Goal: Information Seeking & Learning: Learn about a topic

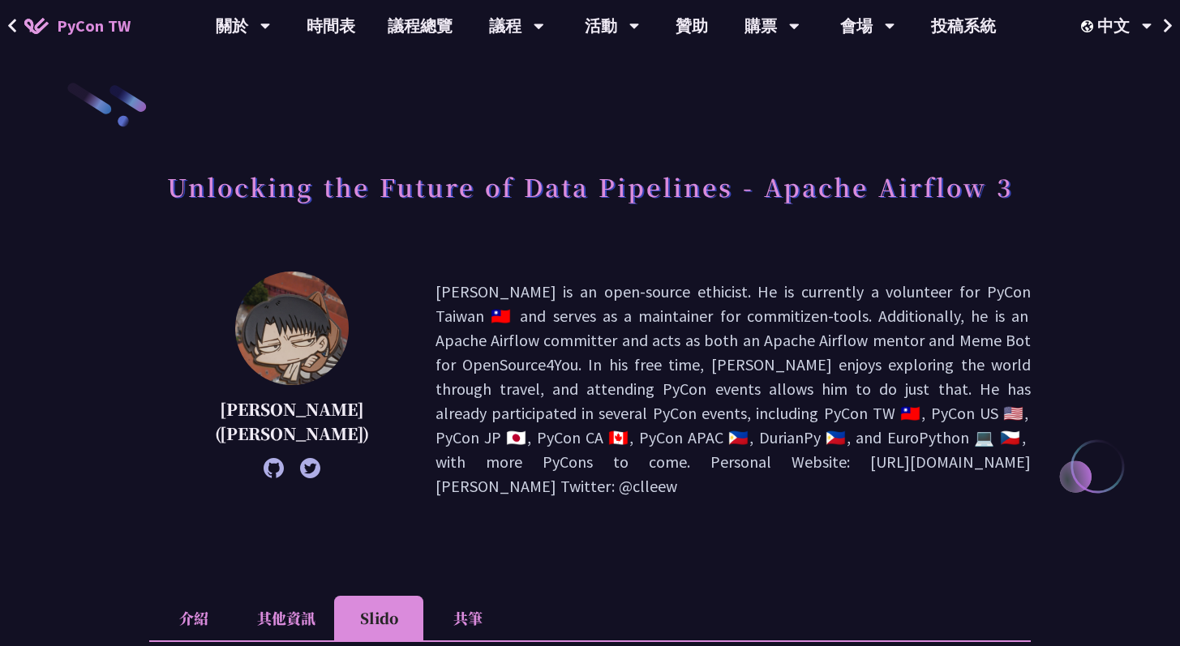
click at [264, 471] on icon at bounding box center [274, 468] width 20 height 20
click at [348, 36] on link "時間表" at bounding box center [330, 26] width 81 height 52
click at [341, 29] on link "時間表" at bounding box center [330, 26] width 81 height 52
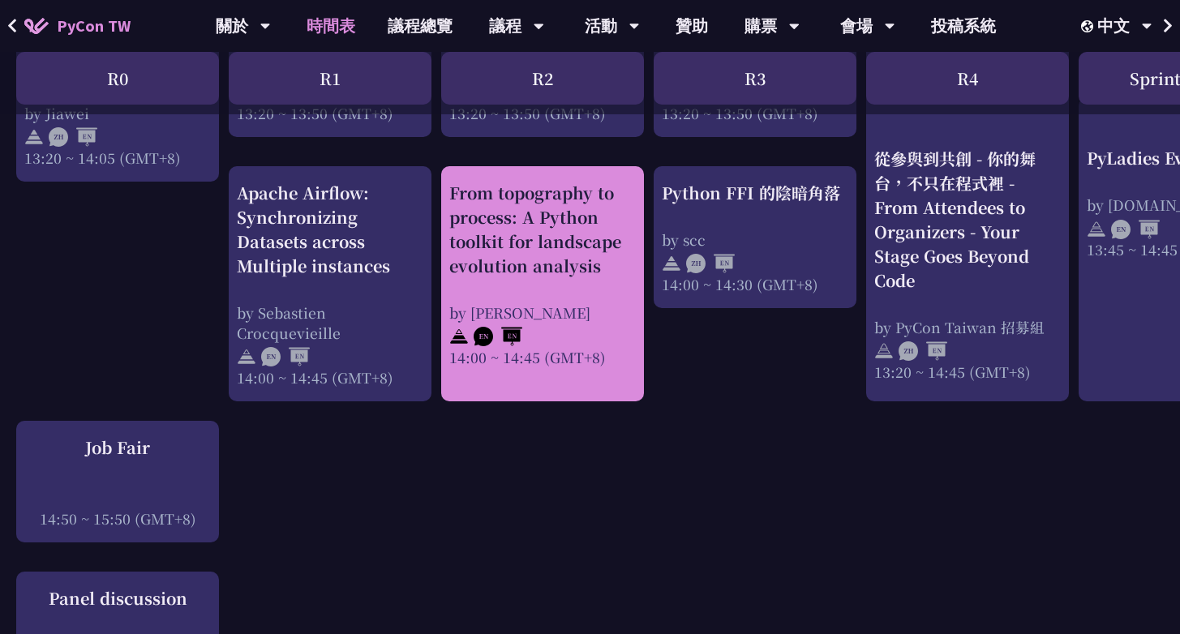
scroll to position [1641, 0]
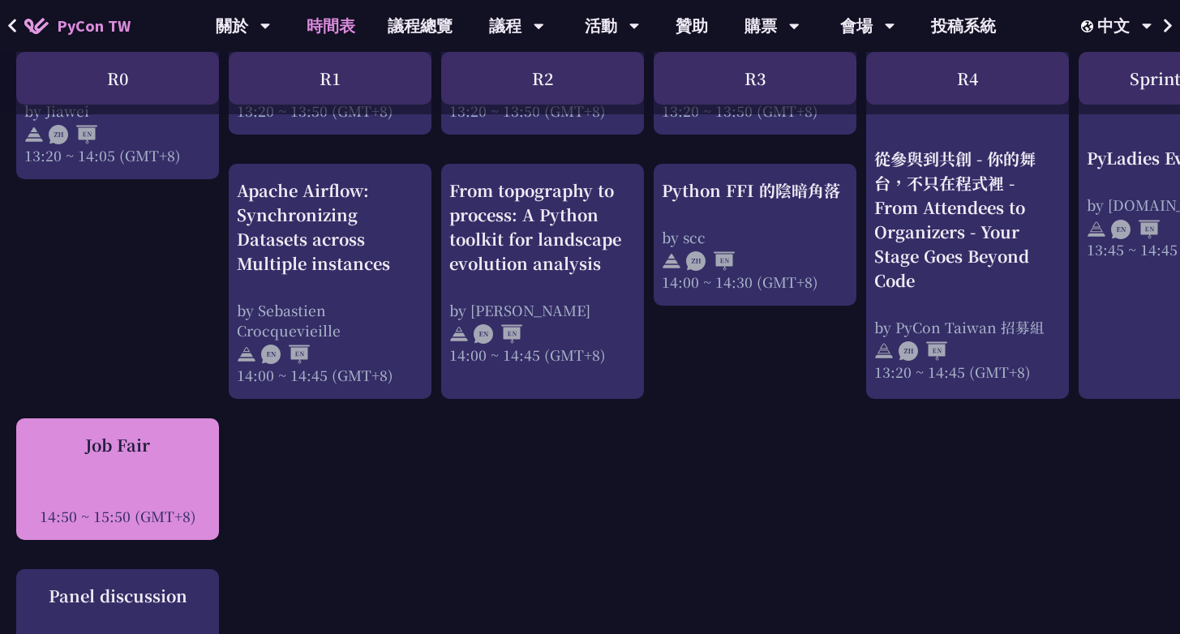
click at [139, 471] on div "Job Fair 14:50 ~ 15:50 (GMT+8)" at bounding box center [117, 479] width 187 height 93
click at [172, 483] on div at bounding box center [117, 494] width 187 height 24
click at [166, 454] on div "Job Fair" at bounding box center [117, 445] width 187 height 24
click at [112, 479] on div "Job Fair 14:50 ~ 15:50 (GMT+8)" at bounding box center [117, 479] width 187 height 93
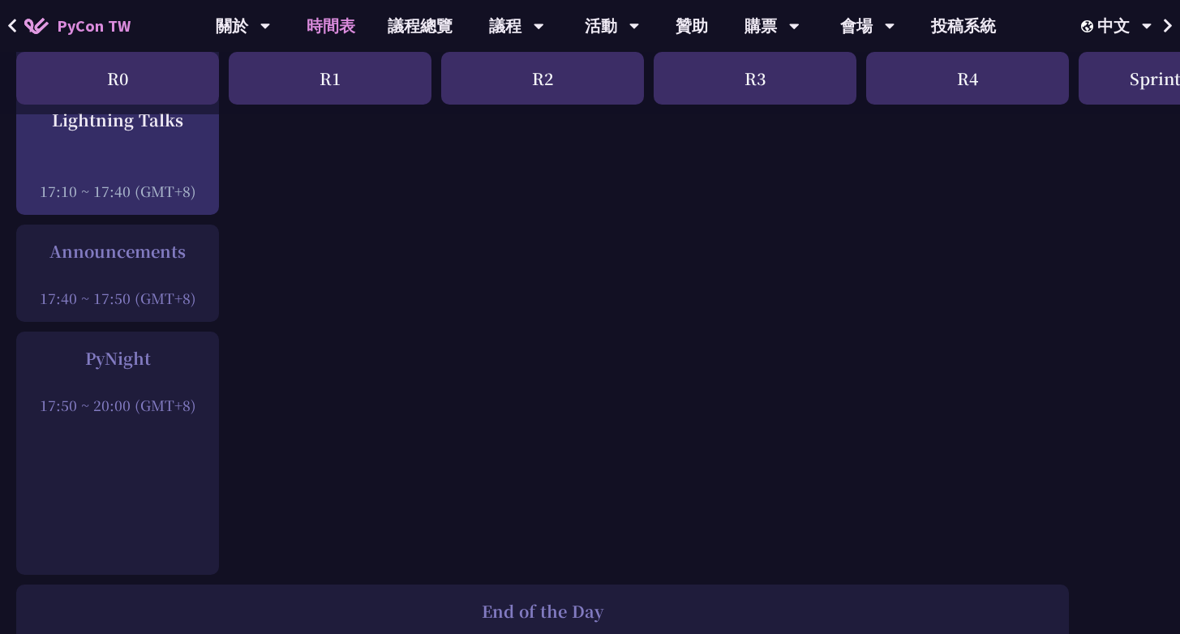
scroll to position [2286, 0]
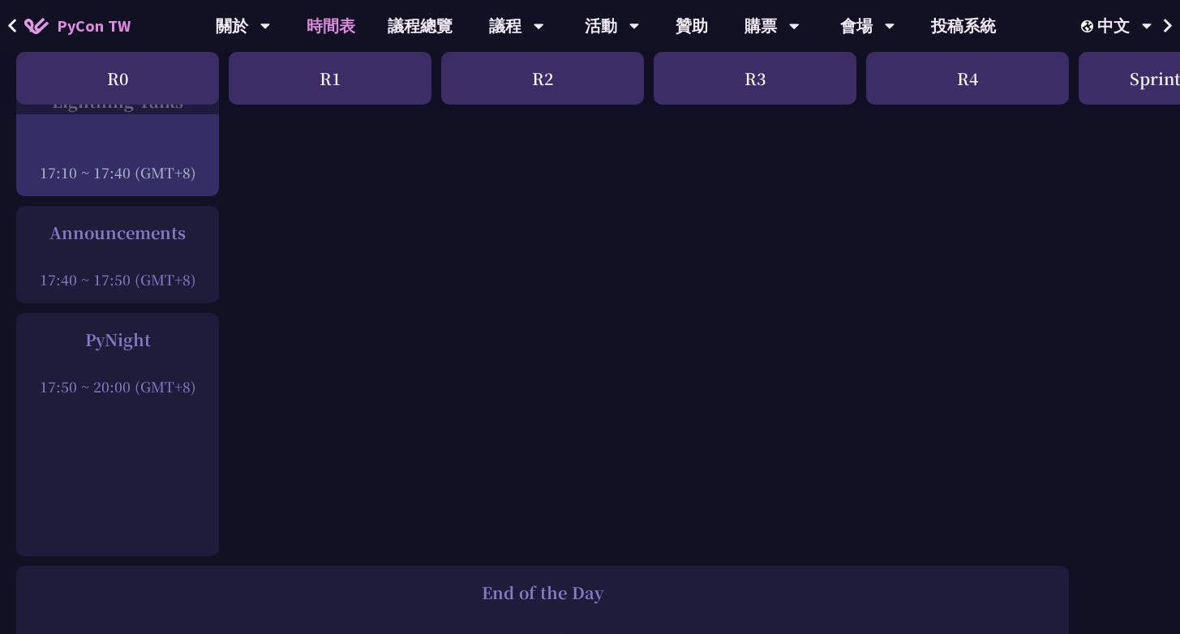
drag, startPoint x: 178, startPoint y: 391, endPoint x: 86, endPoint y: 338, distance: 105.7
click at [86, 338] on div "PyNight 17:50 ~ 20:00 (GMT+8)" at bounding box center [117, 362] width 187 height 69
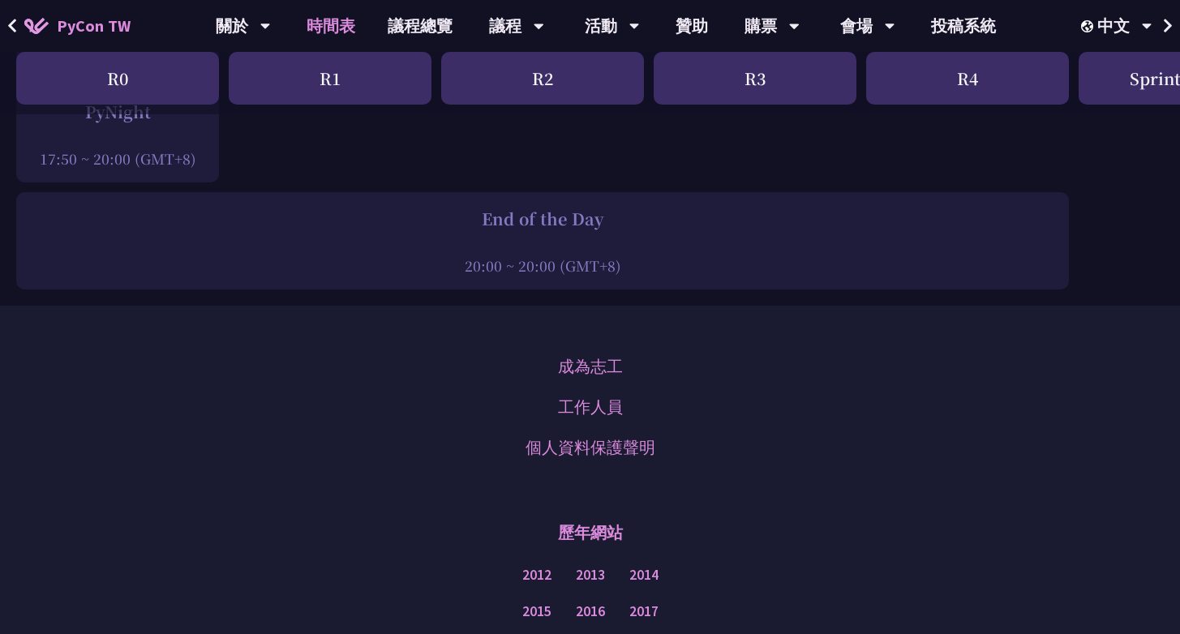
scroll to position [2687, 0]
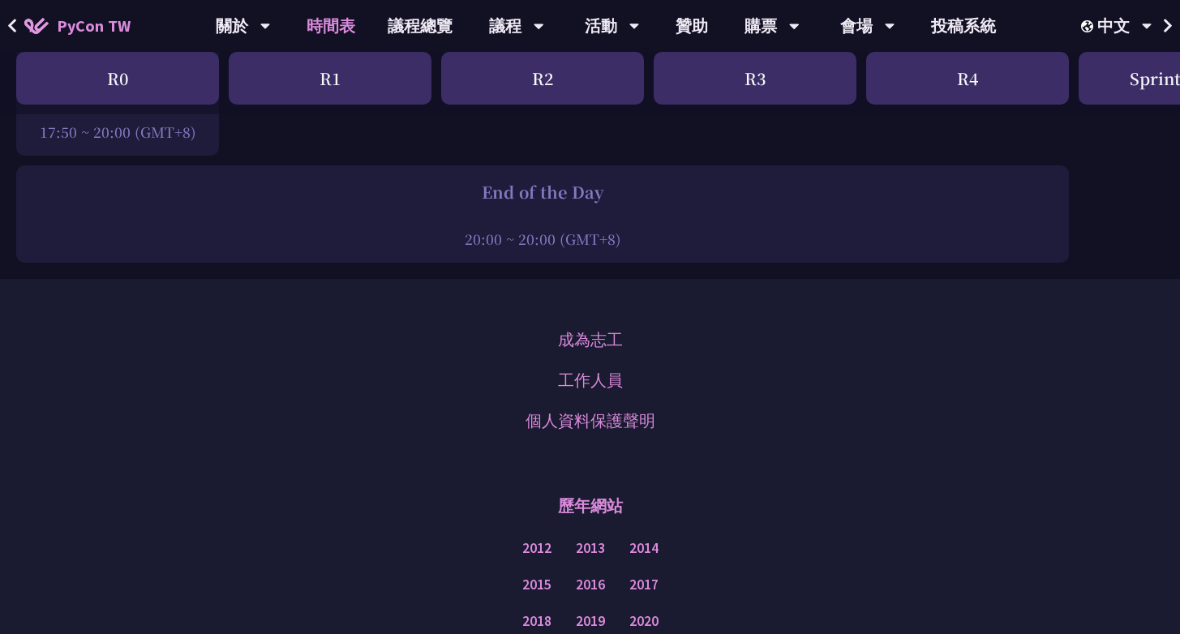
click at [480, 191] on div "End of the Day" at bounding box center [542, 192] width 1036 height 24
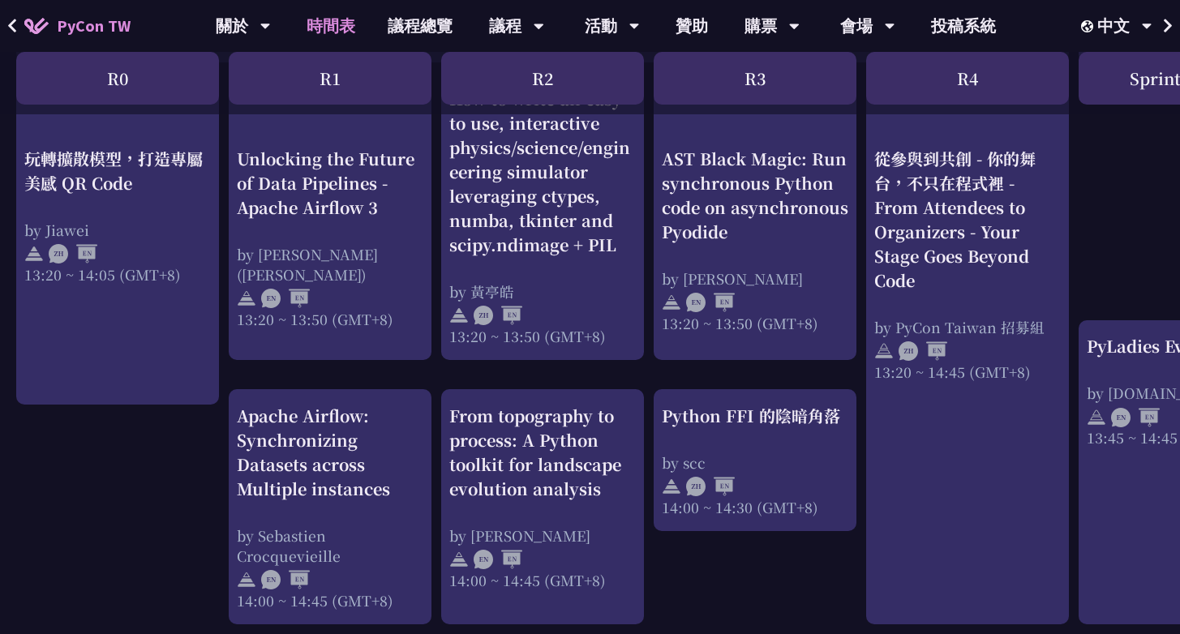
click at [541, 91] on div "R2" at bounding box center [542, 78] width 203 height 53
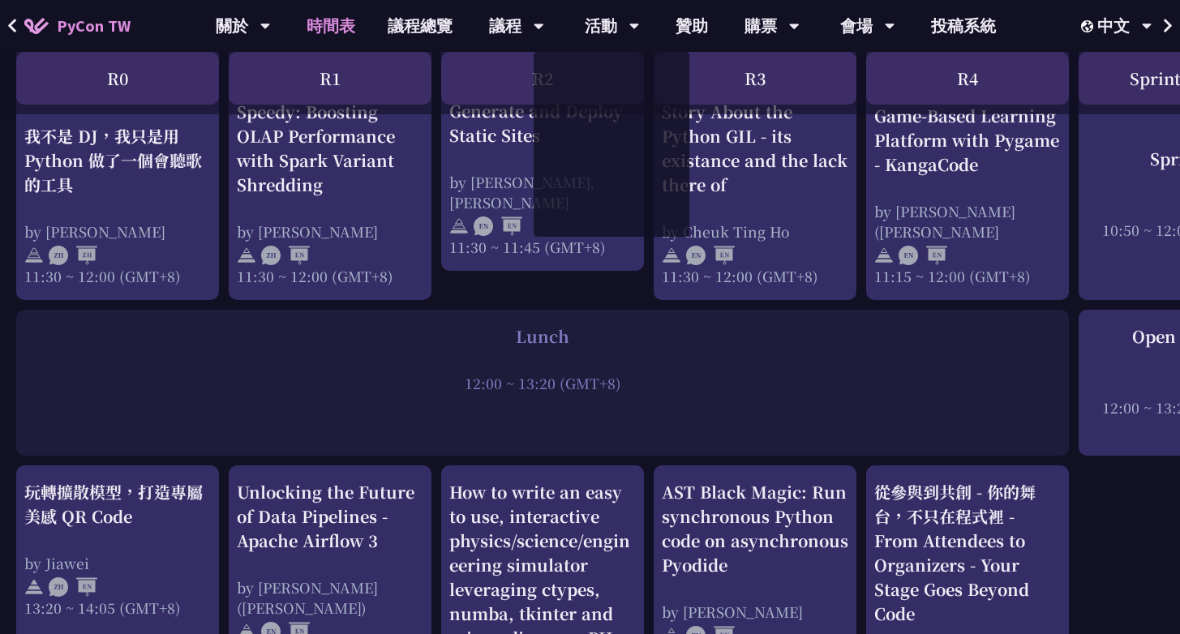
scroll to position [1074, 0]
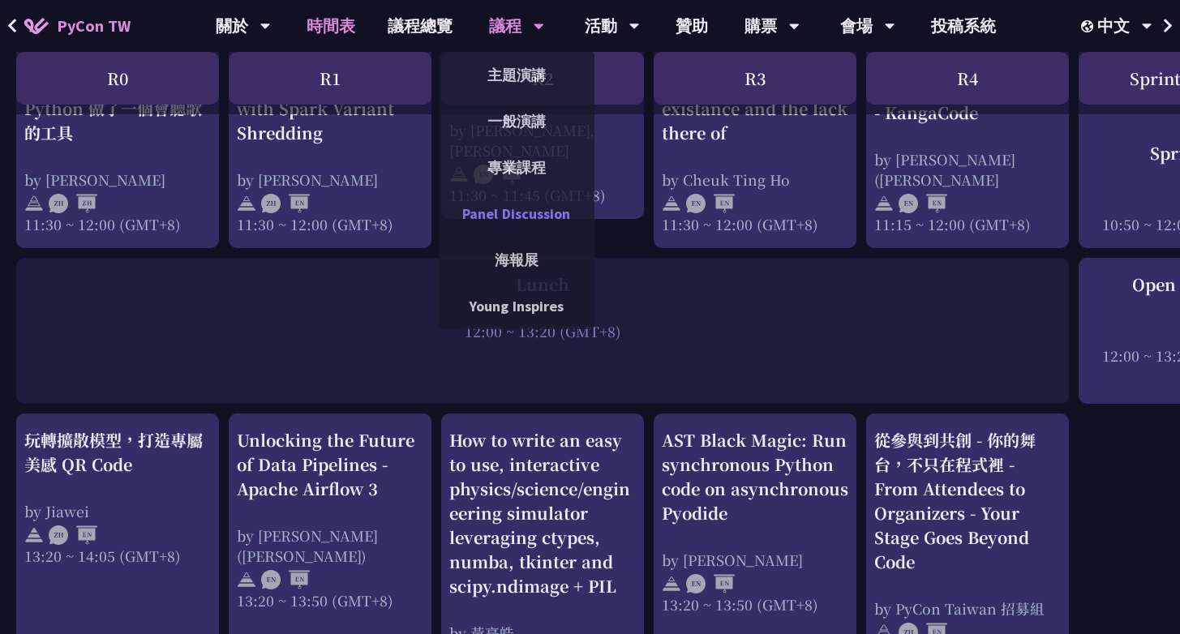
click at [515, 215] on link "Panel Discussion" at bounding box center [517, 214] width 156 height 38
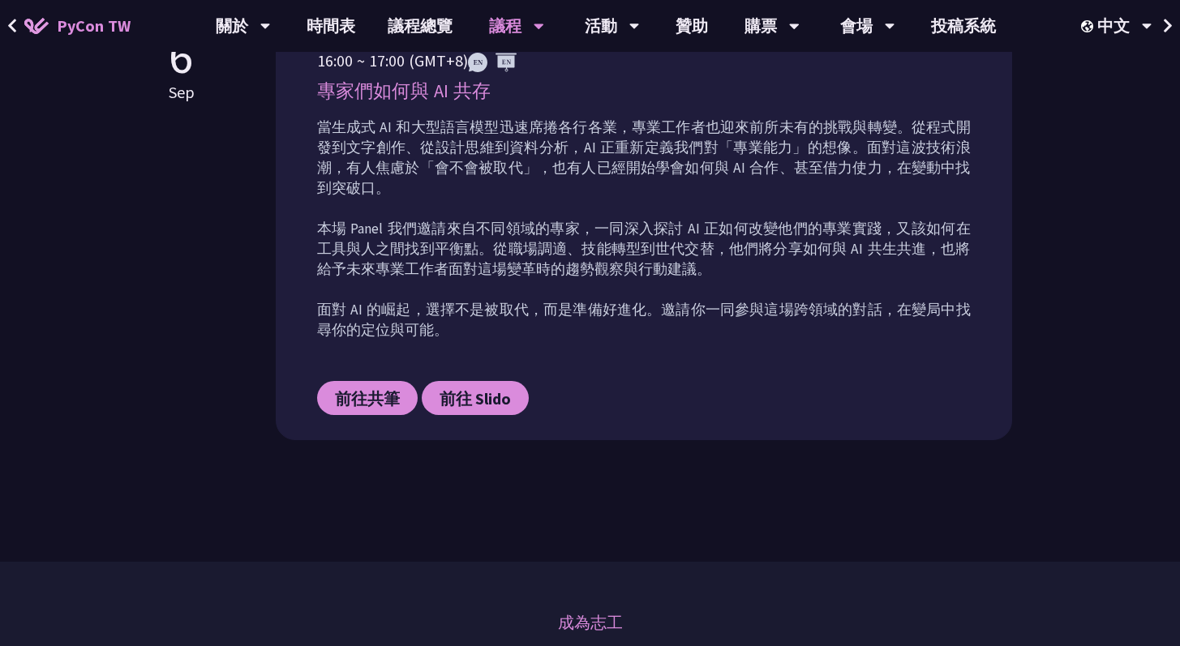
scroll to position [779, 0]
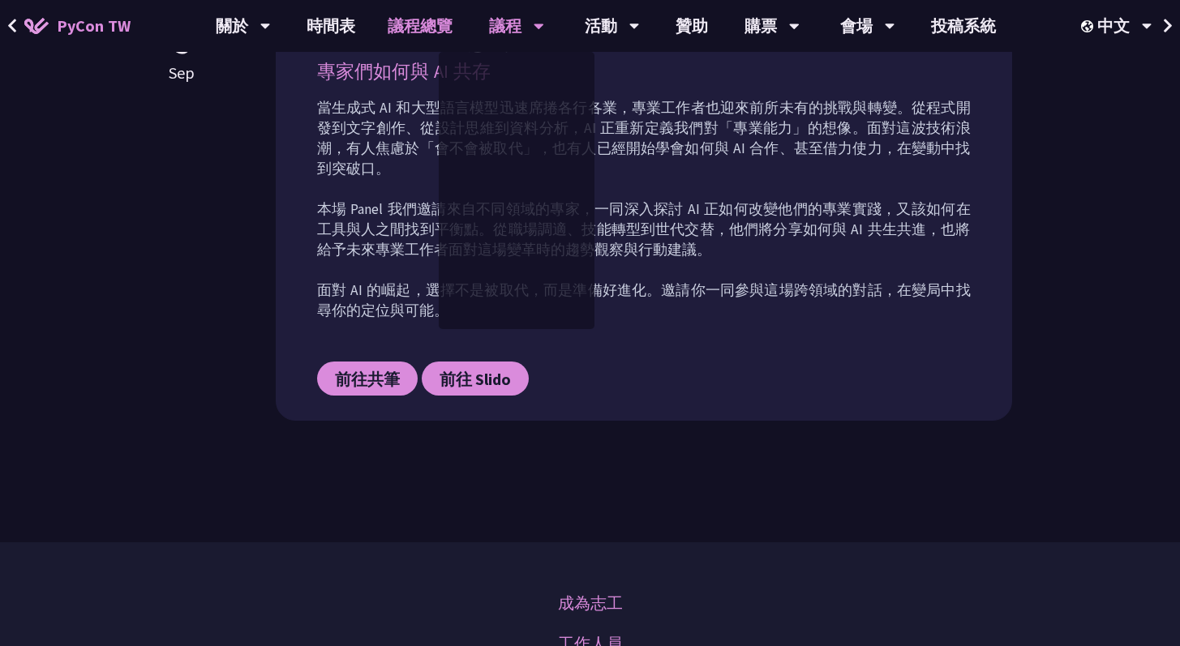
click at [444, 33] on link "議程總覽" at bounding box center [419, 26] width 97 height 52
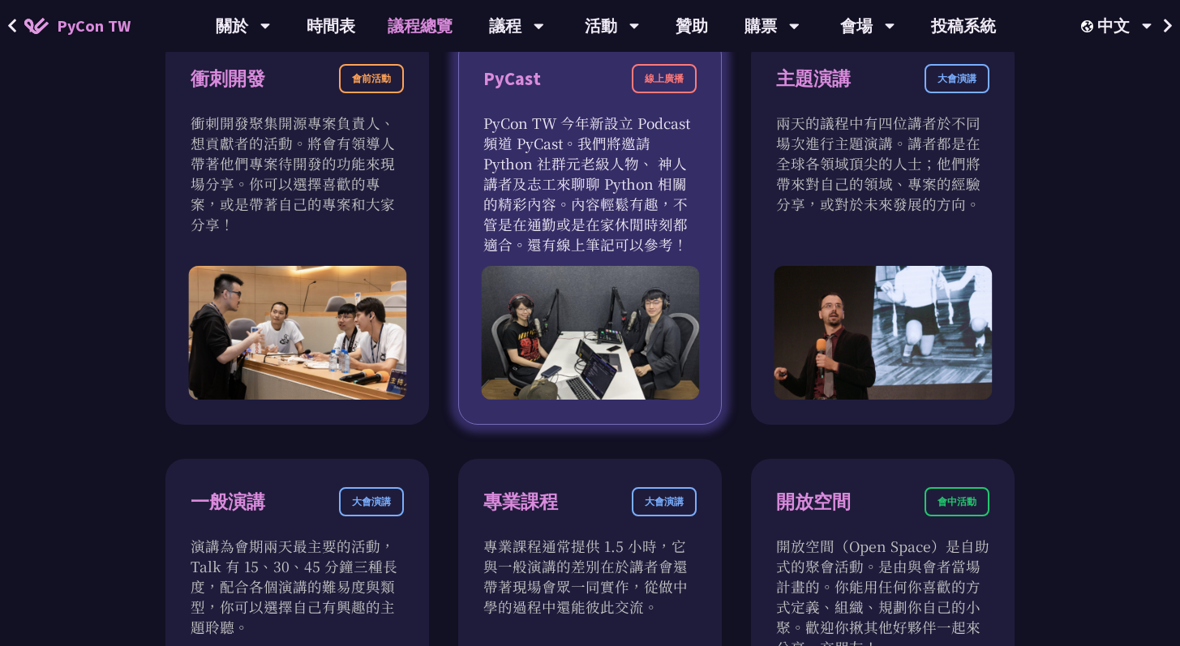
scroll to position [624, 0]
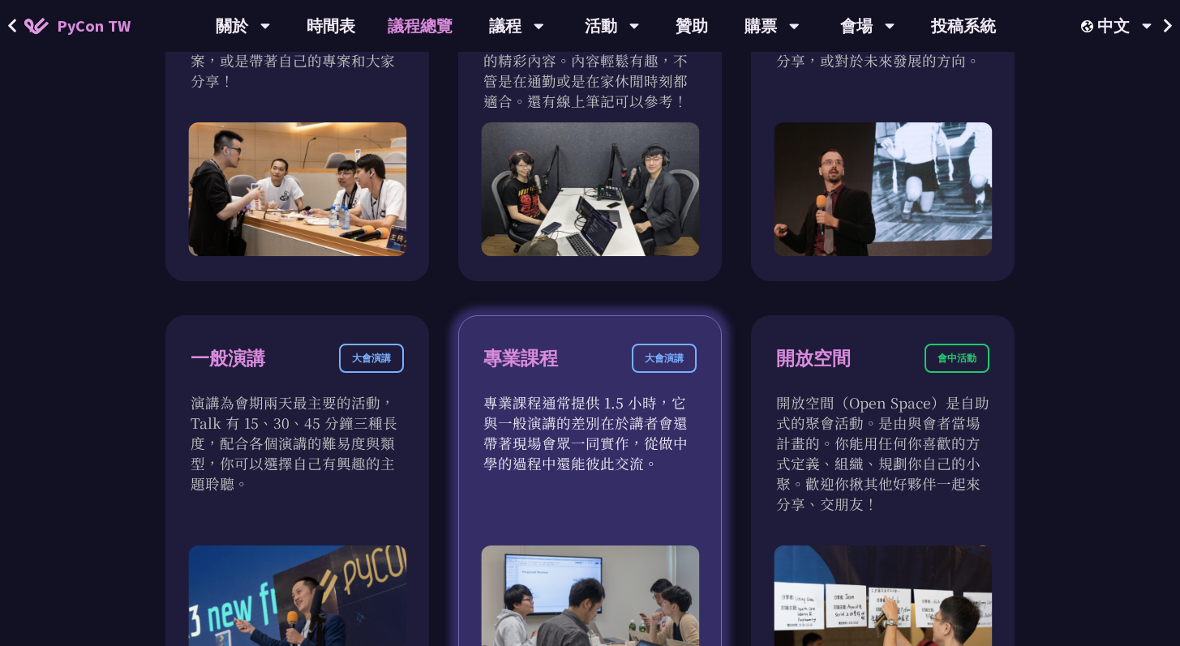
click at [513, 429] on p "專業課程通常提供 1.5 小時，它與一般演講的差別在於講者會還帶著現場會眾一同實作，從做中學的過程中還能彼此交流。" at bounding box center [589, 433] width 213 height 81
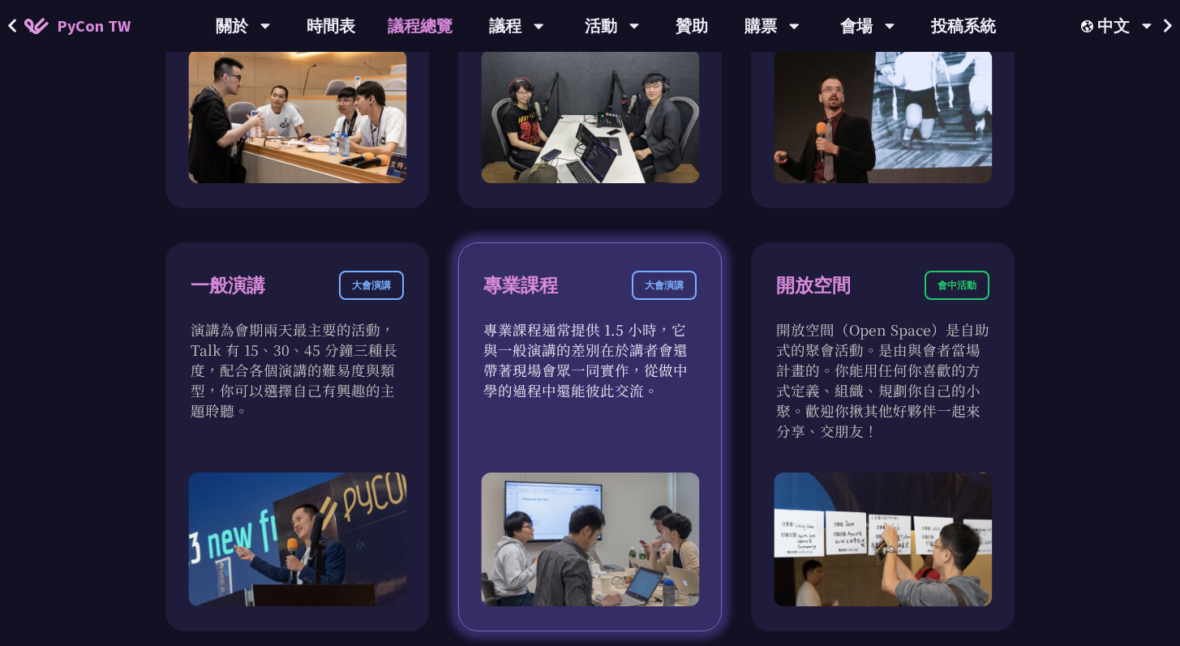
scroll to position [864, 0]
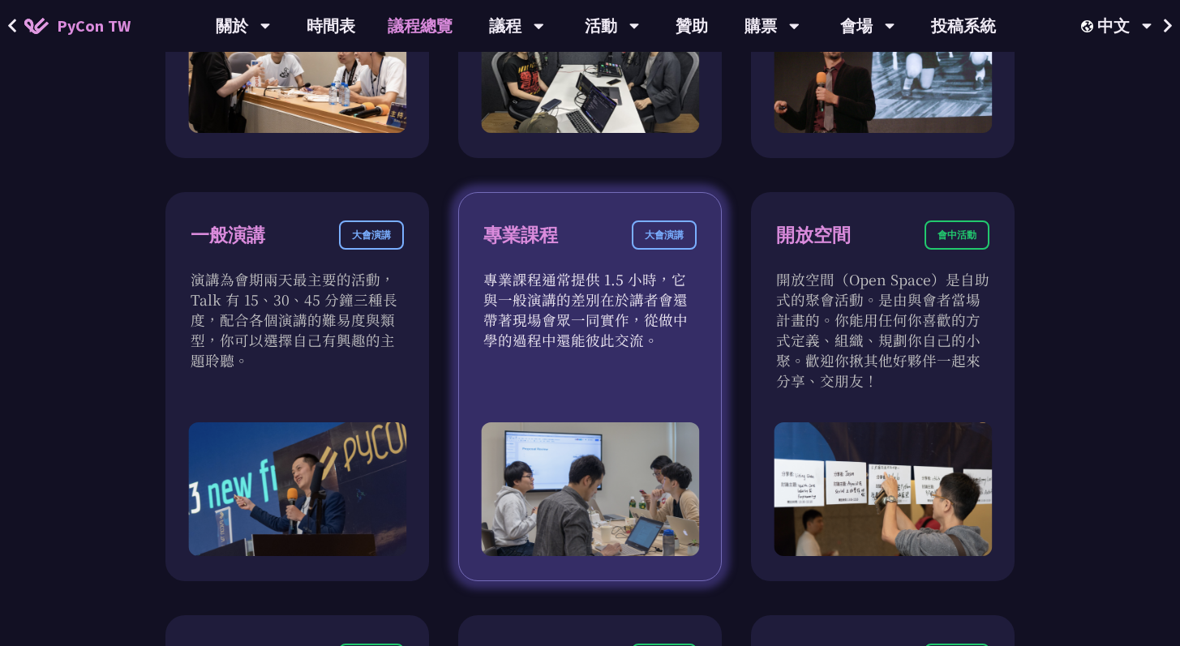
click at [666, 236] on div "大會演講" at bounding box center [664, 235] width 65 height 29
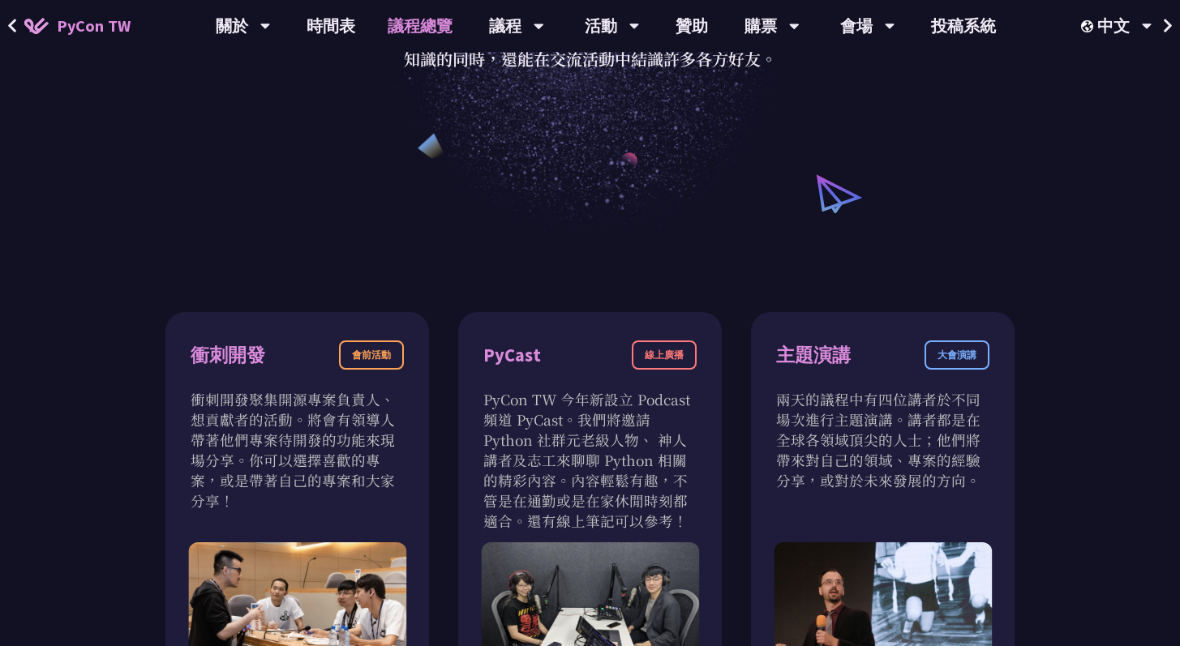
scroll to position [0, 0]
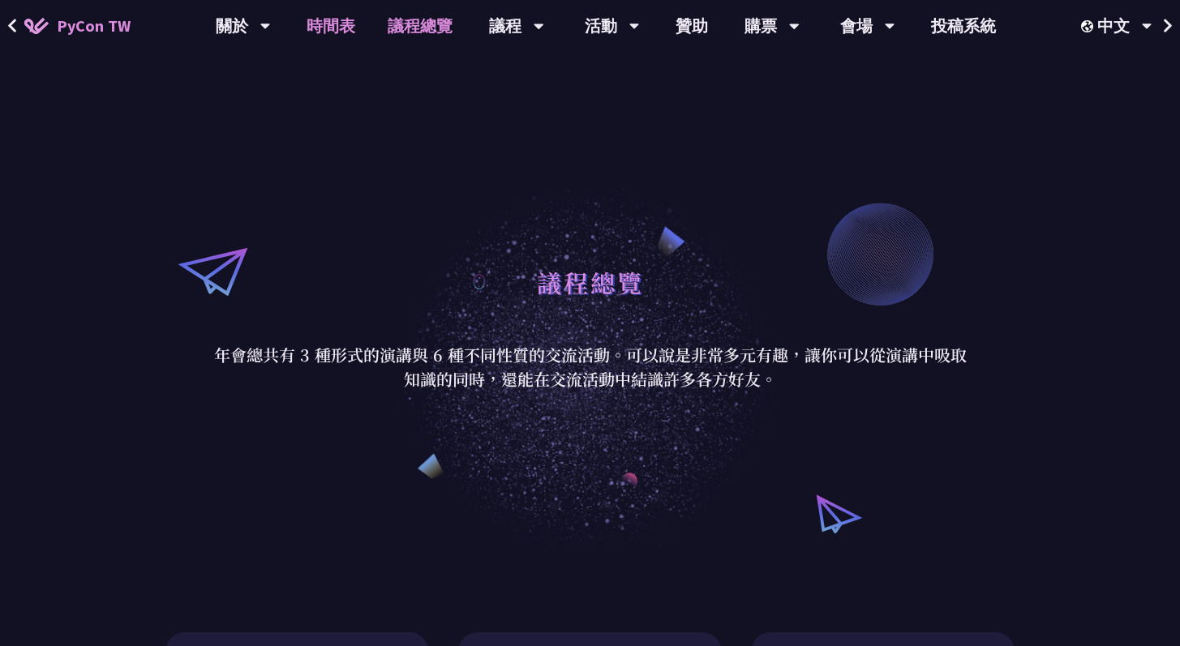
click at [333, 24] on link "時間表" at bounding box center [330, 26] width 81 height 52
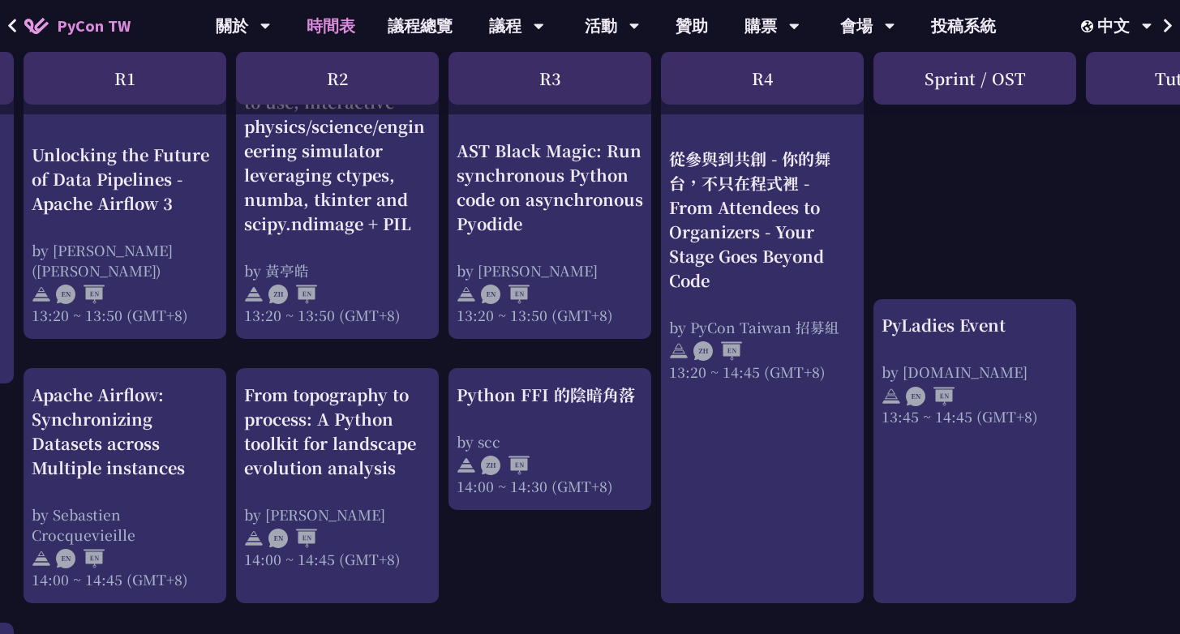
scroll to position [1454, 205]
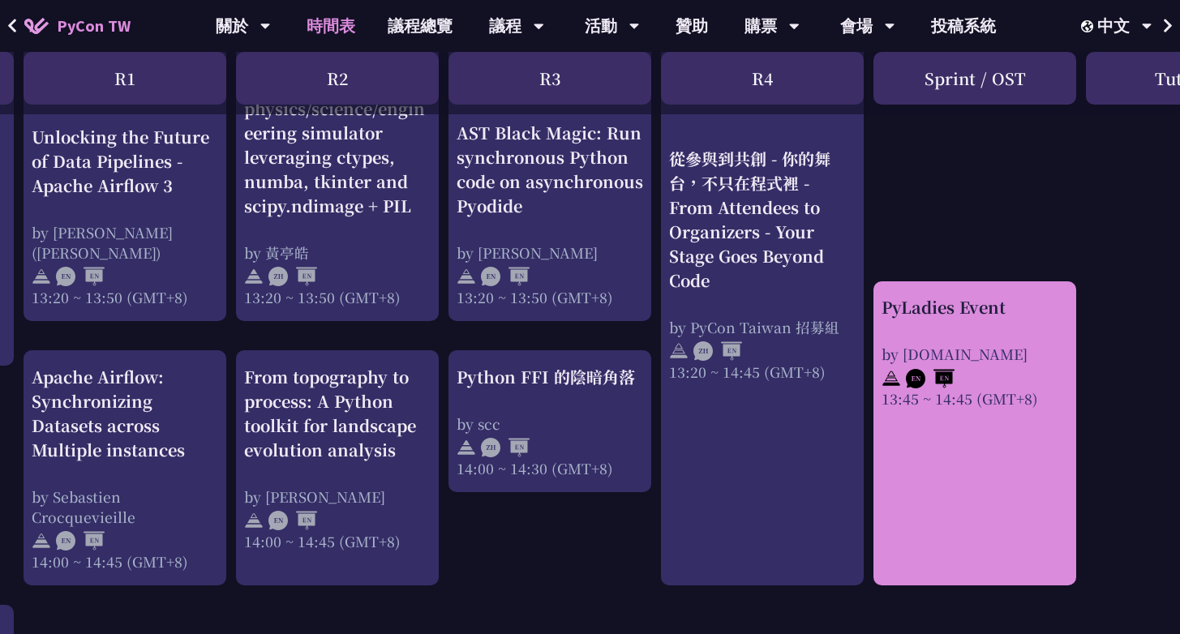
click at [1015, 320] on div "PyLadies Event by pyladies.tw 13:45 ~ 14:45 (GMT+8)" at bounding box center [975, 352] width 187 height 114
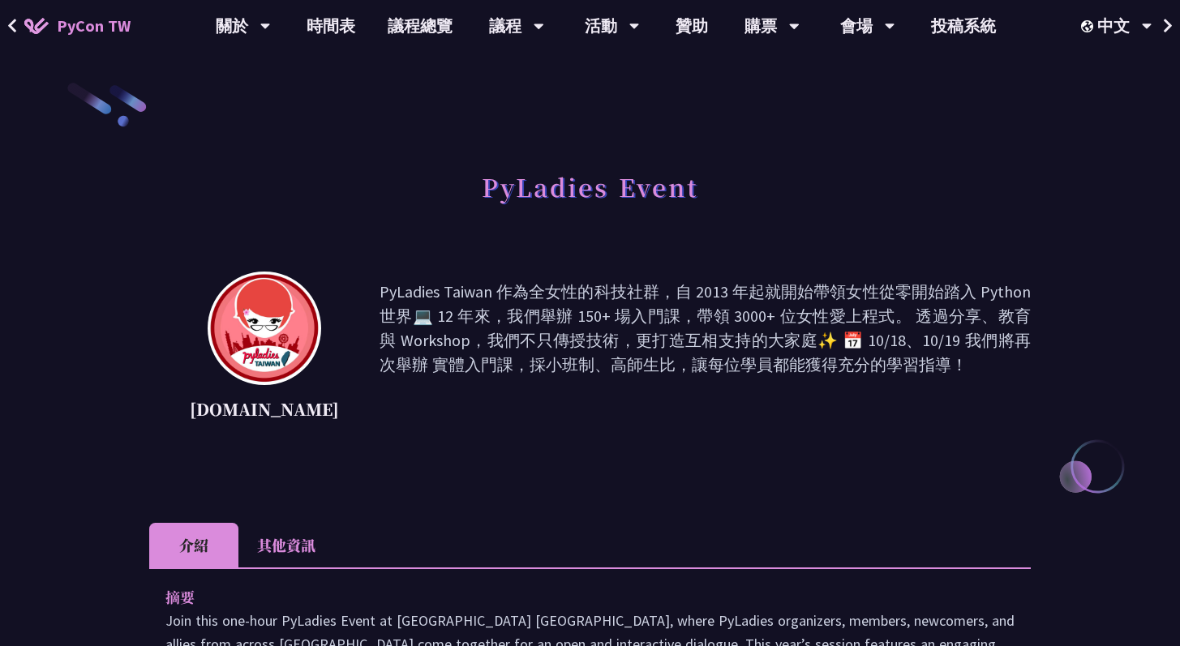
drag, startPoint x: 855, startPoint y: 363, endPoint x: 360, endPoint y: 304, distance: 498.2
click at [380, 304] on p "PyLadies Taiwan 作為全女性的科技社群，自 2013 年起就開始帶領女性從零開始踏入 Python 世界💻 12 年來，我們舉辦 150+ 場入…" at bounding box center [705, 353] width 651 height 146
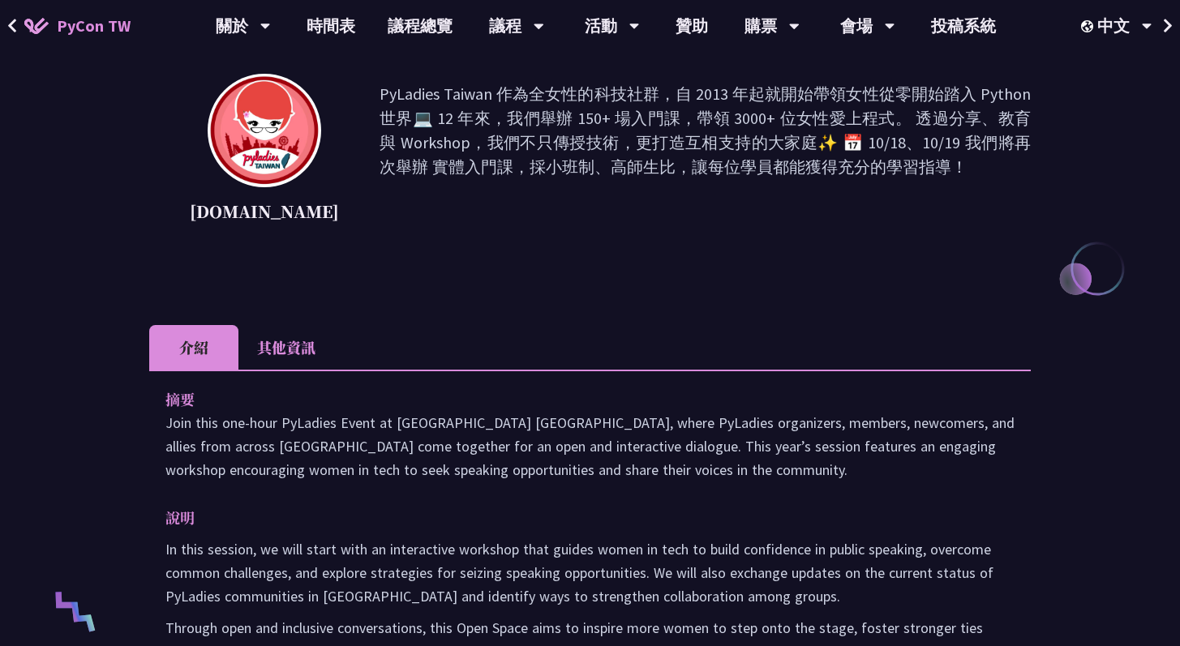
click at [677, 260] on div "pyladies.tw PyLadies Taiwan 作為全女性的科技社群，自 2013 年起就開始帶領女性從零開始踏入 Python 世界💻 12 年來，…" at bounding box center [590, 179] width 882 height 211
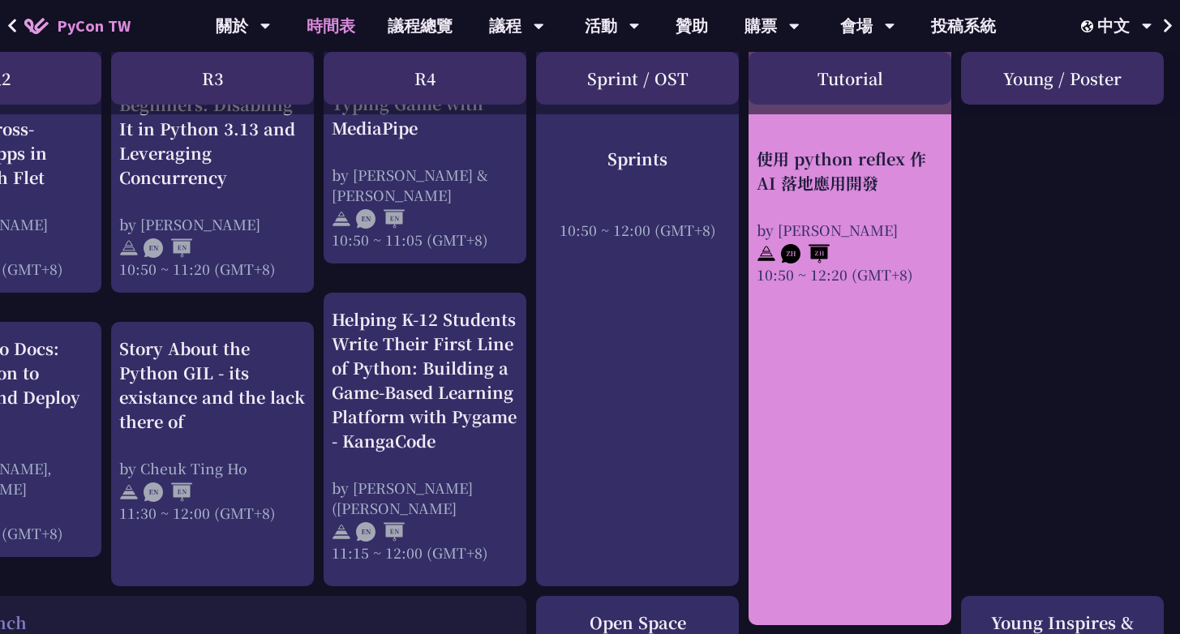
scroll to position [349, 543]
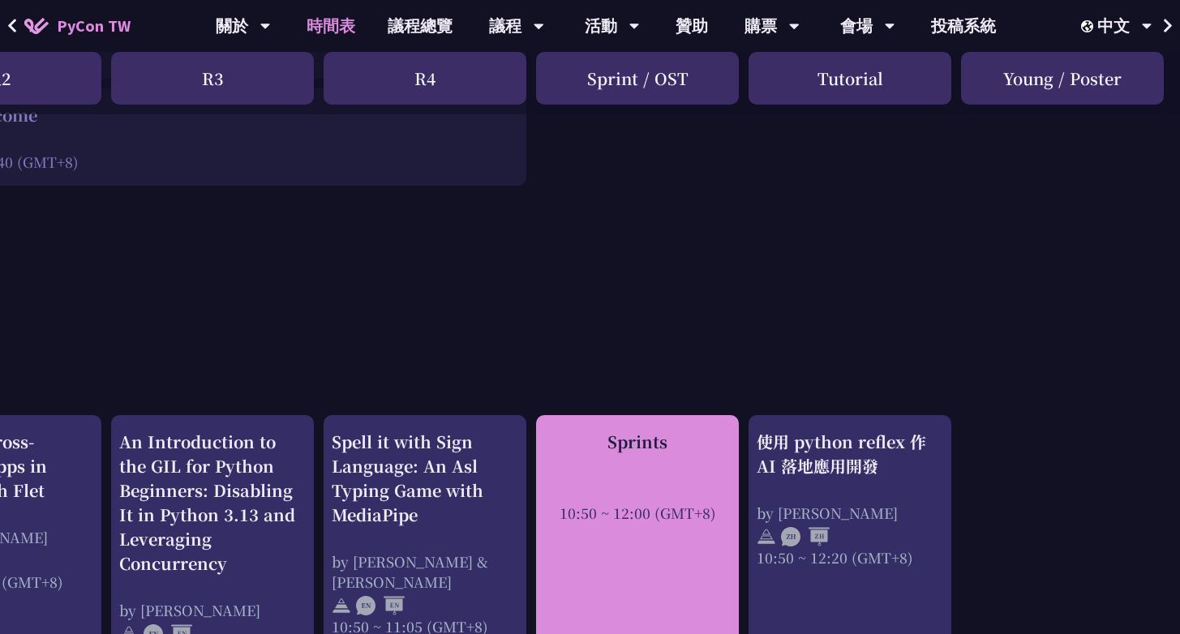
click at [718, 457] on div "Sprints 10:50 ~ 12:00 (GMT+8)" at bounding box center [637, 476] width 187 height 93
click at [683, 482] on div at bounding box center [637, 491] width 187 height 24
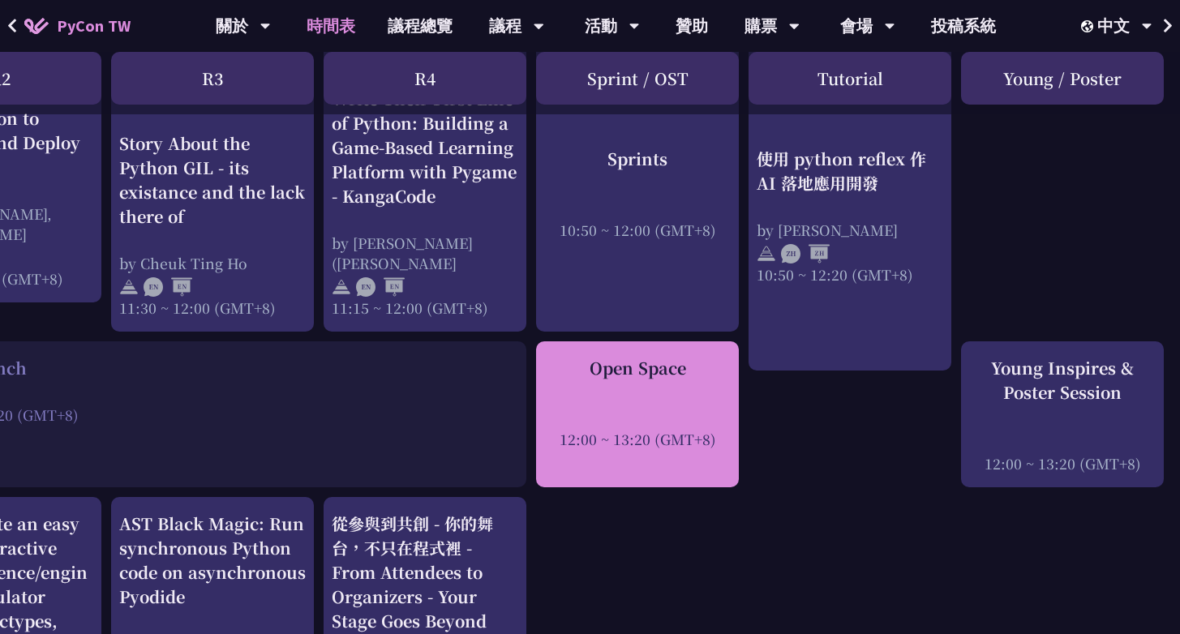
scroll to position [948, 543]
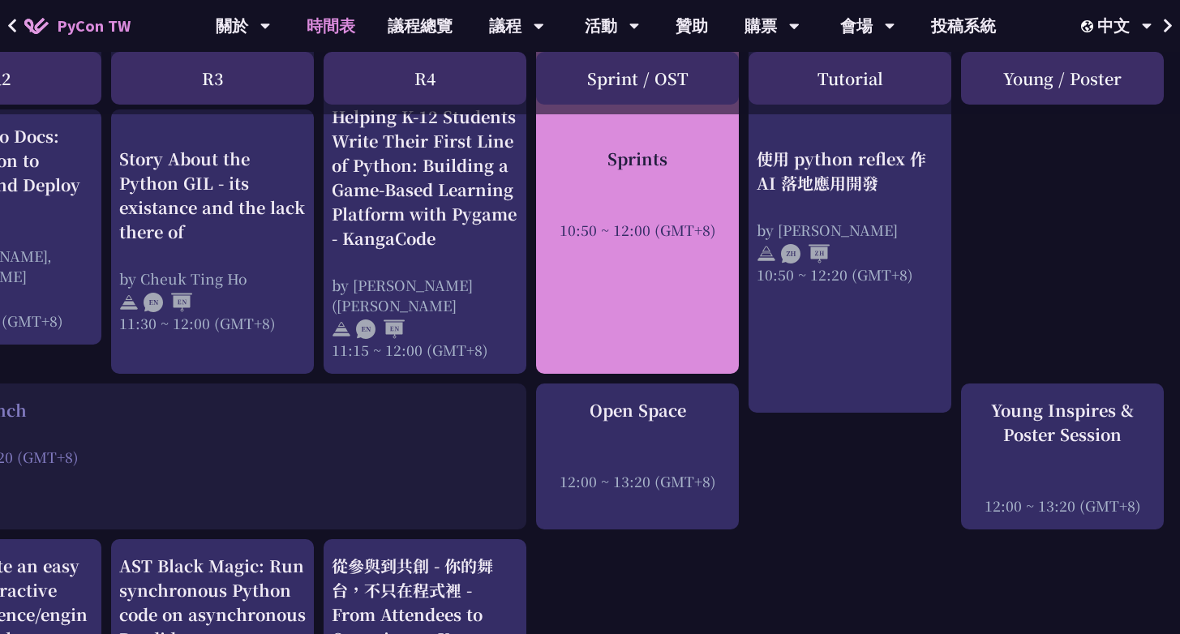
click at [673, 319] on div "Sprints 10:50 ~ 12:00 (GMT+8)" at bounding box center [637, 95] width 203 height 558
click at [672, 324] on div "Sprints 10:50 ~ 12:00 (GMT+8)" at bounding box center [637, 95] width 203 height 558
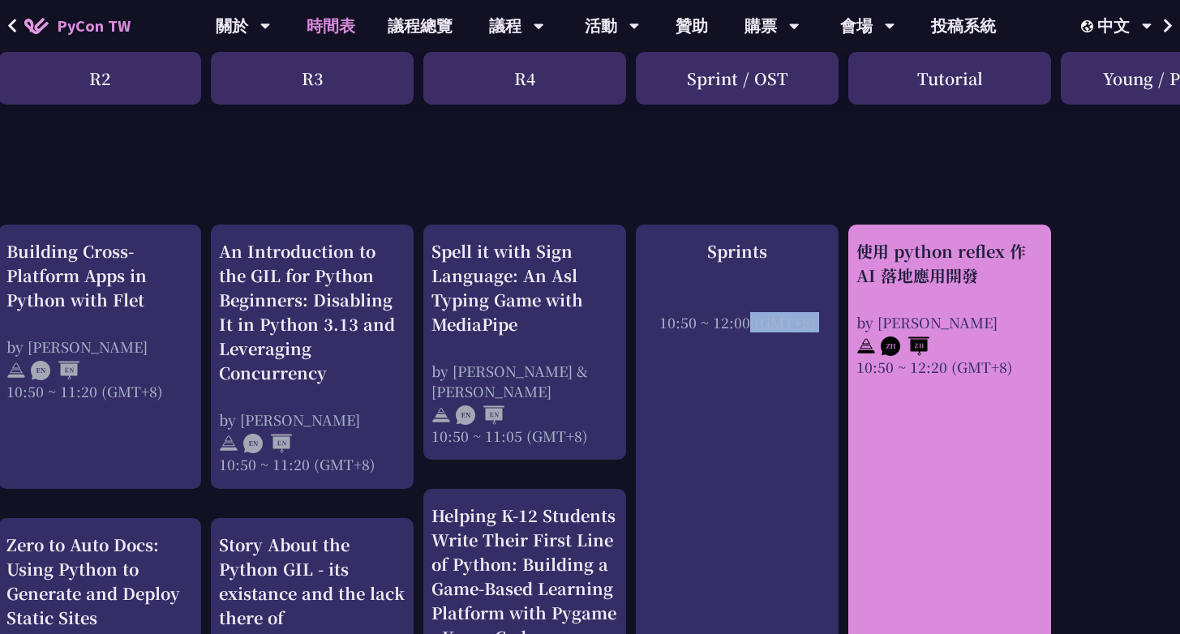
scroll to position [539, 543]
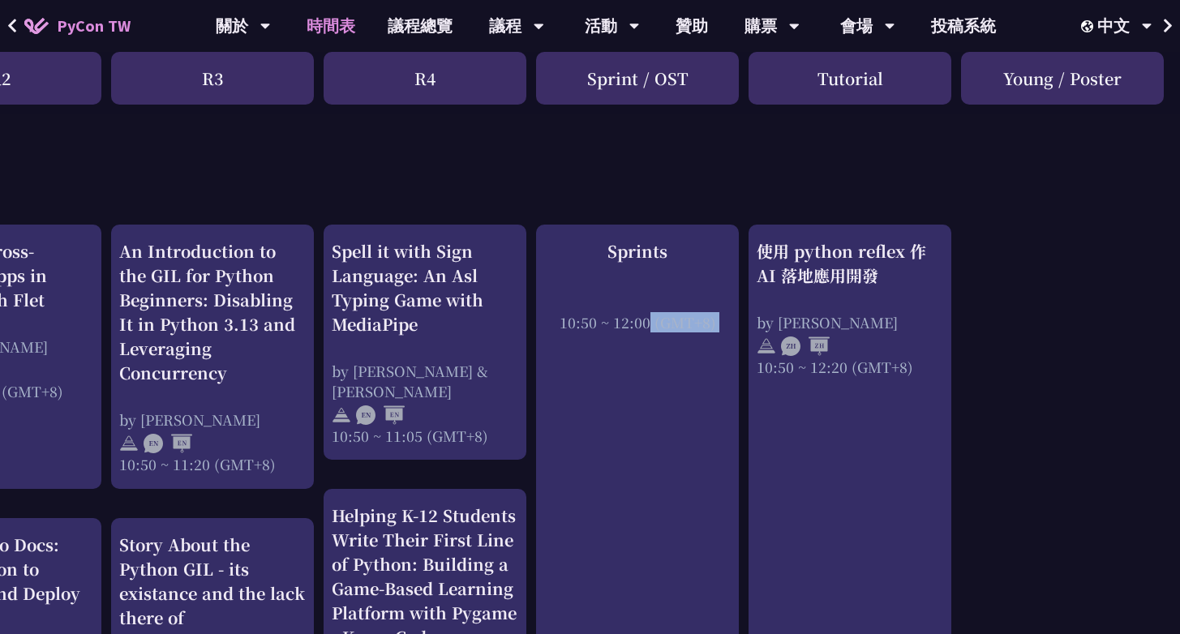
click at [1069, 81] on div "Young / Poster" at bounding box center [1062, 78] width 203 height 53
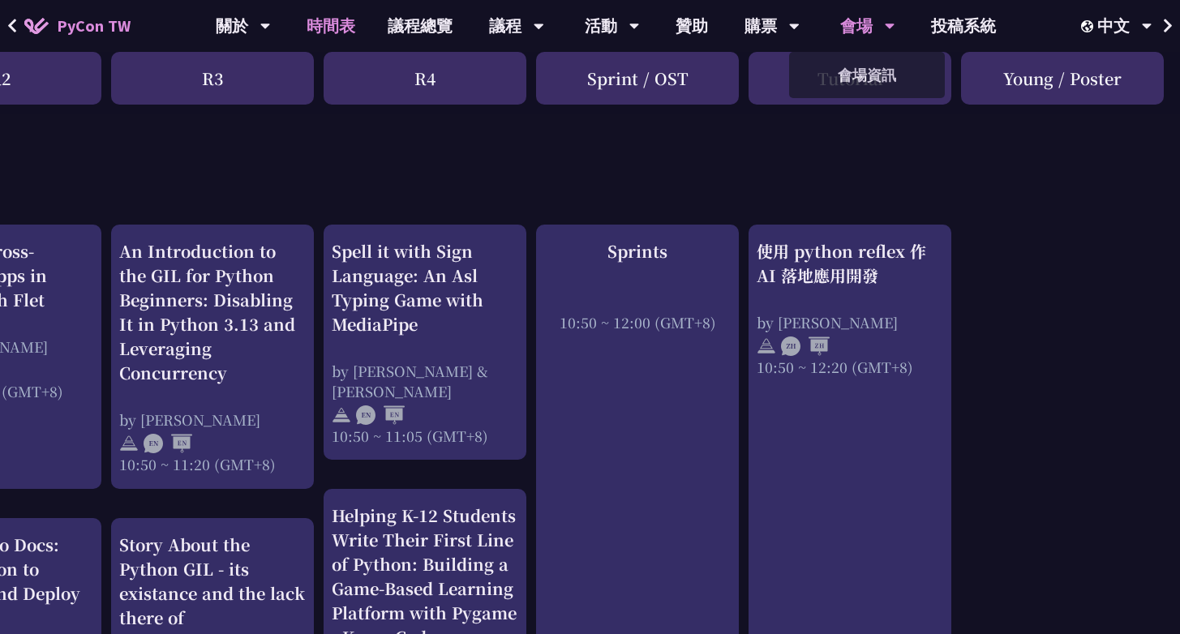
click at [874, 34] on div "會場" at bounding box center [867, 26] width 55 height 52
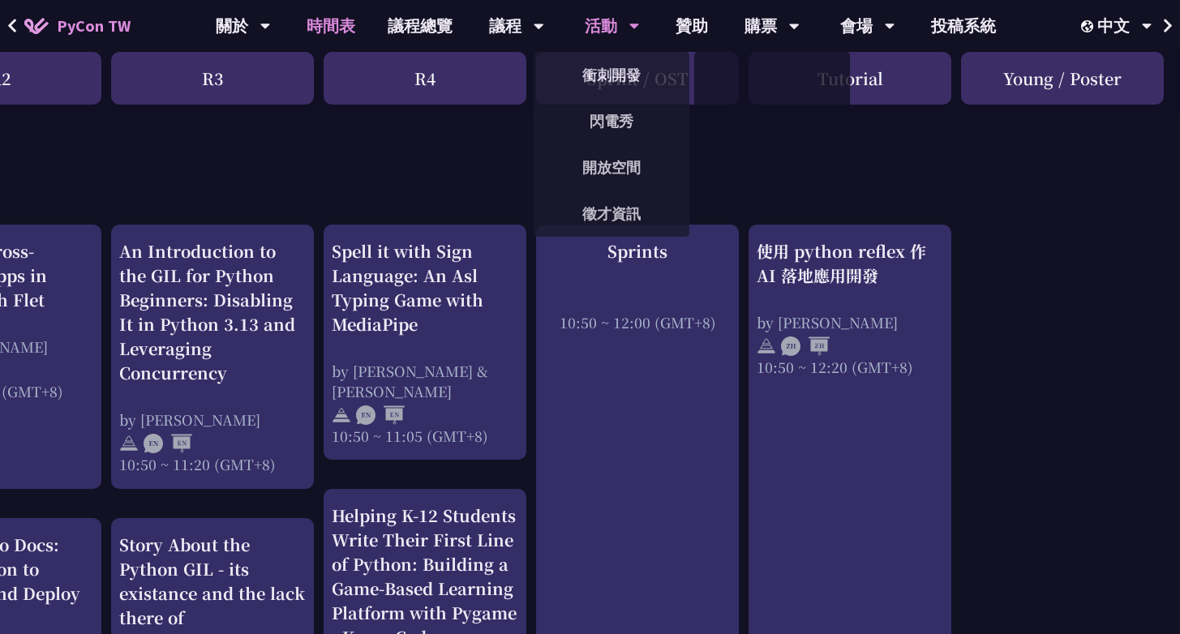
click at [623, 32] on div "活動" at bounding box center [612, 26] width 55 height 52
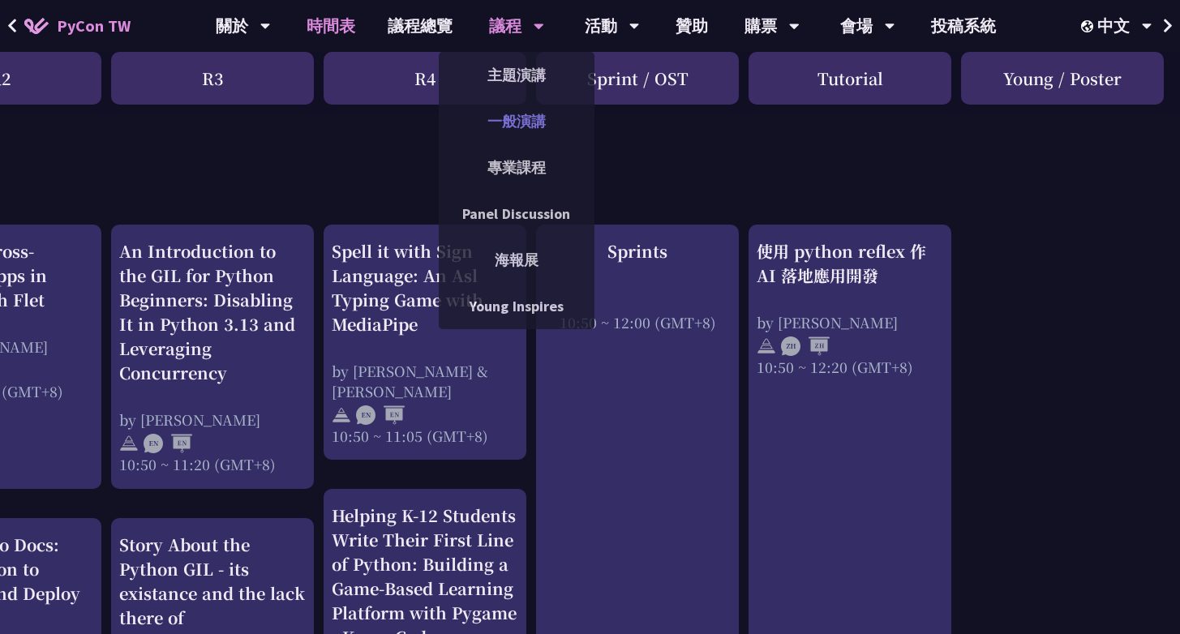
click at [524, 131] on link "一般演講" at bounding box center [517, 121] width 156 height 38
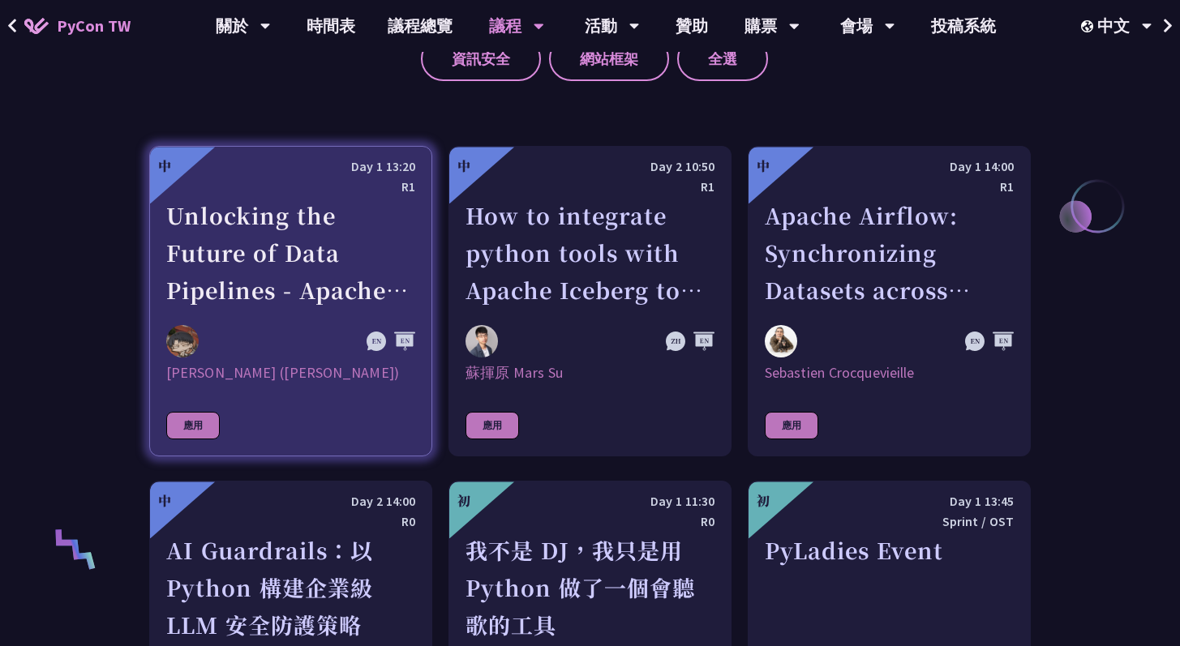
scroll to position [511, 0]
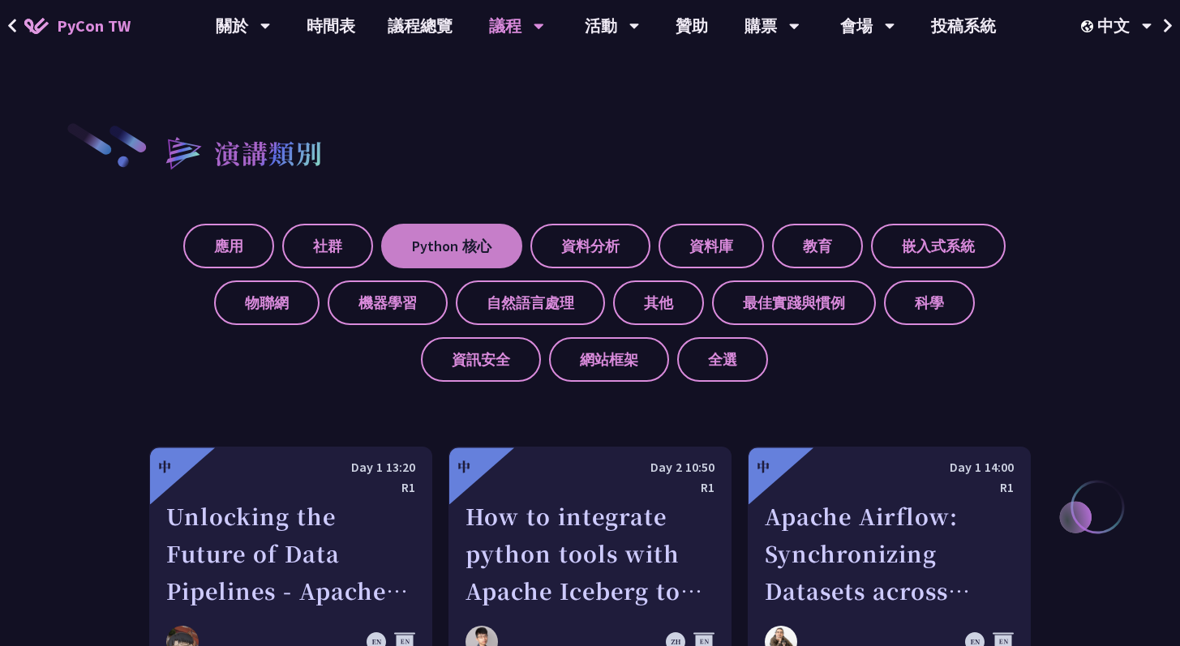
click at [460, 249] on label "Python 核心" at bounding box center [451, 246] width 141 height 45
click at [0, 0] on input "Python 核心" at bounding box center [0, 0] width 0 height 0
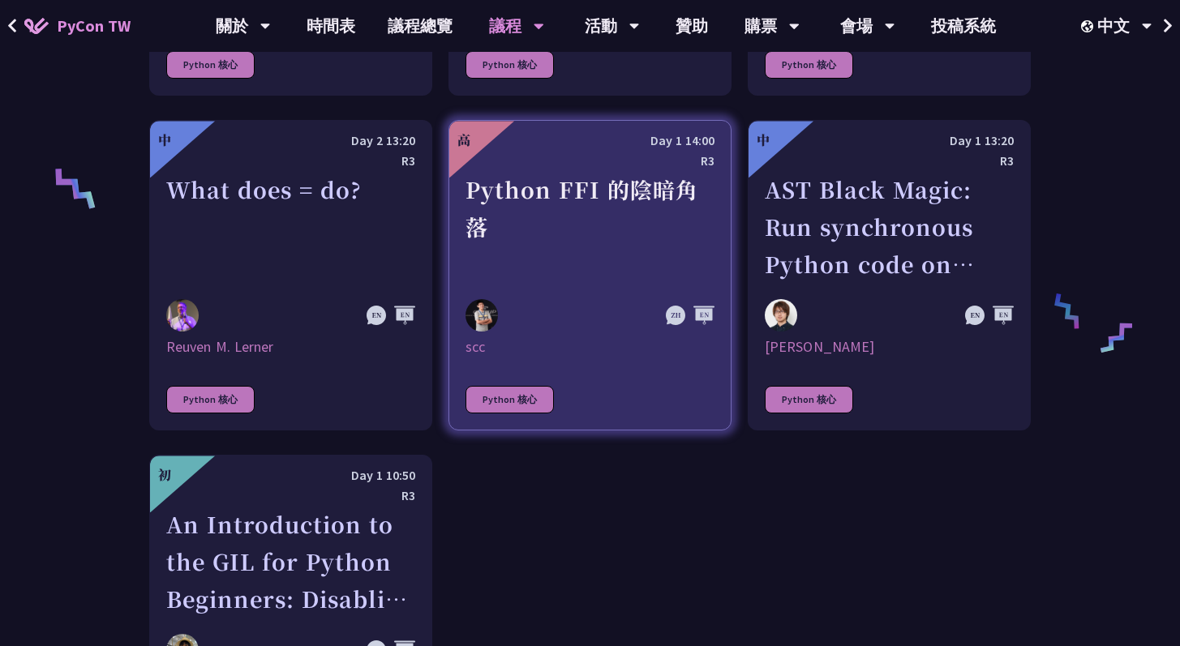
scroll to position [1174, 0]
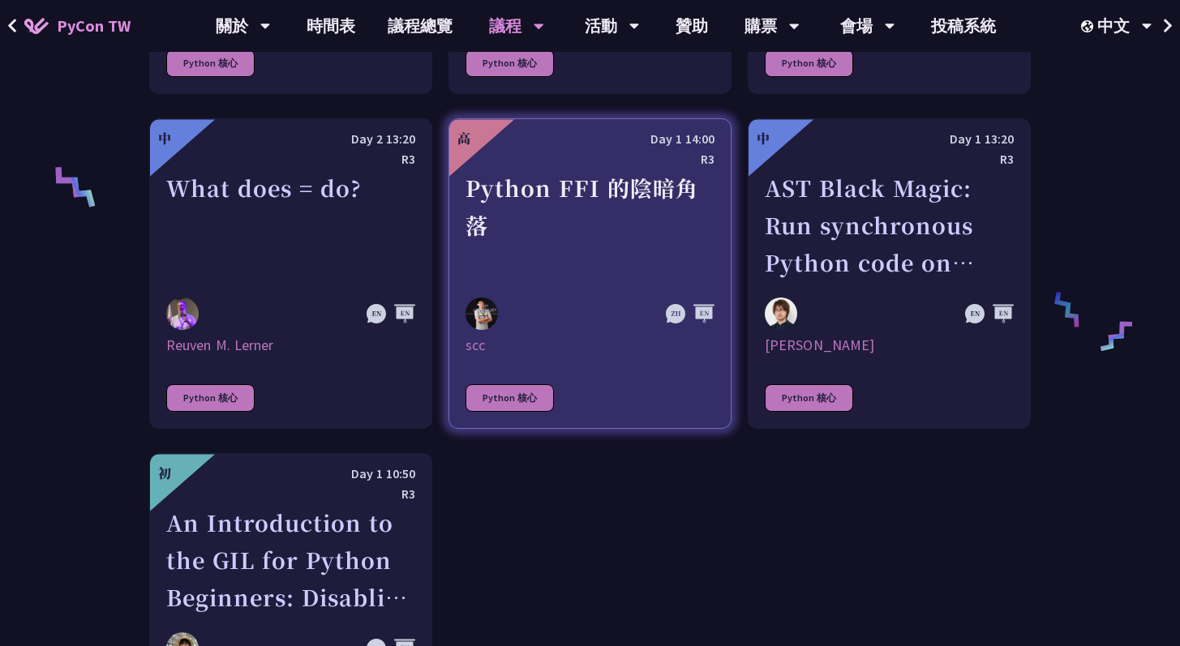
click at [621, 245] on div "Python FFI 的陰暗角落" at bounding box center [590, 226] width 249 height 112
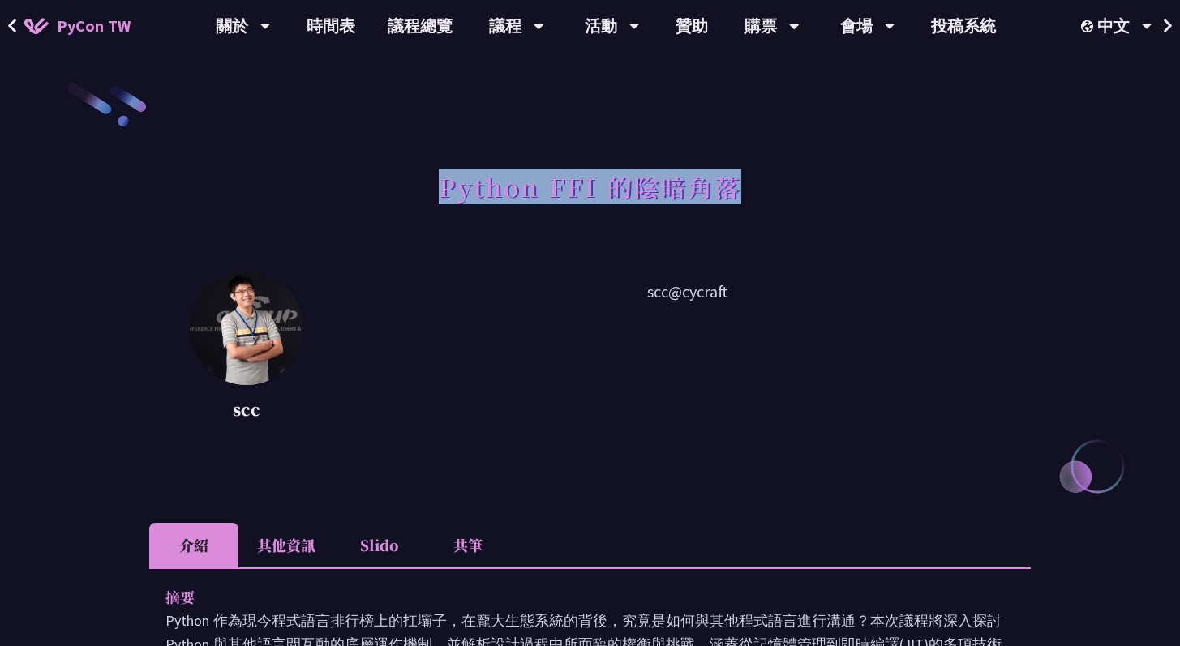
copy h1 "Python FFI 的陰暗角落"
drag, startPoint x: 436, startPoint y: 182, endPoint x: 732, endPoint y: 188, distance: 296.1
click at [732, 188] on div "Python FFI 的陰暗角落" at bounding box center [590, 204] width 882 height 85
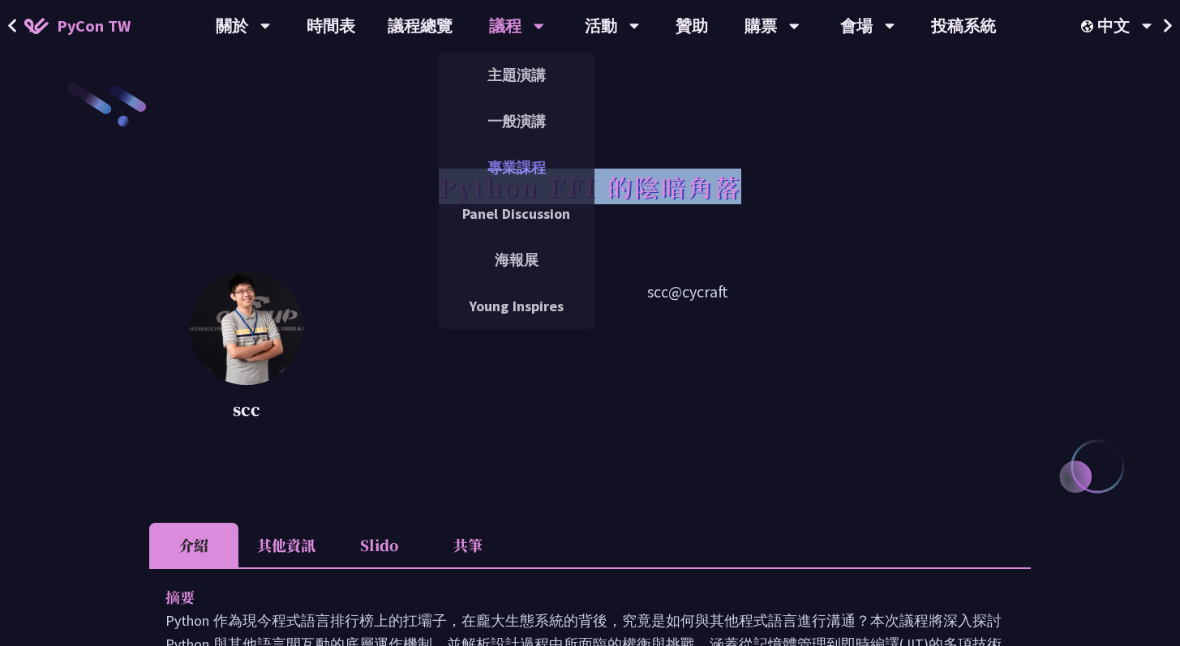
click at [518, 160] on link "專業課程" at bounding box center [517, 167] width 156 height 38
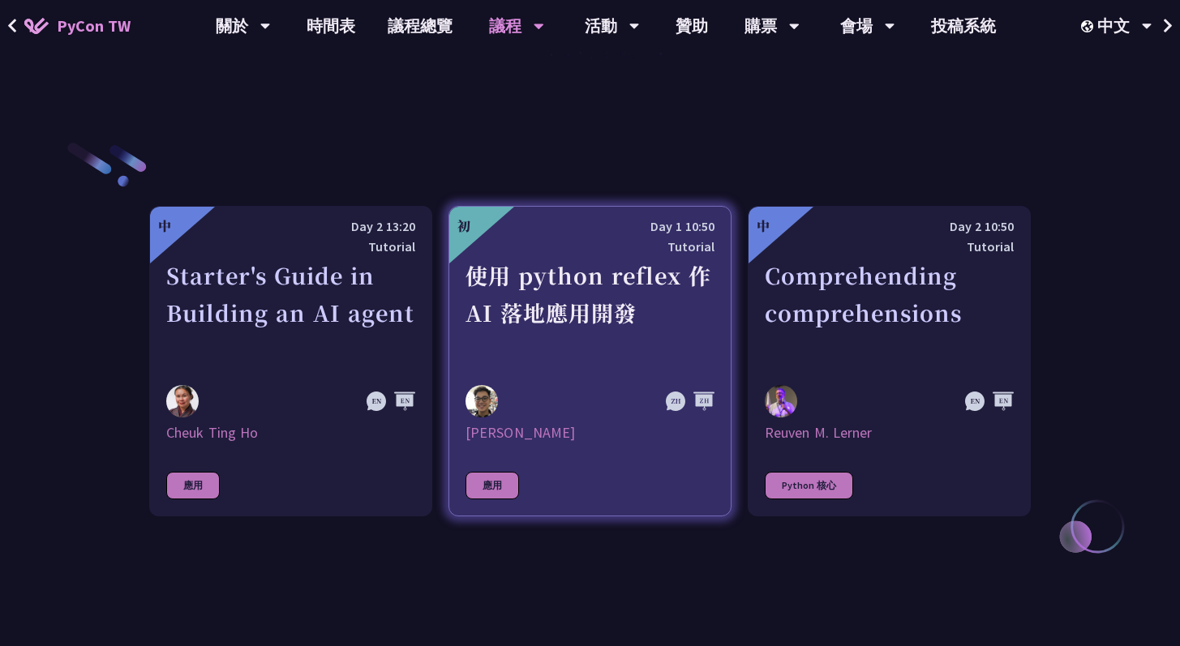
scroll to position [499, 0]
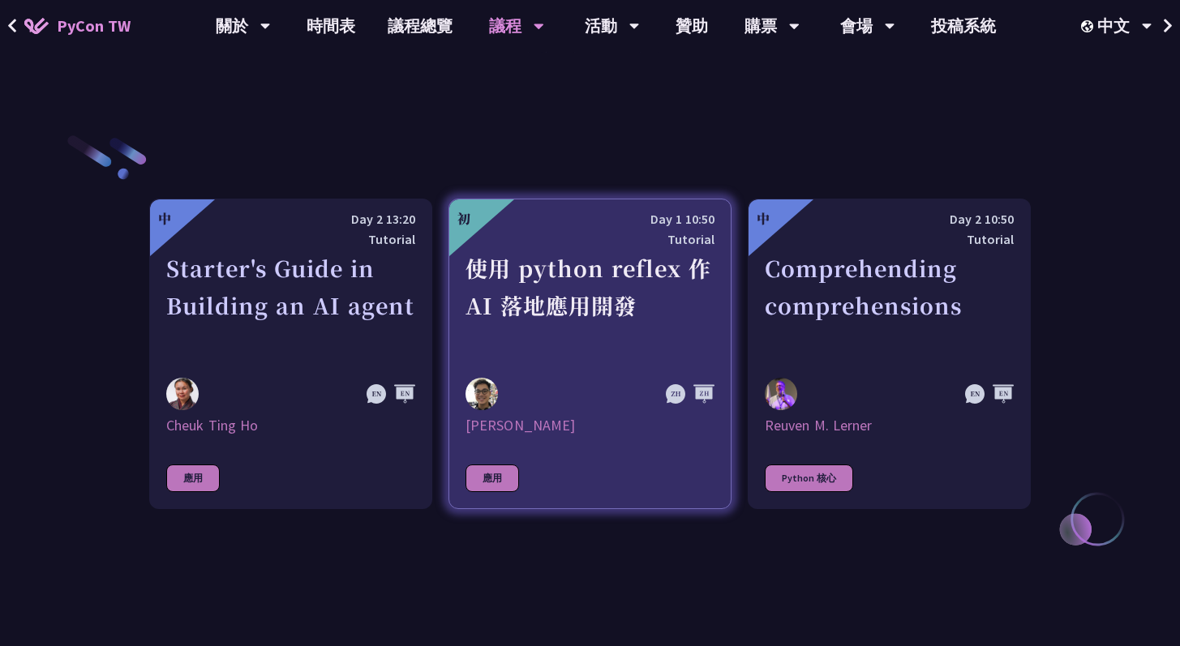
click at [530, 312] on div "使用 python reflex 作 AI 落地應用開發" at bounding box center [590, 306] width 249 height 112
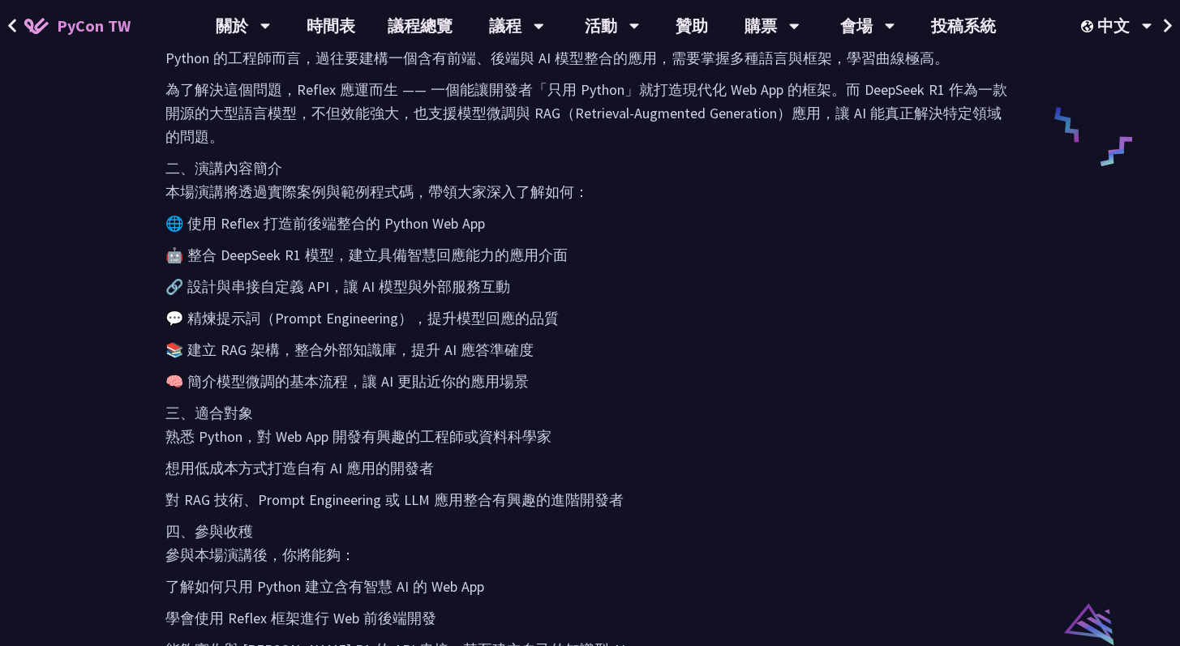
scroll to position [826, 0]
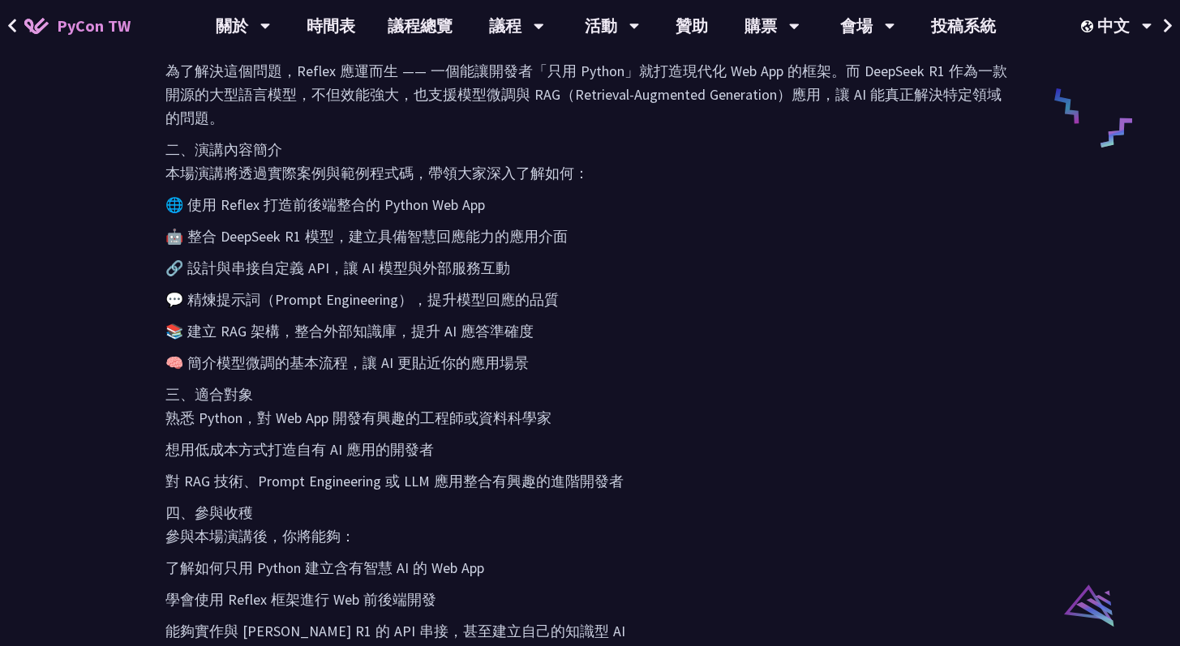
click at [222, 201] on p "🌐 使用 Reflex 打造前後端整合的 Python Web App" at bounding box center [589, 205] width 849 height 24
copy p "eflex"
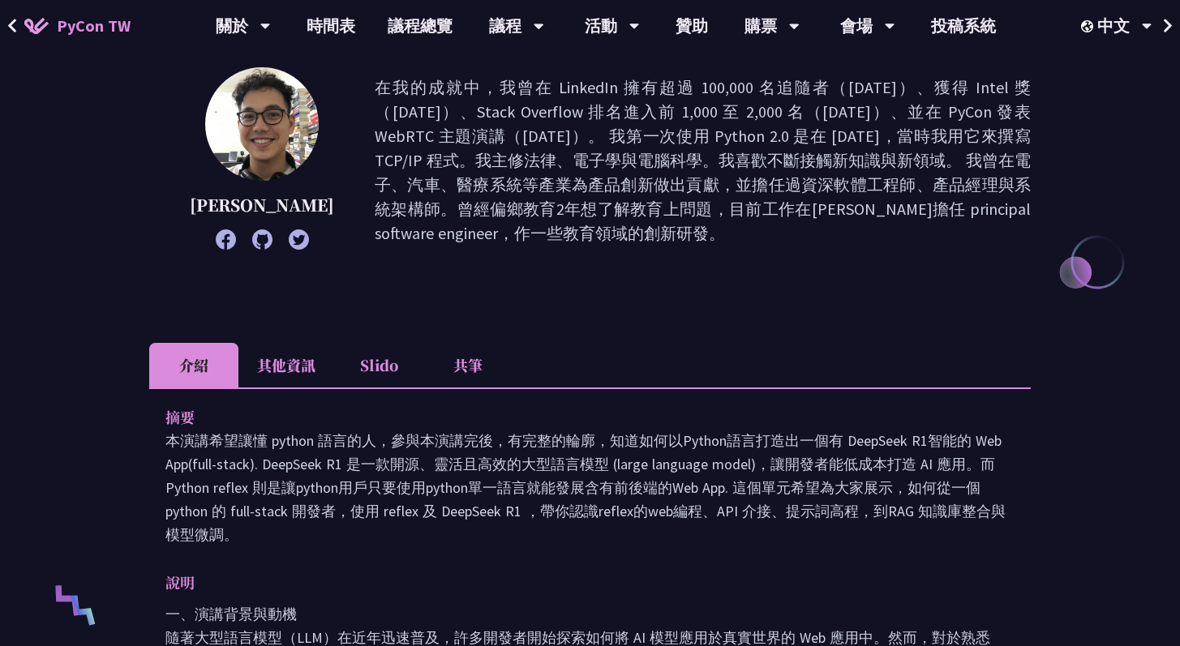
scroll to position [0, 0]
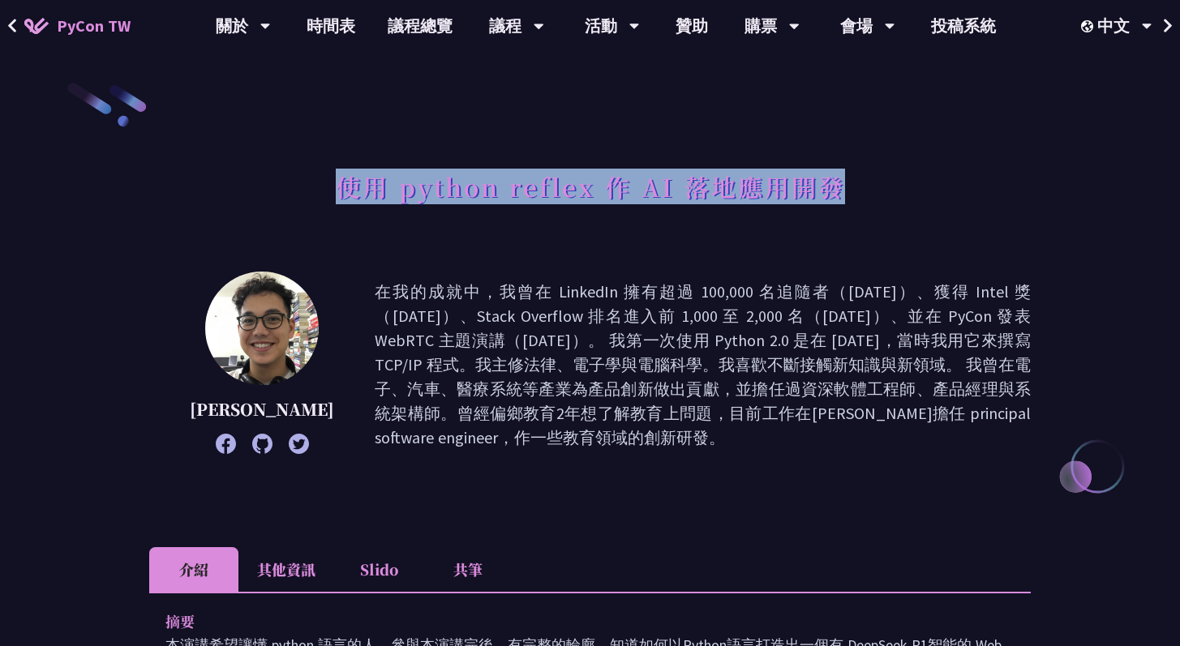
drag, startPoint x: 330, startPoint y: 184, endPoint x: 839, endPoint y: 186, distance: 509.3
click at [839, 186] on div "使用 python reflex 作 AI 落地應用開發" at bounding box center [590, 204] width 882 height 85
click at [328, 24] on link "時間表" at bounding box center [330, 26] width 81 height 52
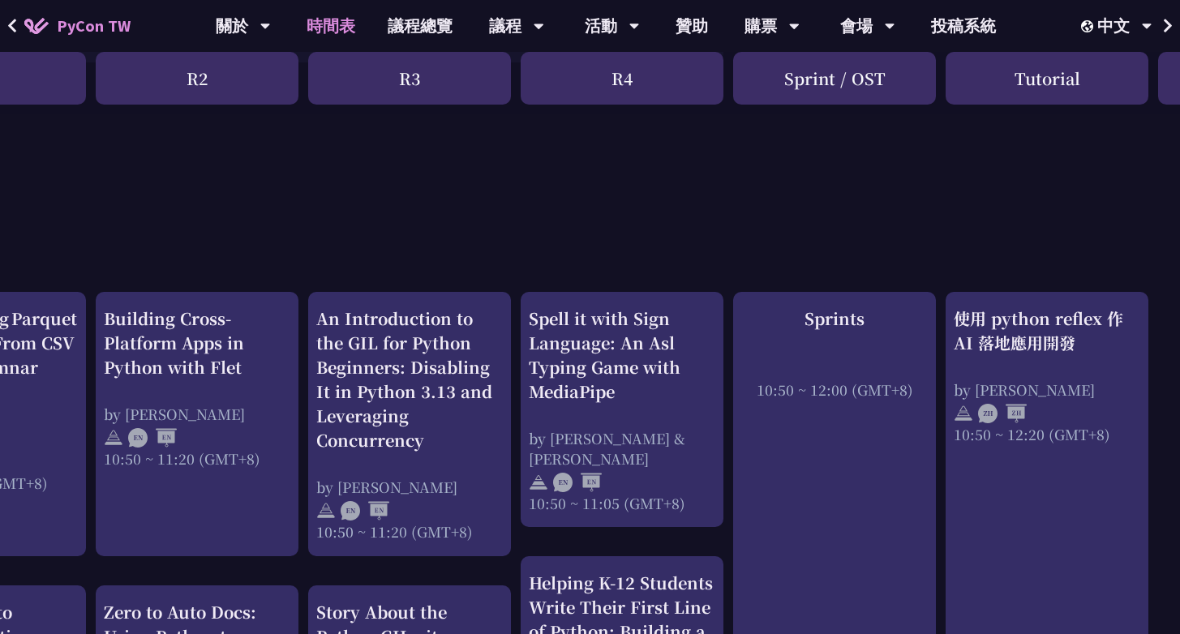
scroll to position [0, 345]
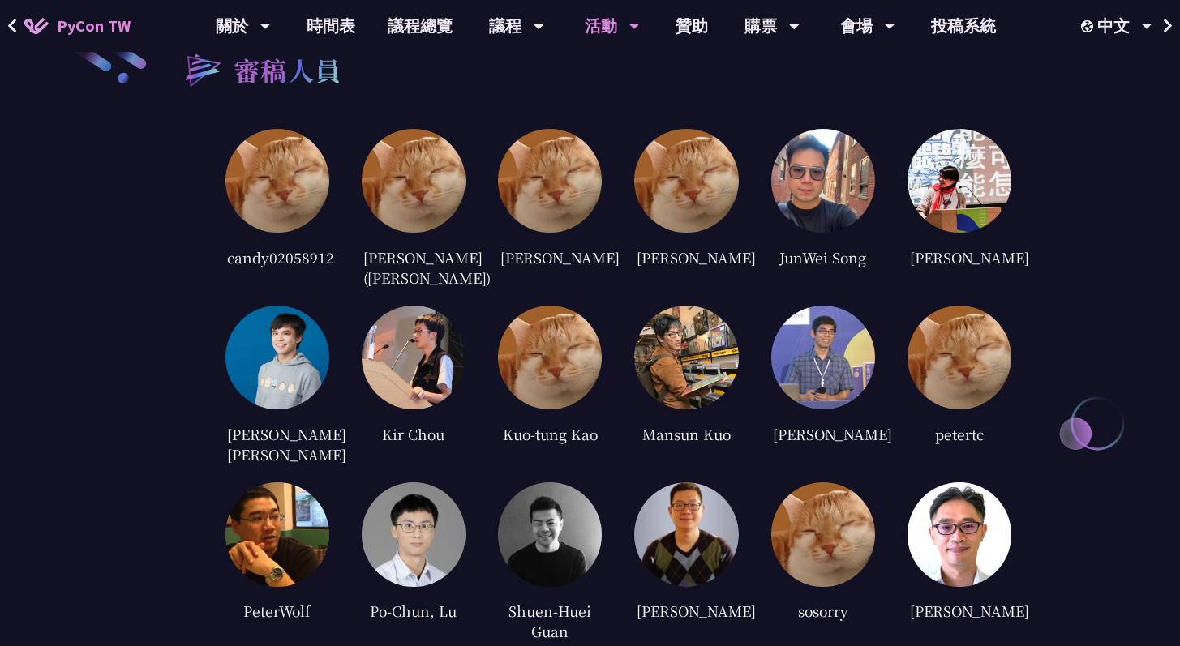
scroll to position [3407, 0]
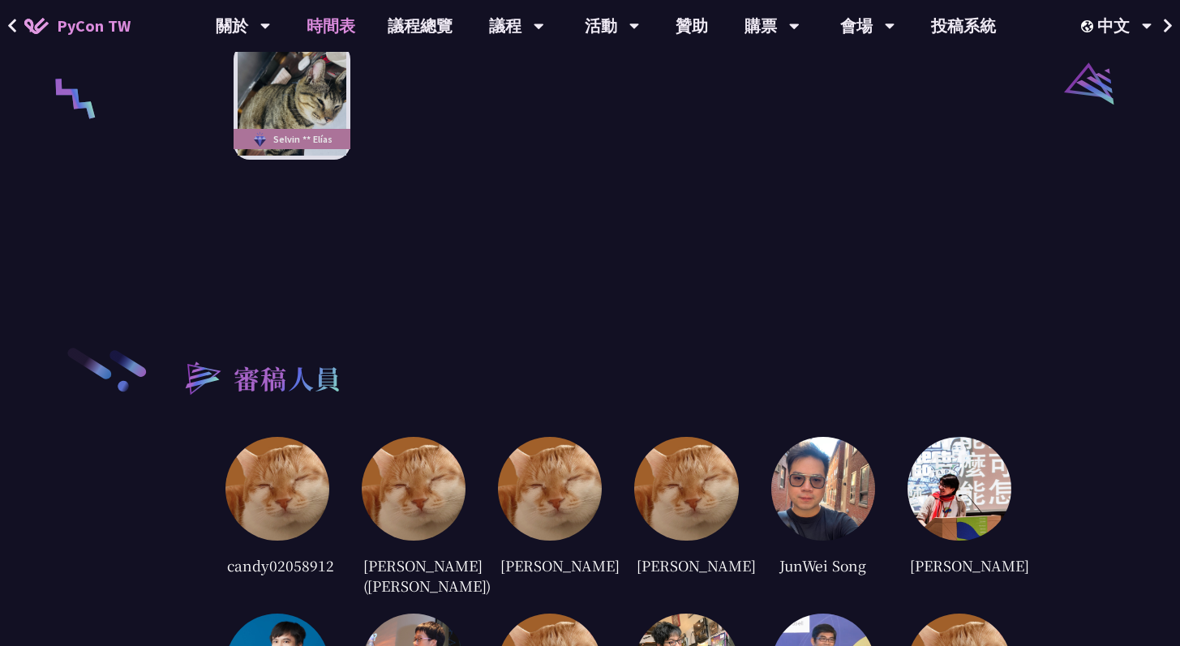
click at [333, 22] on link "時間表" at bounding box center [330, 26] width 81 height 52
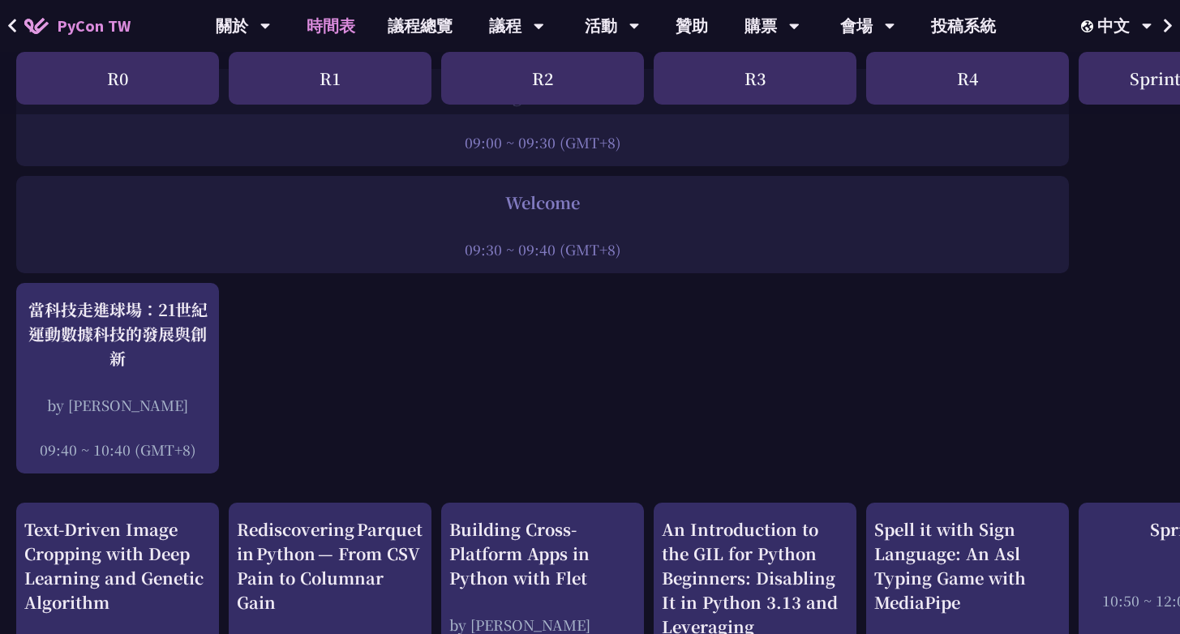
scroll to position [264, 0]
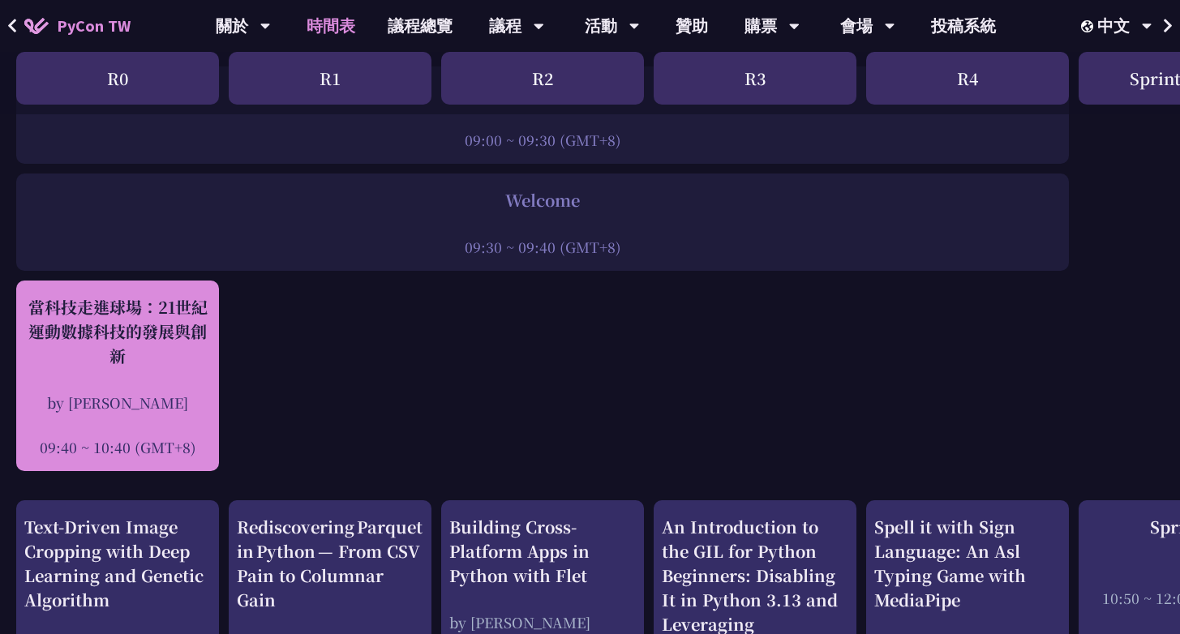
click at [161, 377] on div "當科技走進球場：21世紀運動數據科技的發展與創新 by [PERSON_NAME] 09:40 ~ 10:40 (GMT+8)" at bounding box center [117, 376] width 187 height 162
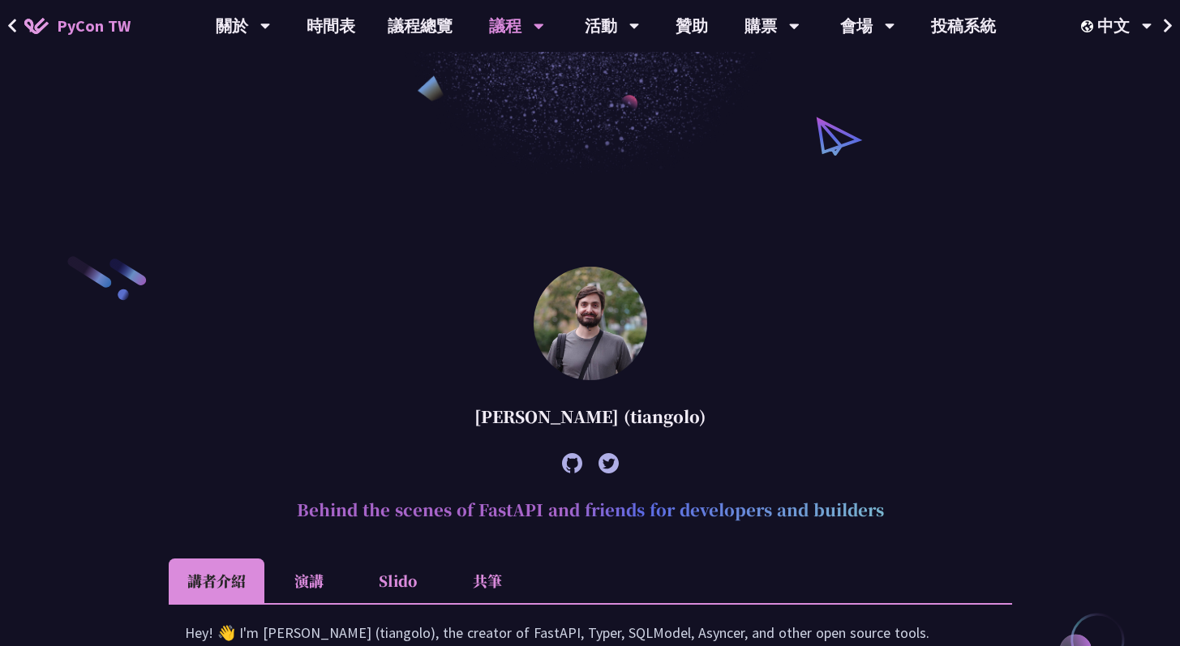
scroll to position [261, 0]
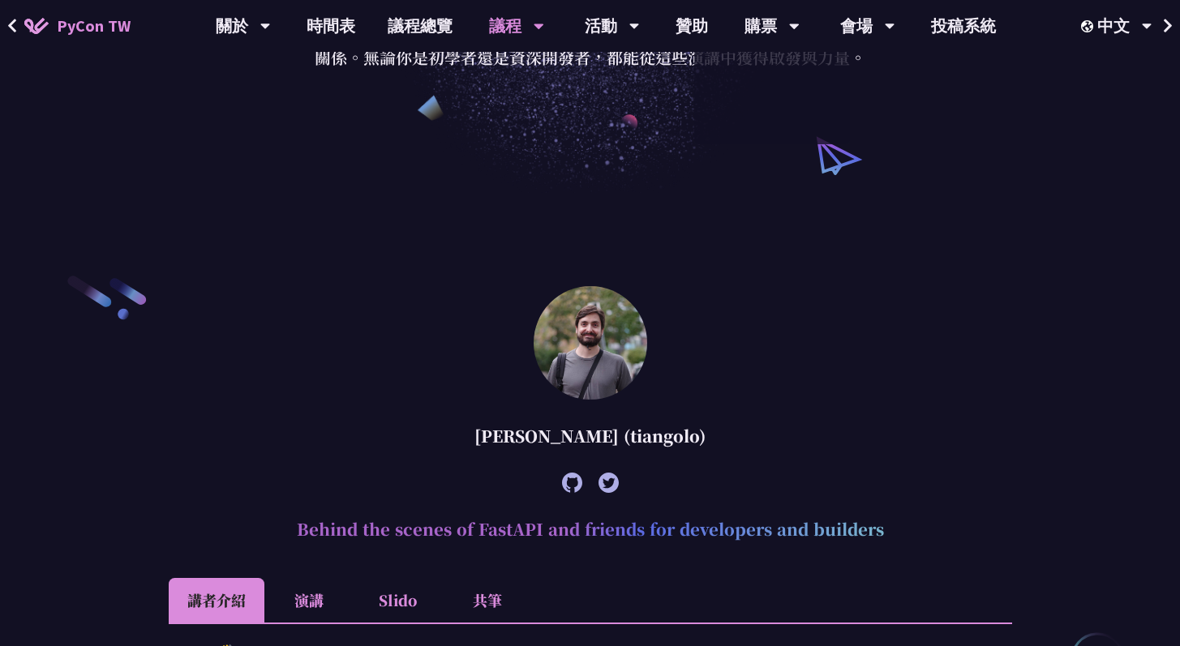
click at [822, 306] on article "[PERSON_NAME] (tiangolo) Behind the scenes of FastAPI and friends for developer…" at bounding box center [590, 585] width 843 height 599
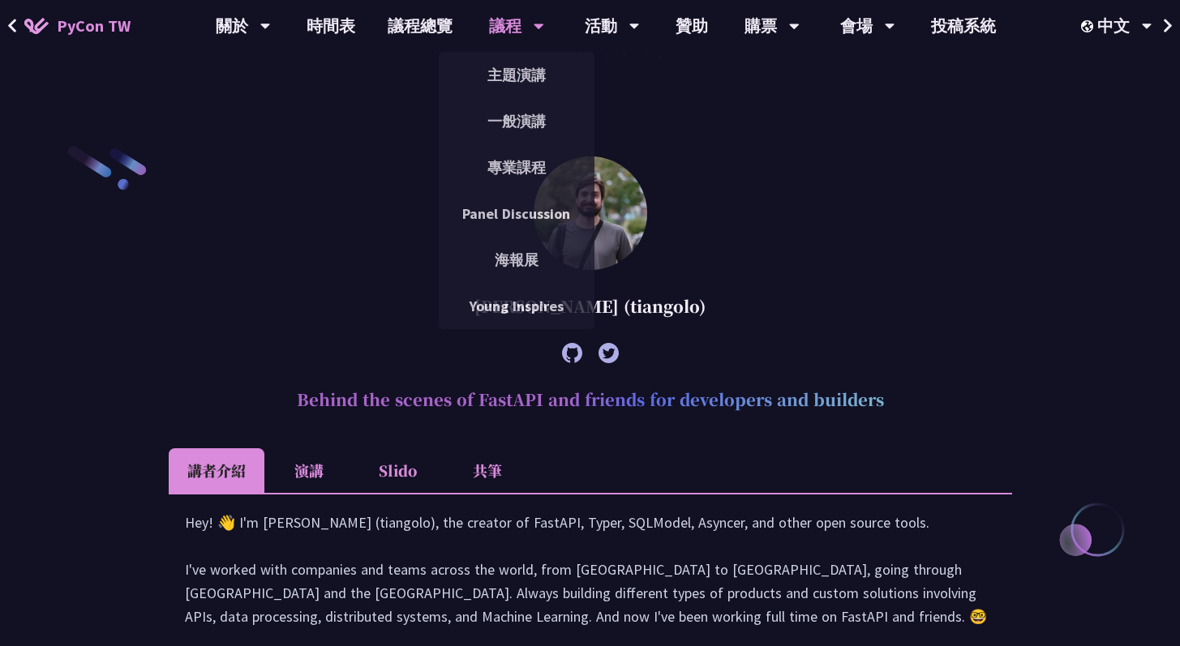
scroll to position [552, 0]
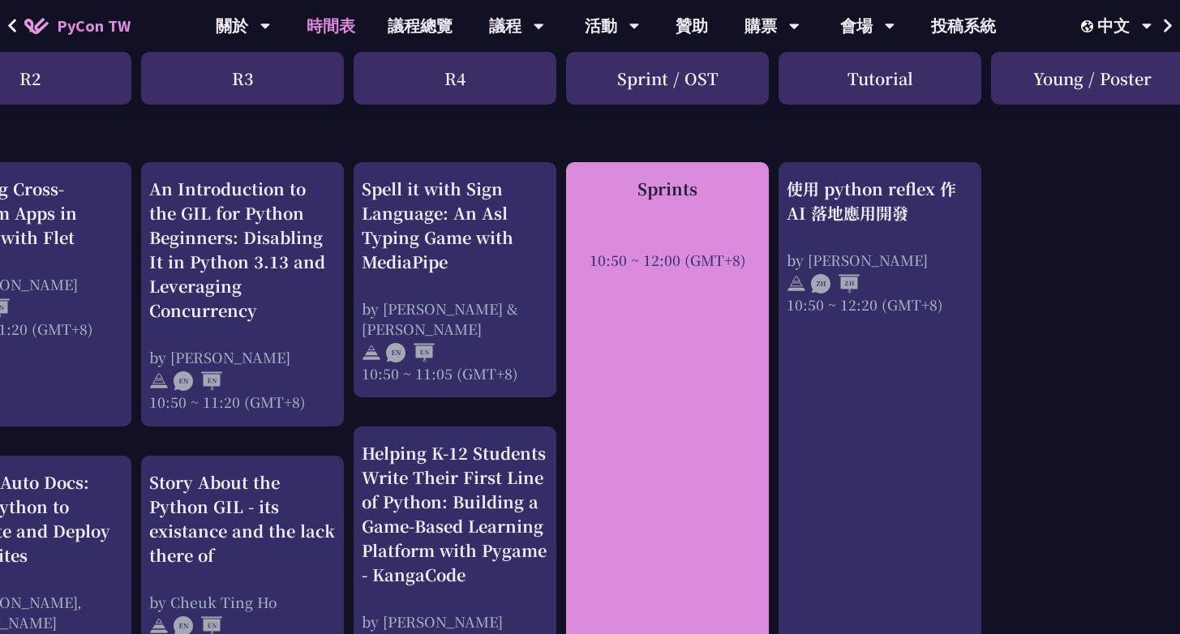
scroll to position [596, 513]
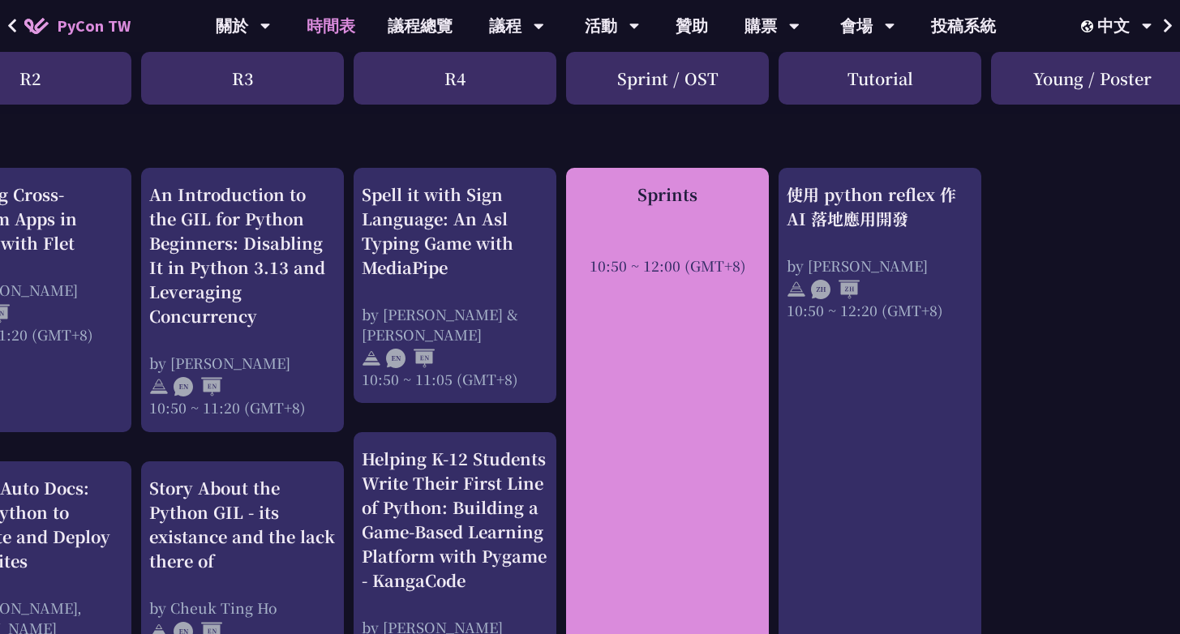
click at [723, 429] on div "Sprints 10:50 ~ 12:00 (GMT+8)" at bounding box center [667, 447] width 203 height 558
click at [689, 198] on div "Sprints" at bounding box center [667, 194] width 187 height 24
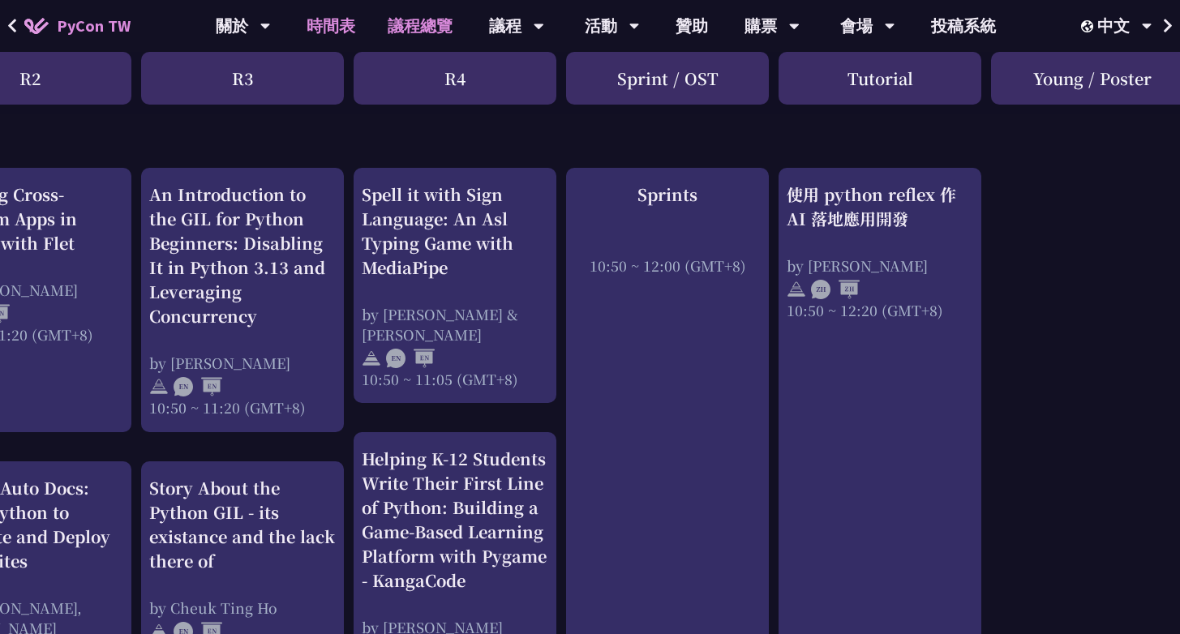
click at [449, 24] on link "議程總覽" at bounding box center [419, 26] width 97 height 52
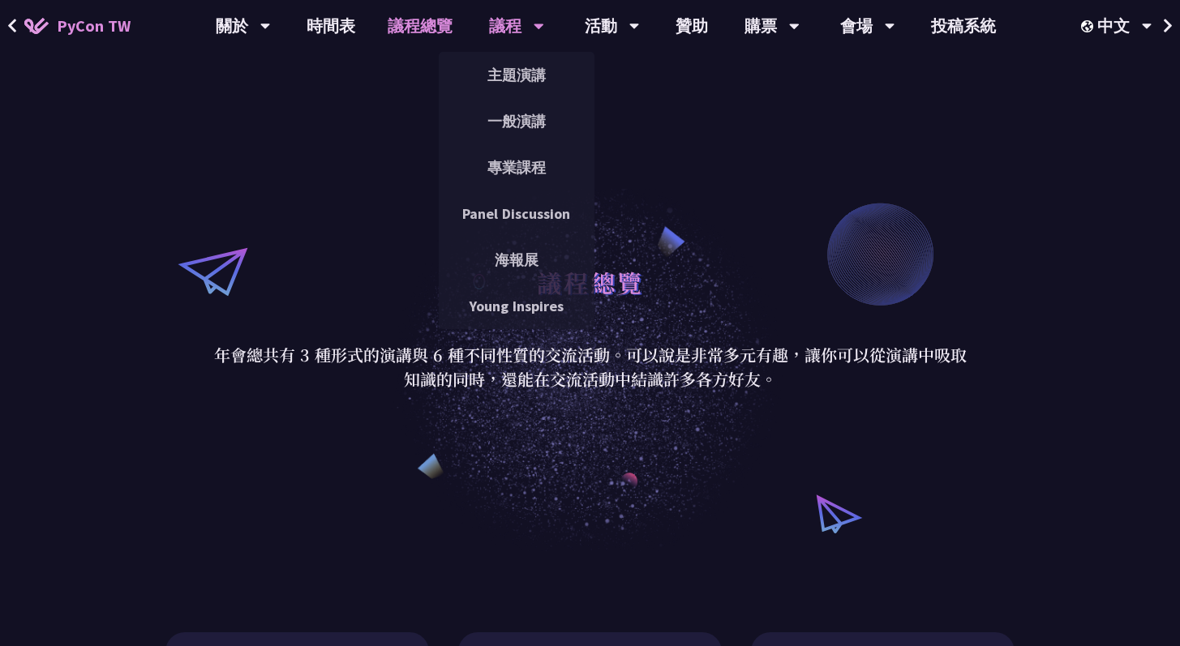
click at [512, 37] on div "議程" at bounding box center [516, 26] width 55 height 52
click at [512, 71] on link "主題演講" at bounding box center [517, 75] width 156 height 38
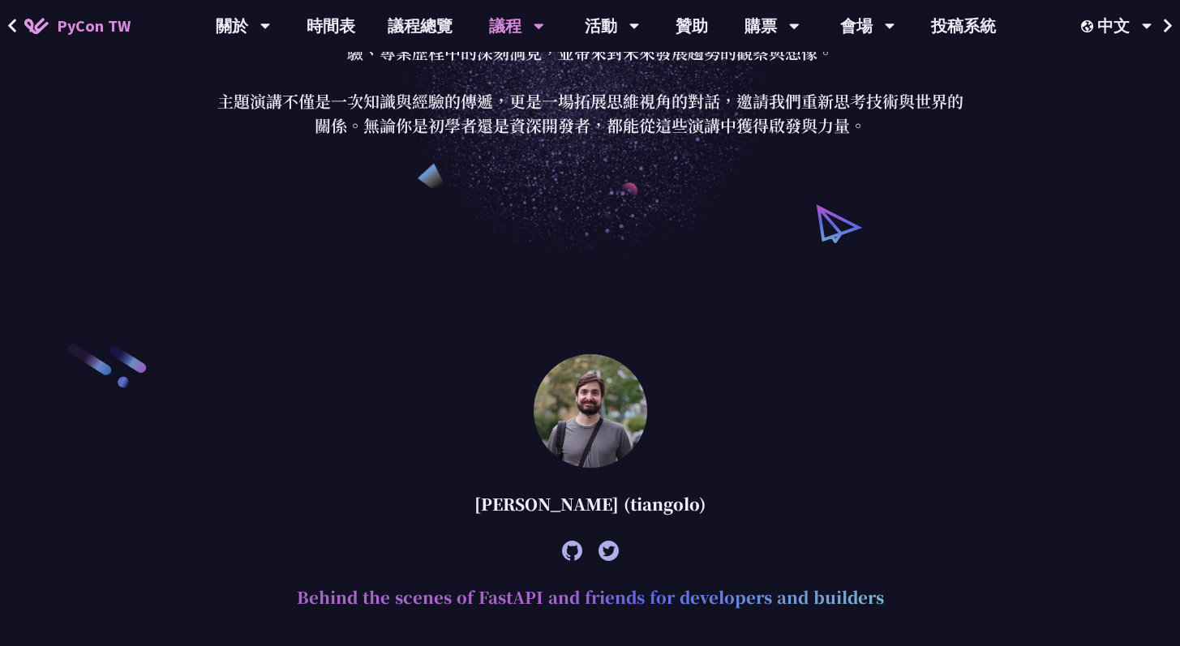
scroll to position [448, 0]
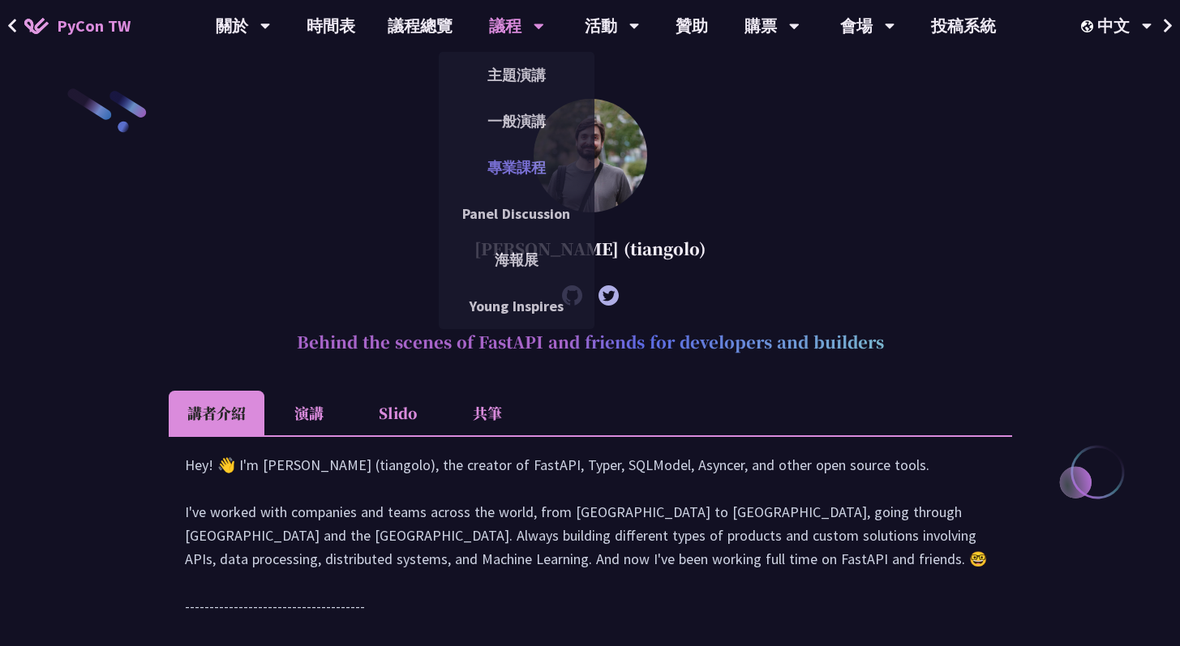
click at [540, 163] on link "專業課程" at bounding box center [517, 167] width 156 height 38
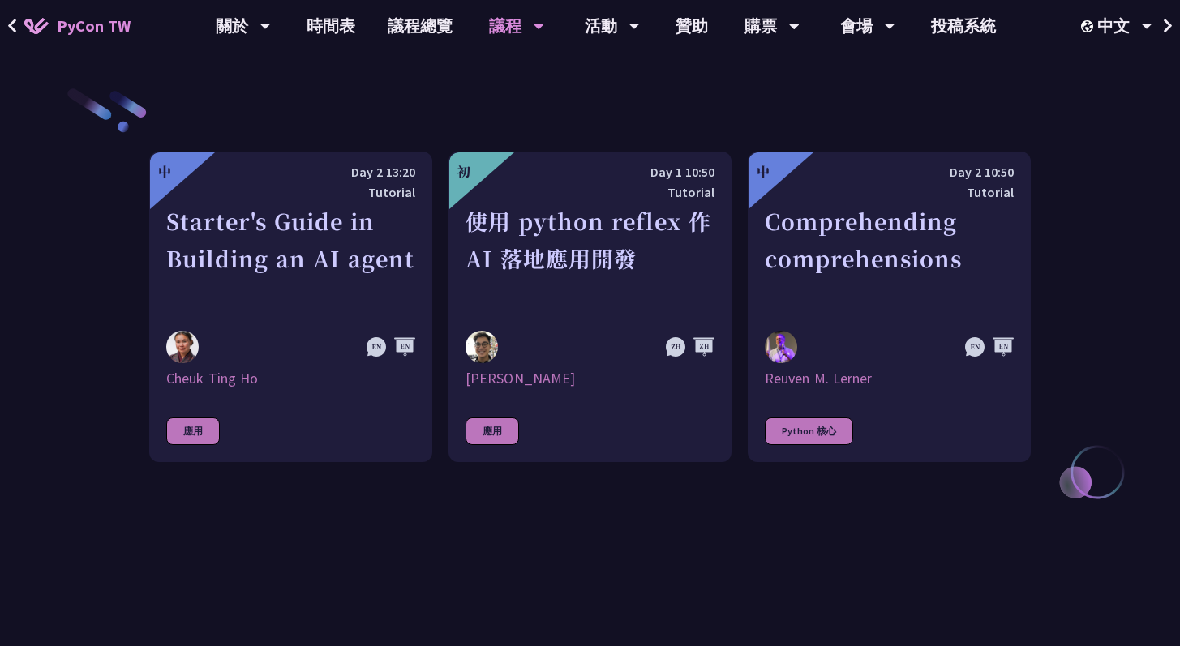
scroll to position [556, 0]
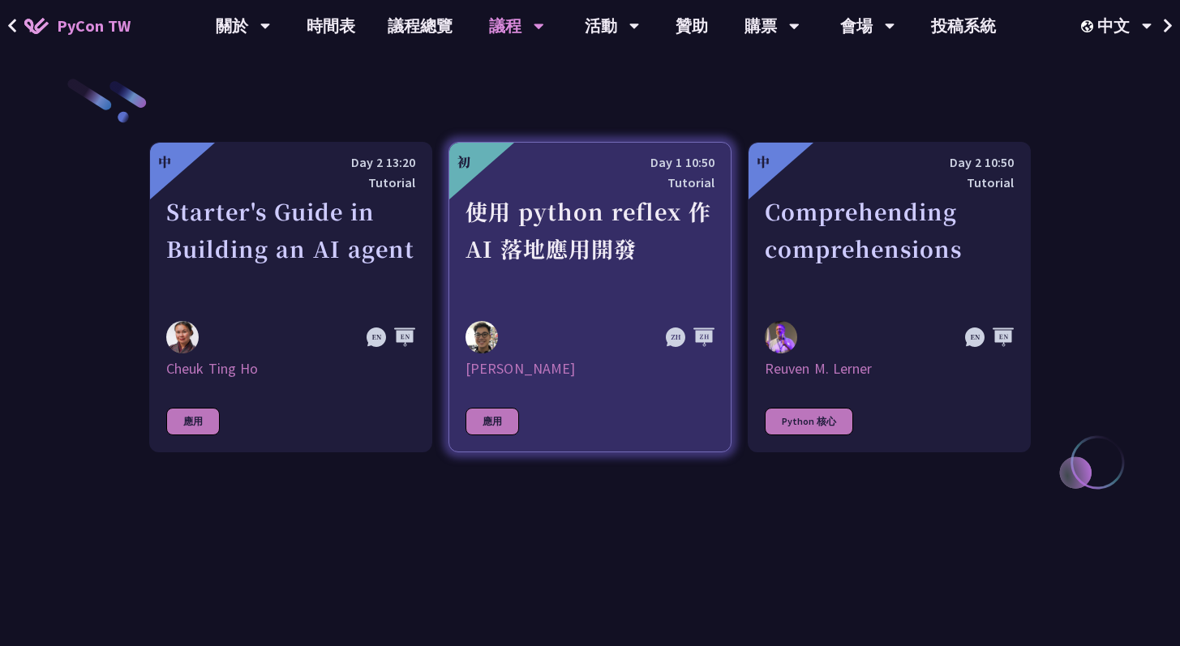
click at [651, 323] on div at bounding box center [590, 337] width 249 height 32
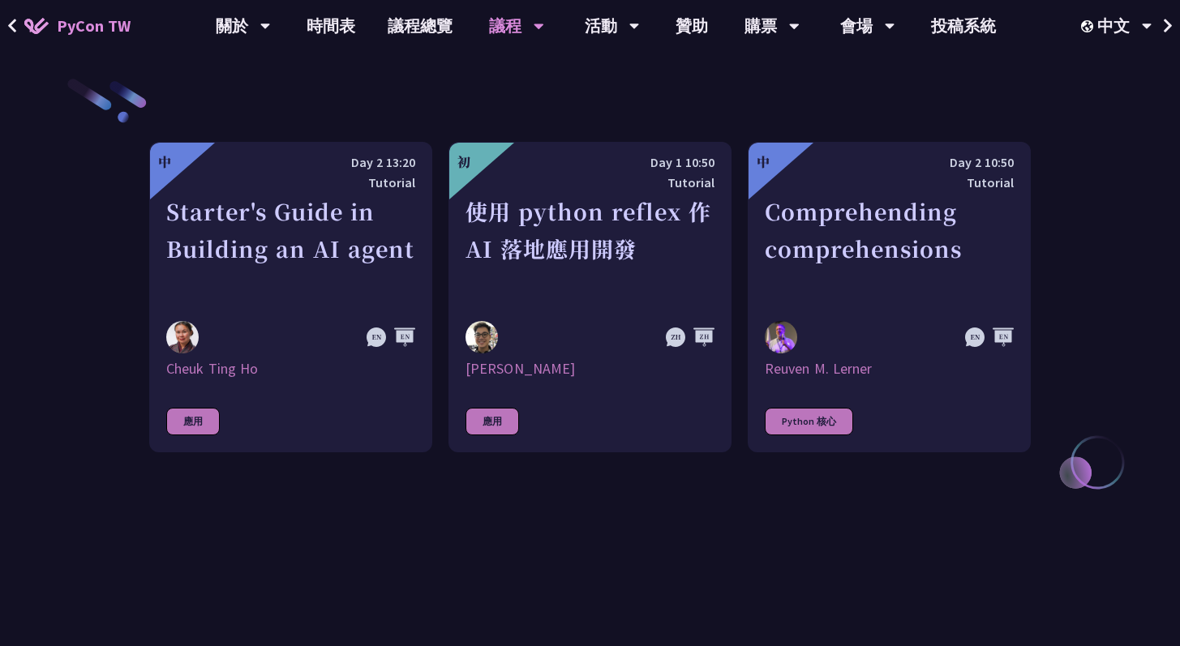
scroll to position [380, 0]
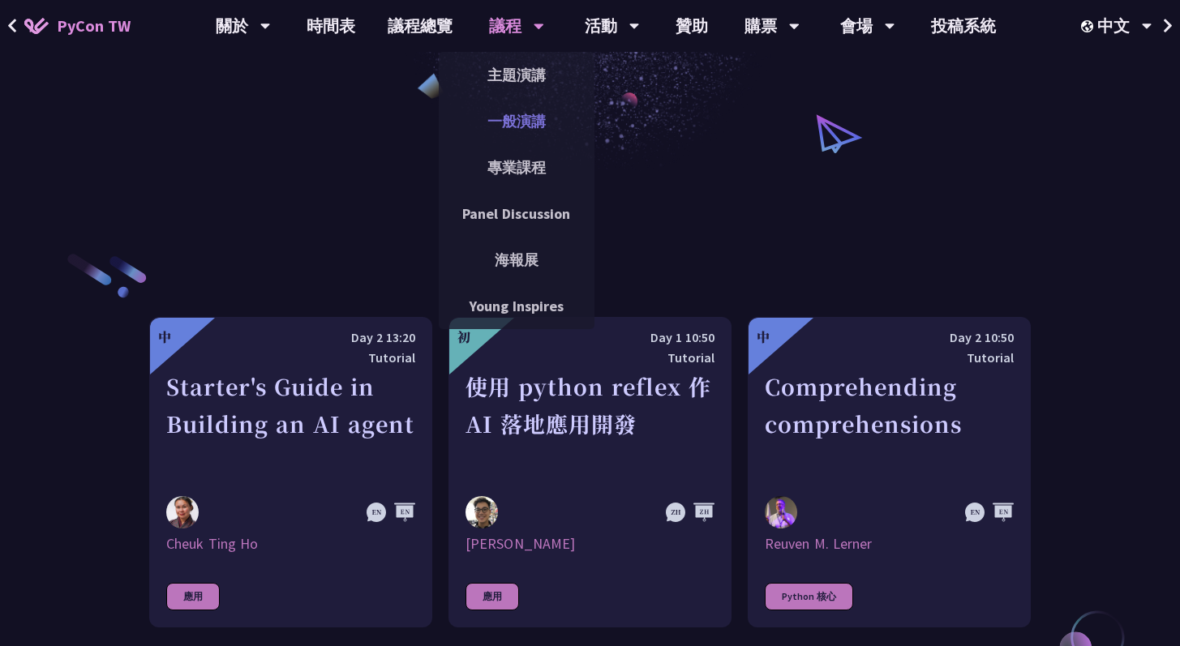
click at [532, 135] on link "一般演講" at bounding box center [517, 121] width 156 height 38
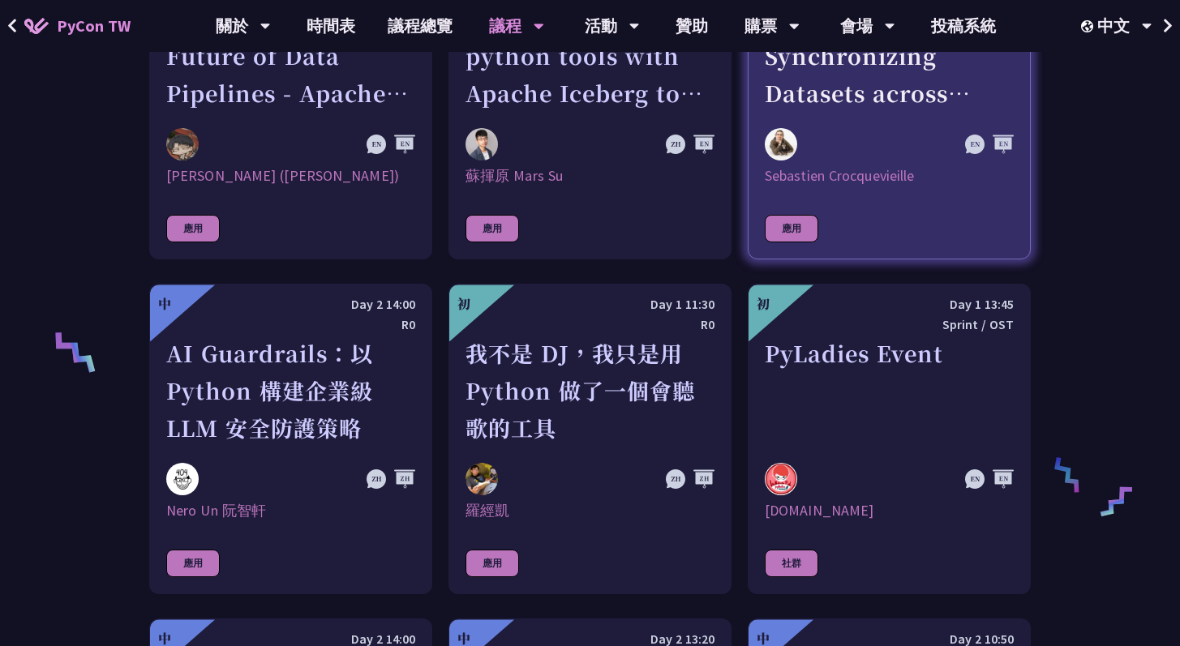
scroll to position [1173, 0]
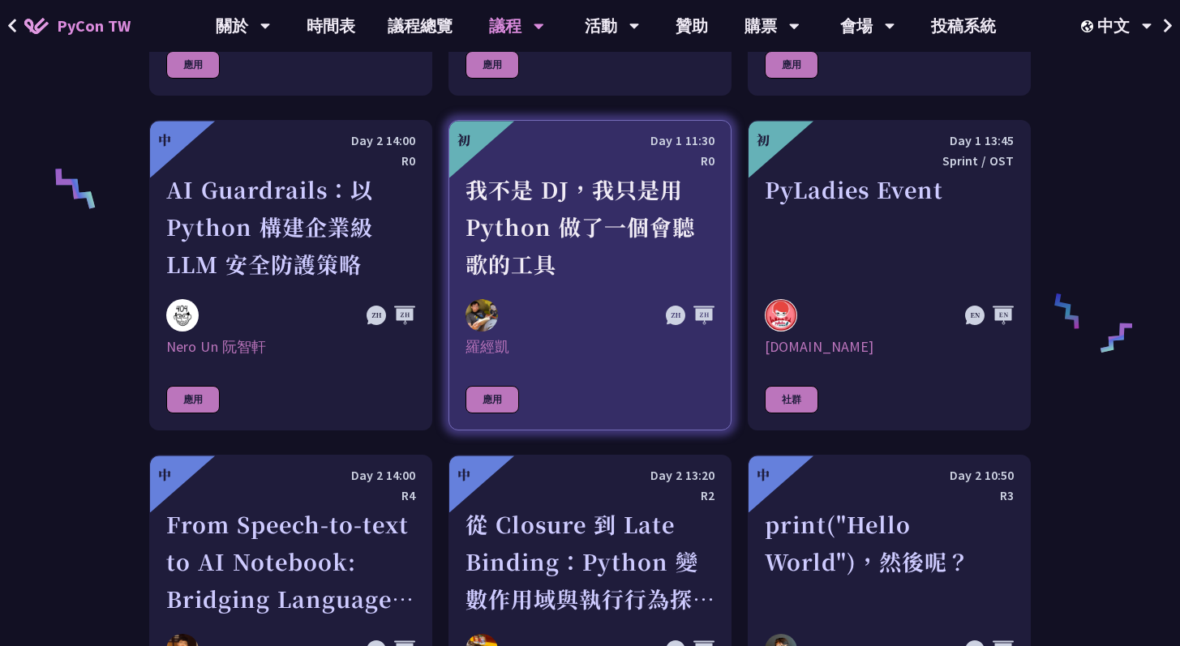
click at [680, 242] on div "我不是 DJ，我只是用 Python 做了一個會聽歌的工具" at bounding box center [590, 227] width 249 height 112
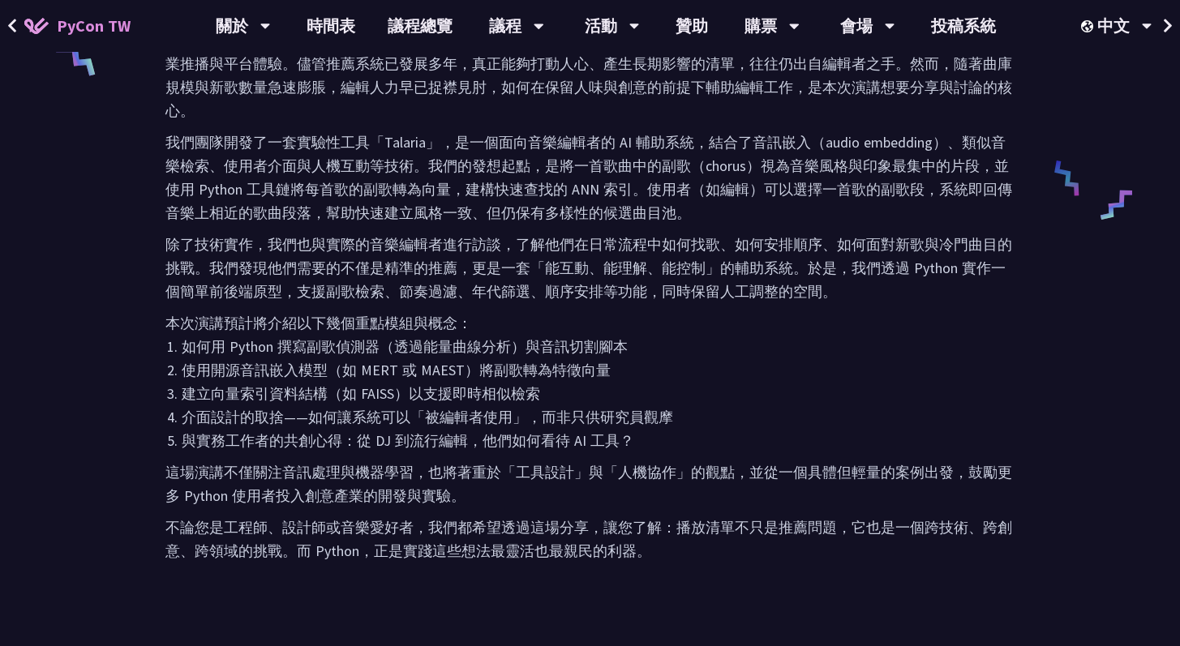
scroll to position [736, 0]
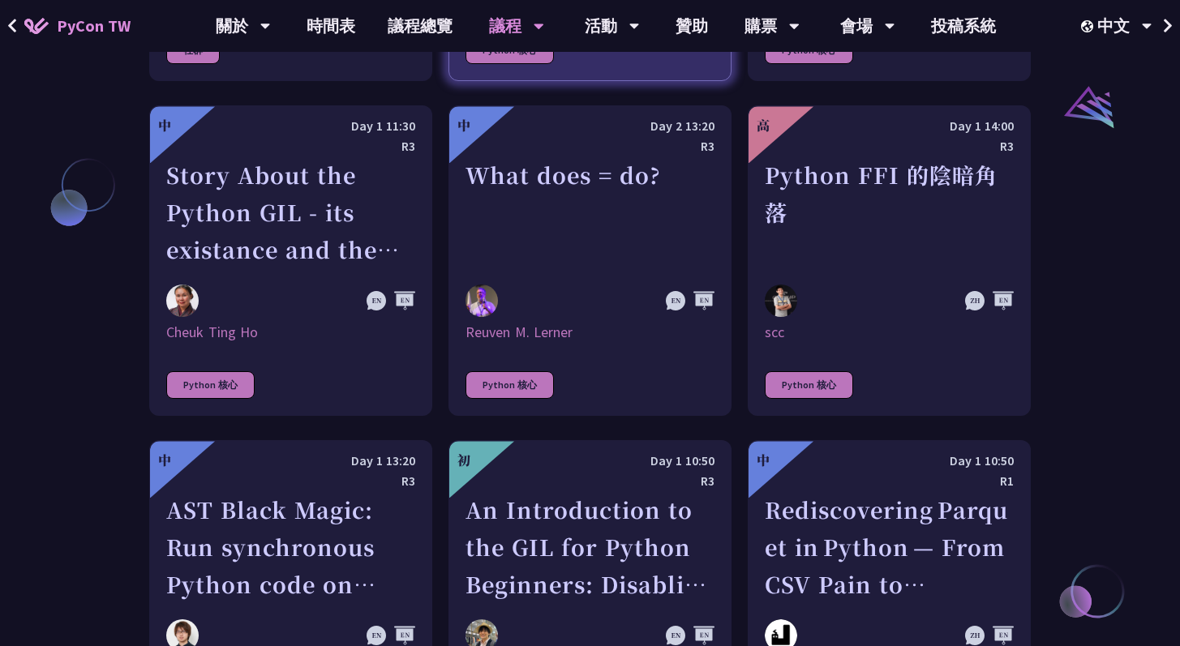
scroll to position [1880, 0]
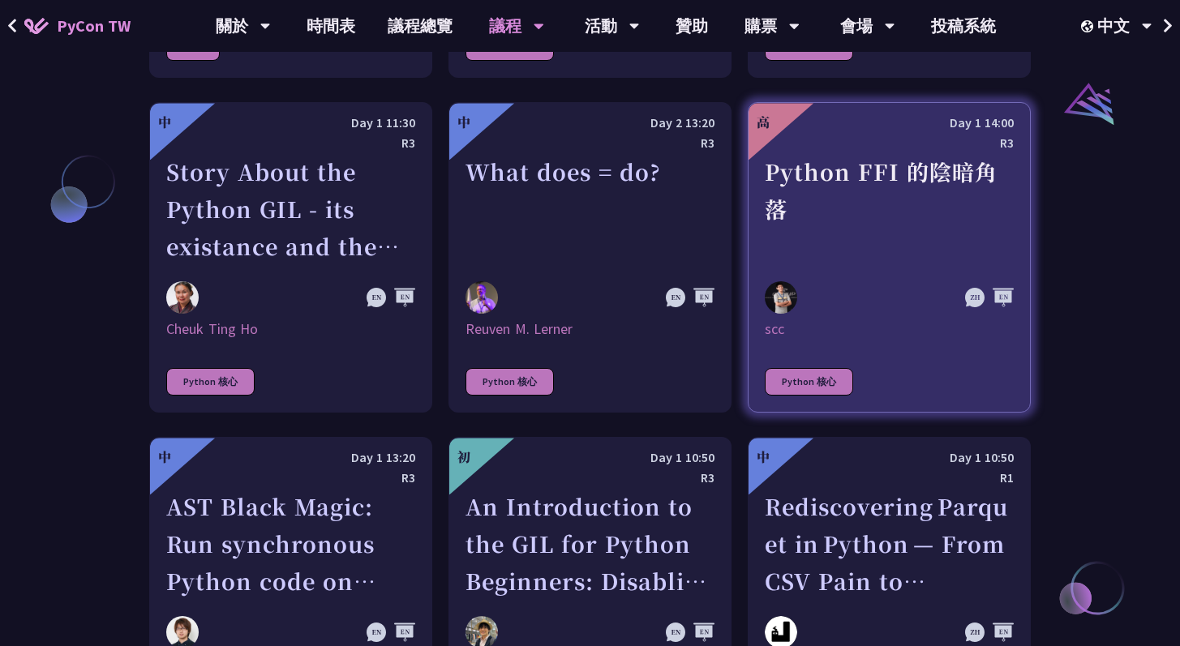
click at [931, 285] on div at bounding box center [852, 297] width 174 height 32
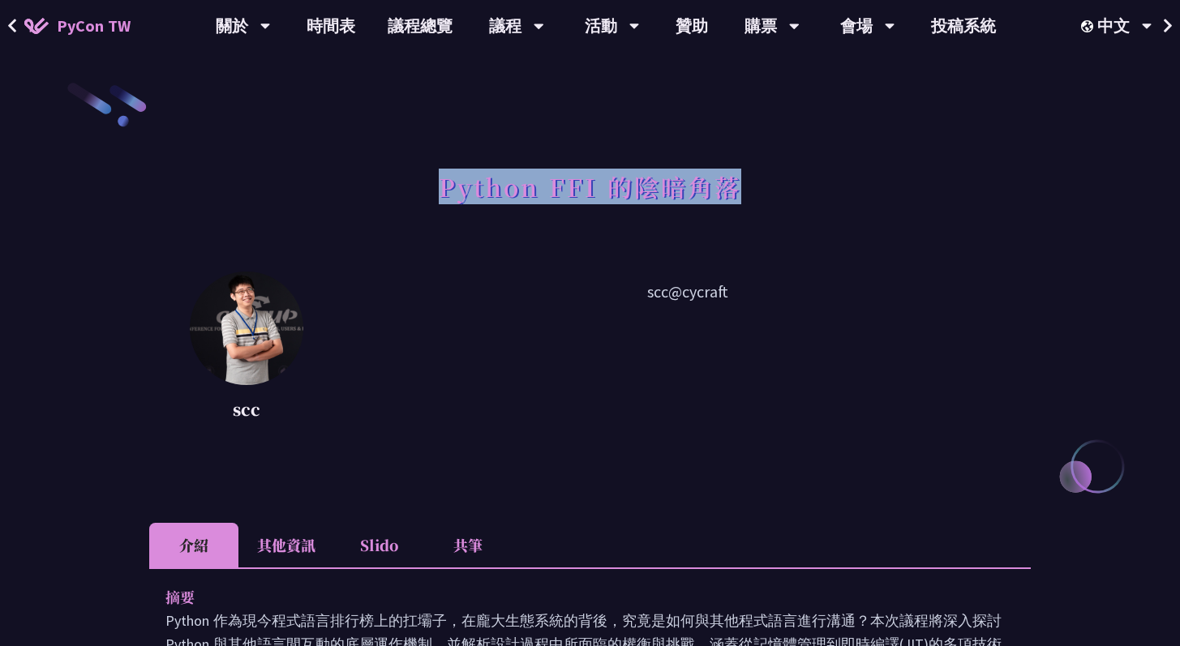
drag, startPoint x: 435, startPoint y: 190, endPoint x: 736, endPoint y: 188, distance: 300.9
click at [736, 188] on div "Python FFI 的陰暗角落" at bounding box center [590, 204] width 882 height 85
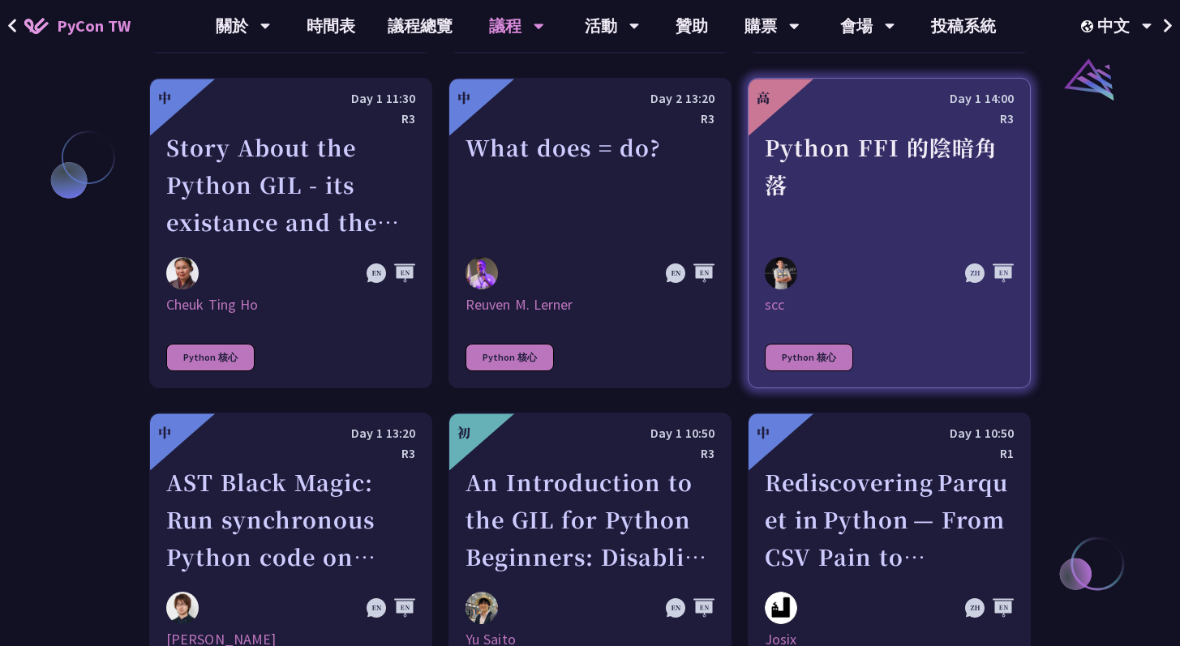
scroll to position [1899, 0]
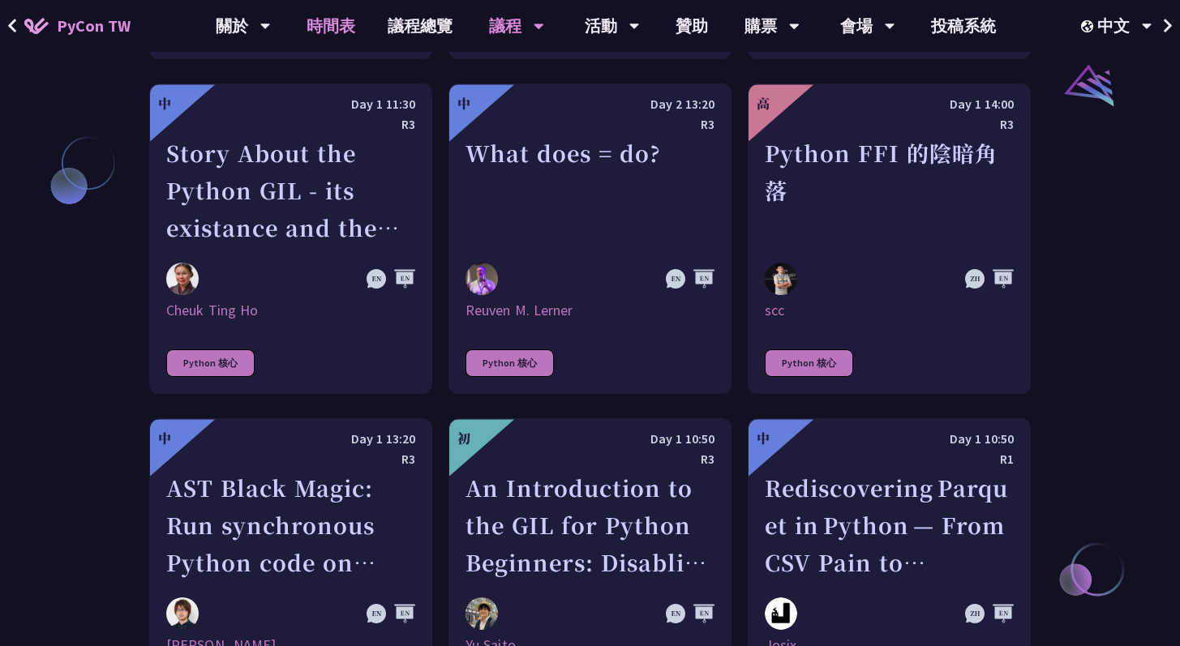
click at [347, 24] on link "時間表" at bounding box center [330, 26] width 81 height 52
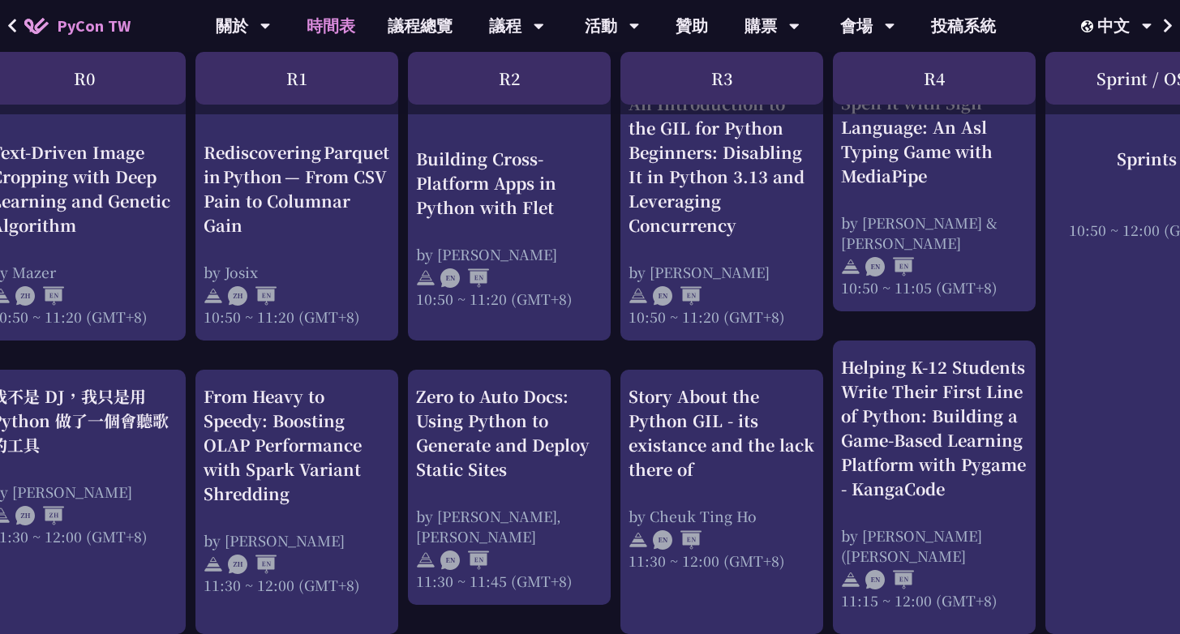
scroll to position [685, 33]
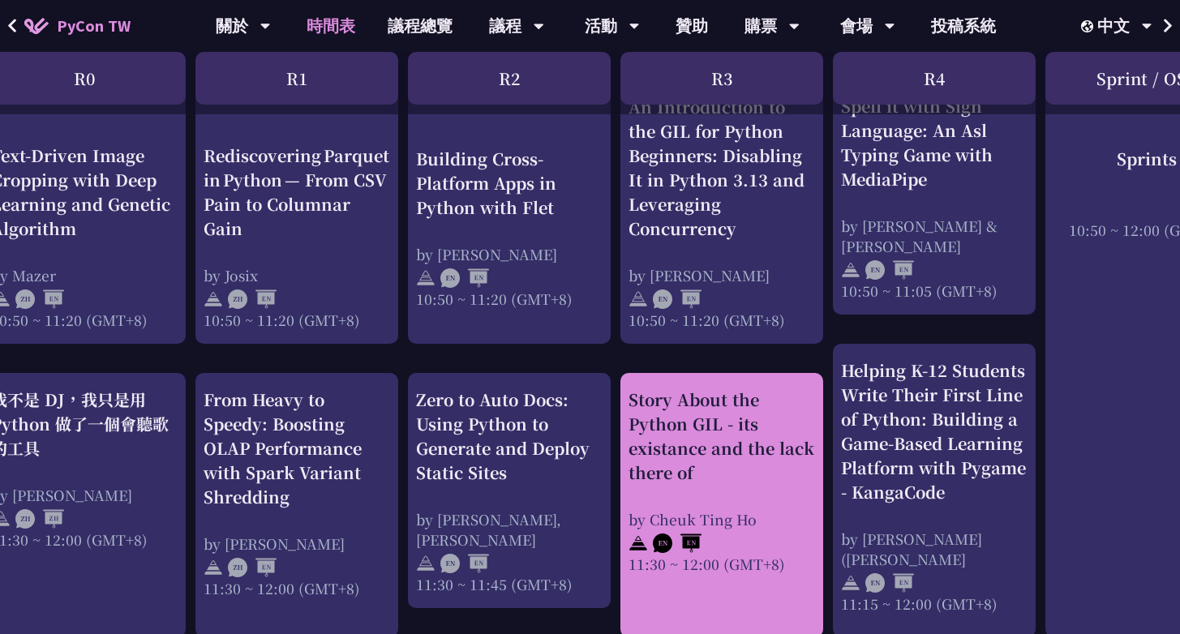
drag, startPoint x: 635, startPoint y: 377, endPoint x: 649, endPoint y: 372, distance: 14.6
click at [649, 373] on div "Story About the Python GIL - its existance and the lack there of by Cheuk Ting …" at bounding box center [721, 505] width 203 height 264
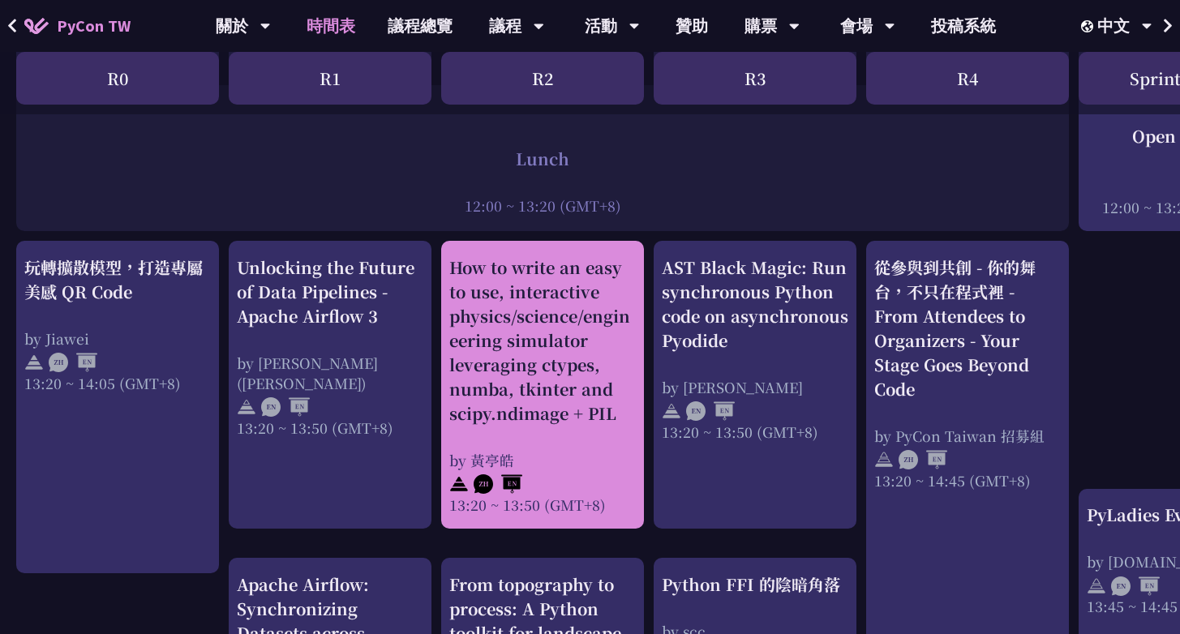
scroll to position [1251, 0]
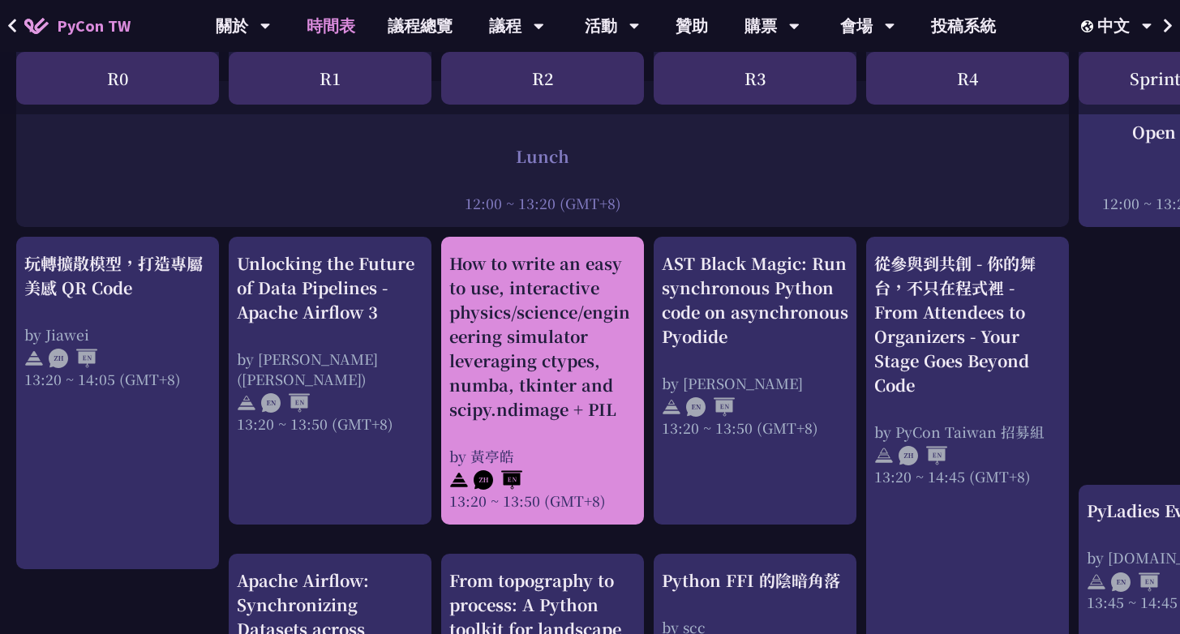
click at [589, 465] on div "by 黃亭皓" at bounding box center [542, 456] width 187 height 20
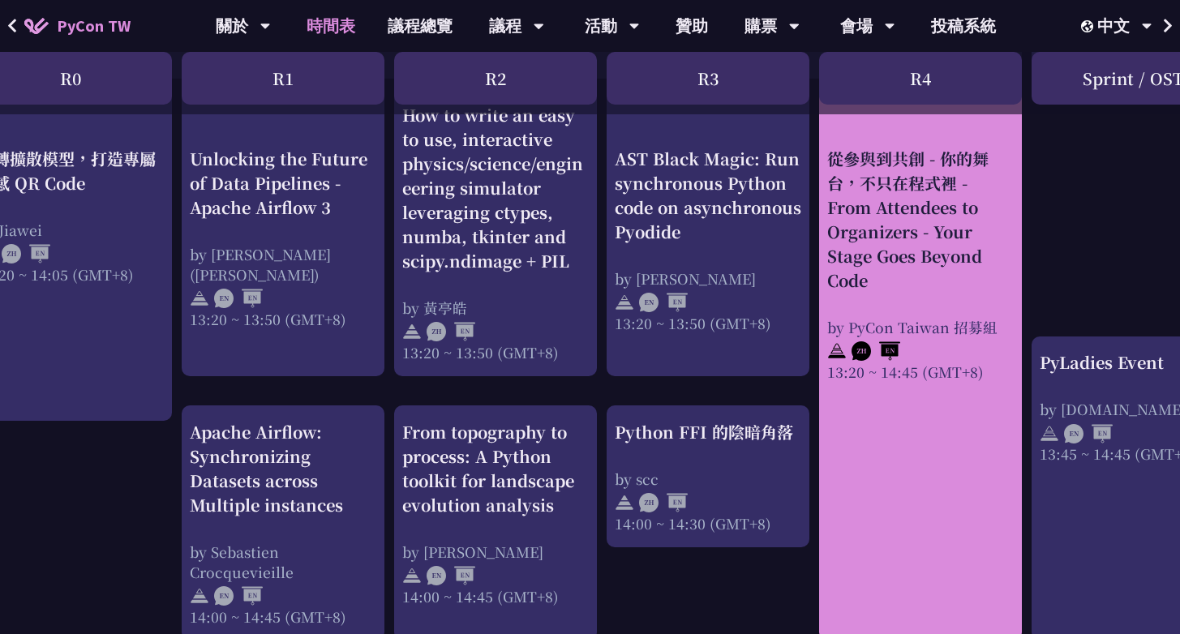
scroll to position [1406, 47]
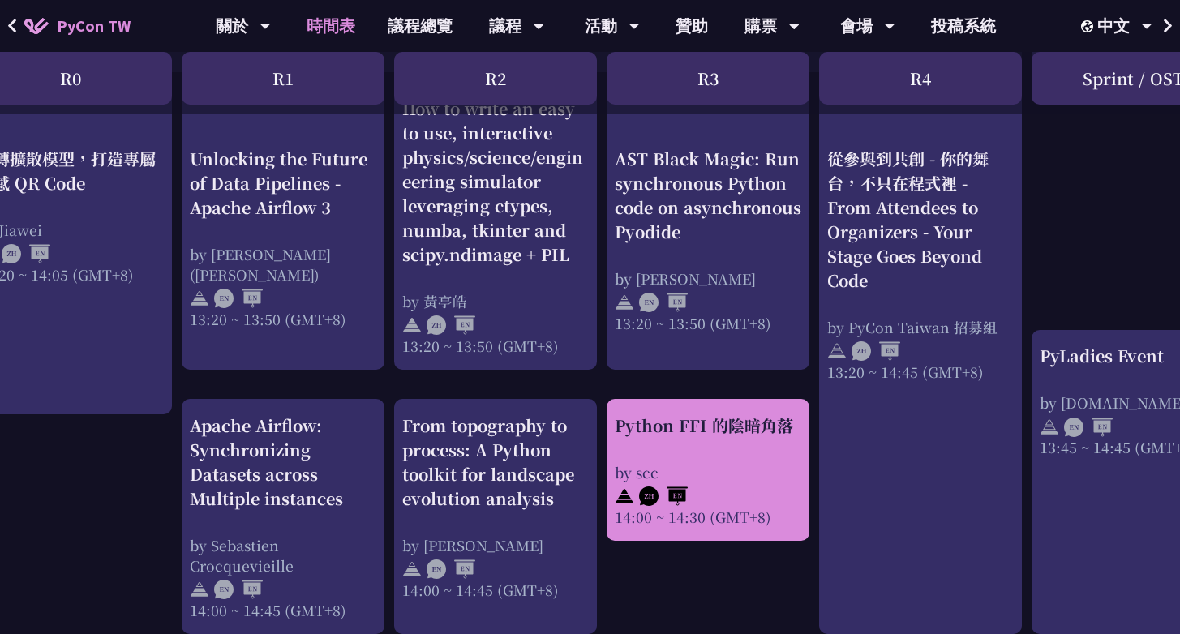
click at [712, 453] on div "Python FFI 的陰暗角落 by scc 14:00 ~ 14:30 (GMT+8)" at bounding box center [708, 471] width 187 height 114
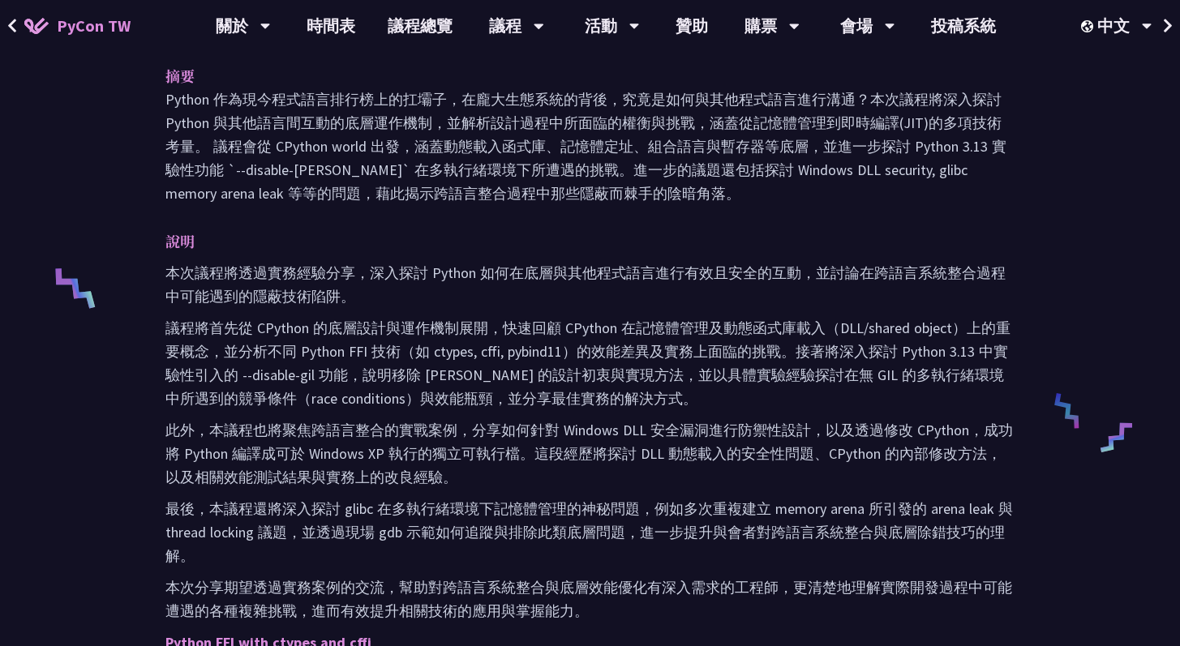
scroll to position [561, 0]
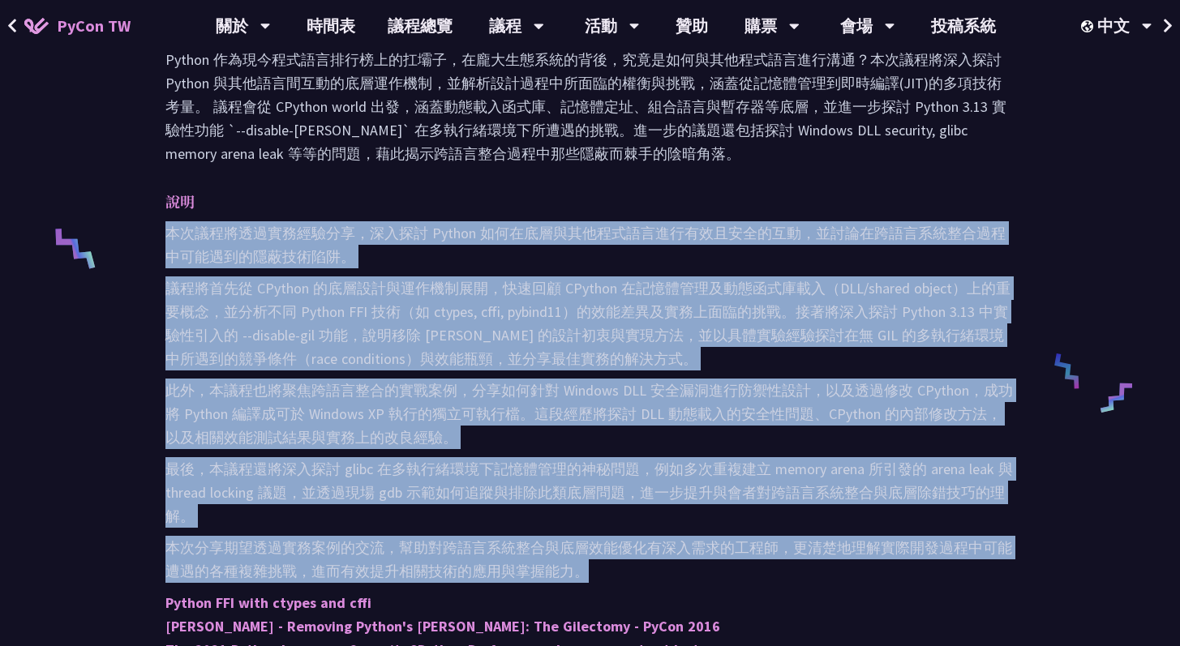
copy div "loremipsumdol，sita Consec adipiscingelitseddoeiu，temporincididuntutlaboree。 dol…"
drag, startPoint x: 165, startPoint y: 230, endPoint x: 613, endPoint y: 579, distance: 567.5
click at [613, 579] on div "本次議程將透過實務經驗分享，深入探討 Python 如何在底層與其他程式語言進行有效且安全的互動，並討論在跨語言系統整合過程中可能遇到的隱蔽技術陷阱。 議程將…" at bounding box center [589, 535] width 849 height 629
click at [677, 521] on p "最後，本議程還將深入探討 glibc 在多執行緒環境下記憶體管理的神秘問題，例如多次重複建立 memory arena 所引發的 arena leak 與 t…" at bounding box center [589, 492] width 849 height 71
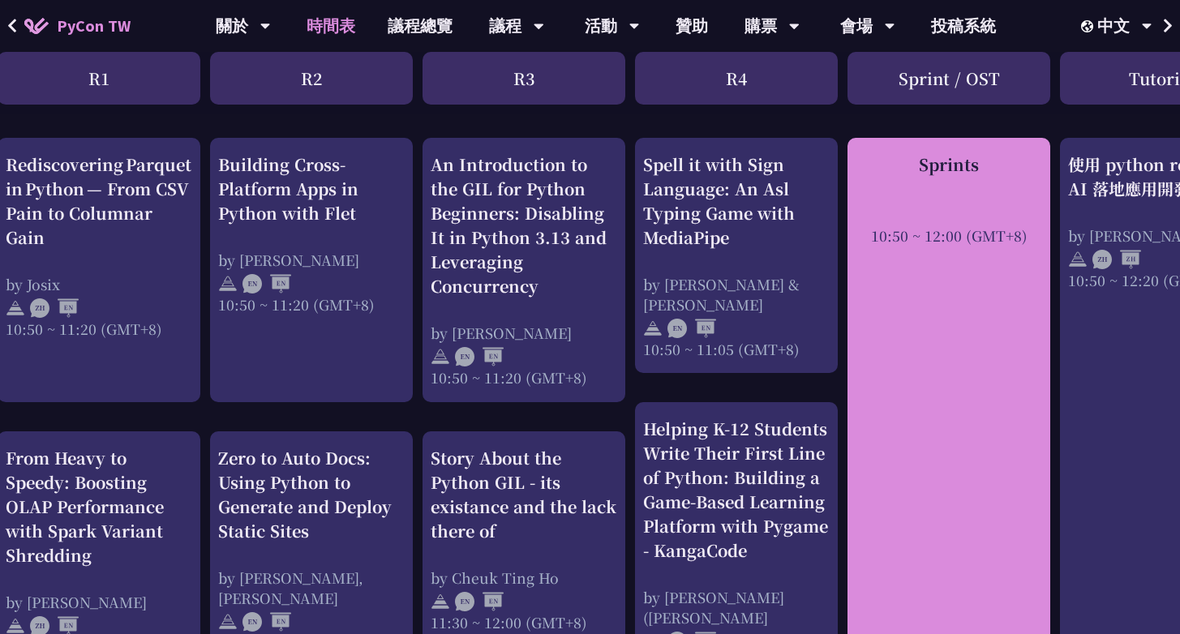
scroll to position [626, 228]
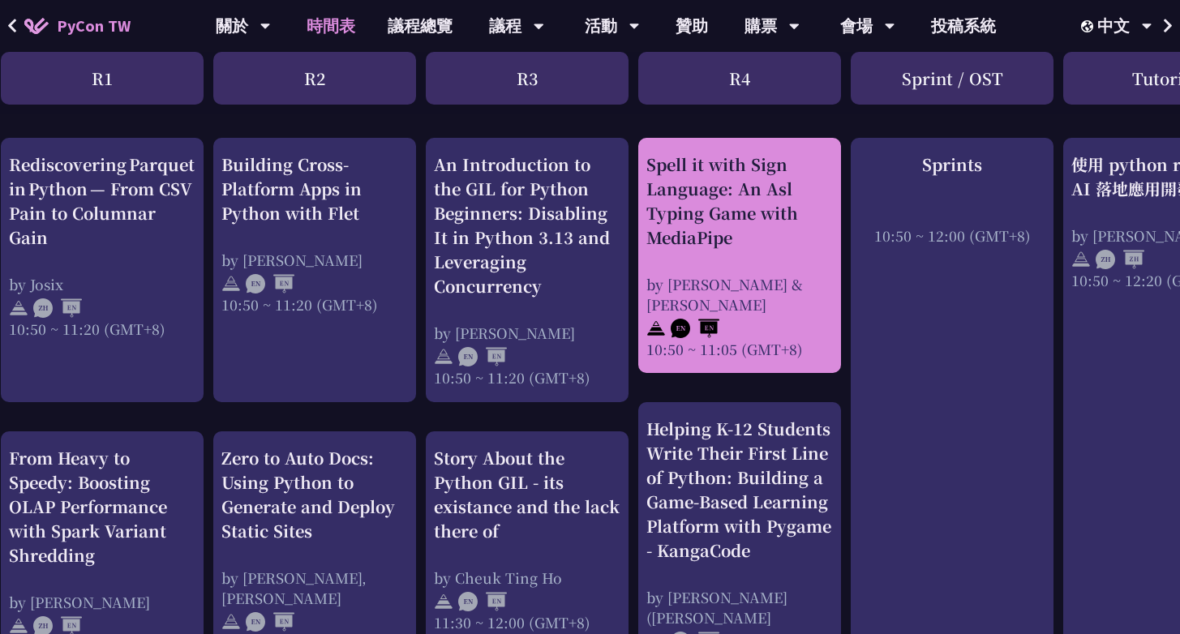
click at [720, 341] on div "Spell it with Sign Language: An Asl Typing Game with MediaPipe by [PERSON_NAME]…" at bounding box center [739, 255] width 203 height 235
click at [731, 281] on div "by [PERSON_NAME] & [PERSON_NAME]" at bounding box center [739, 294] width 187 height 41
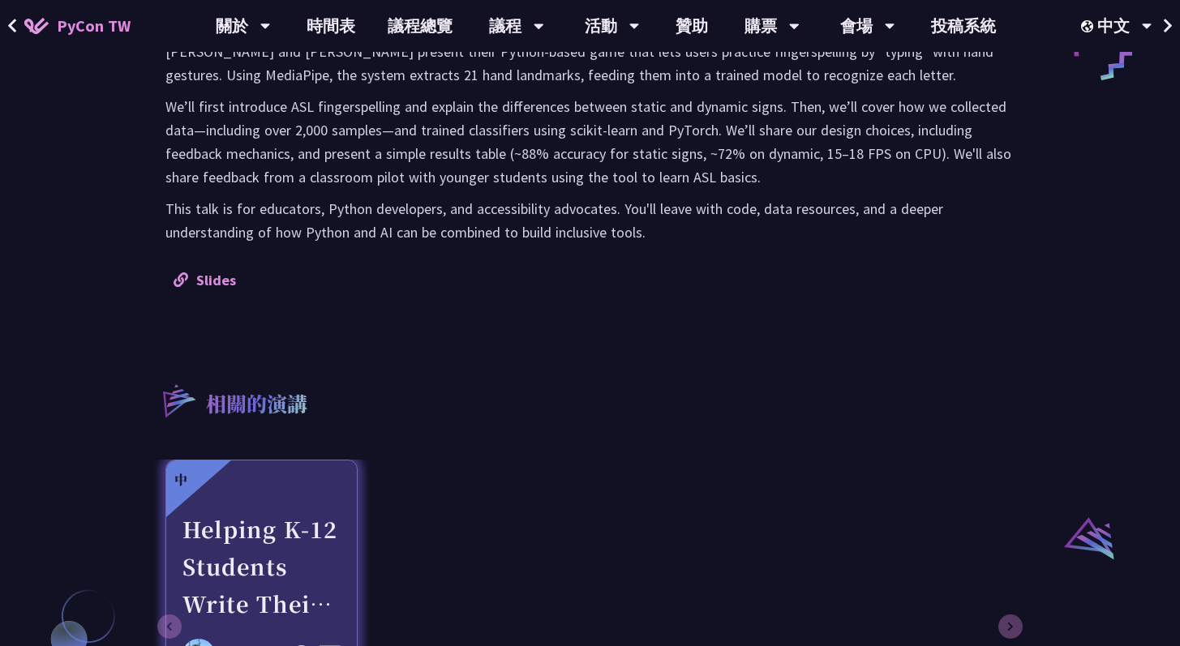
scroll to position [1011, 0]
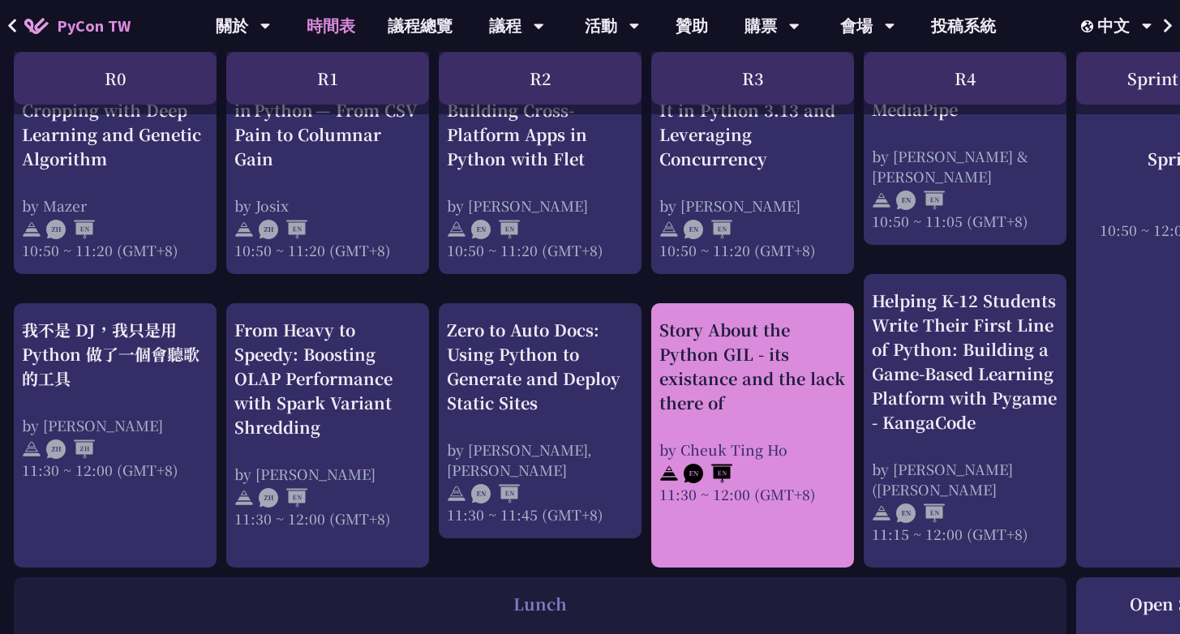
scroll to position [754, 0]
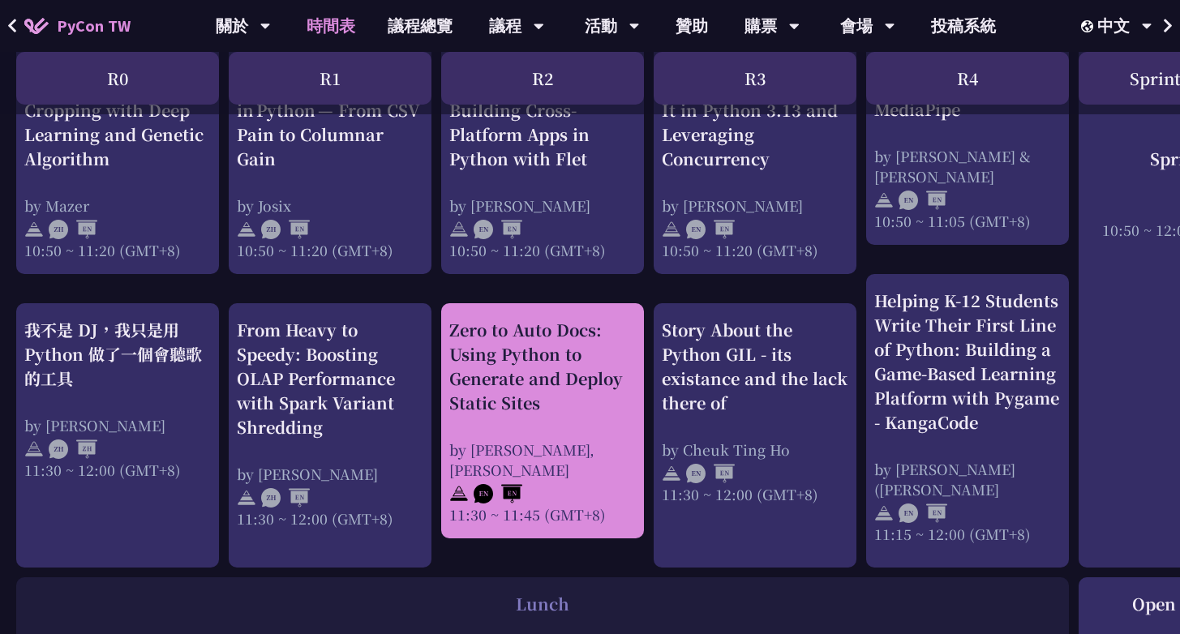
click at [596, 517] on div "11:30 ~ 11:45 (GMT+8)" at bounding box center [542, 514] width 187 height 20
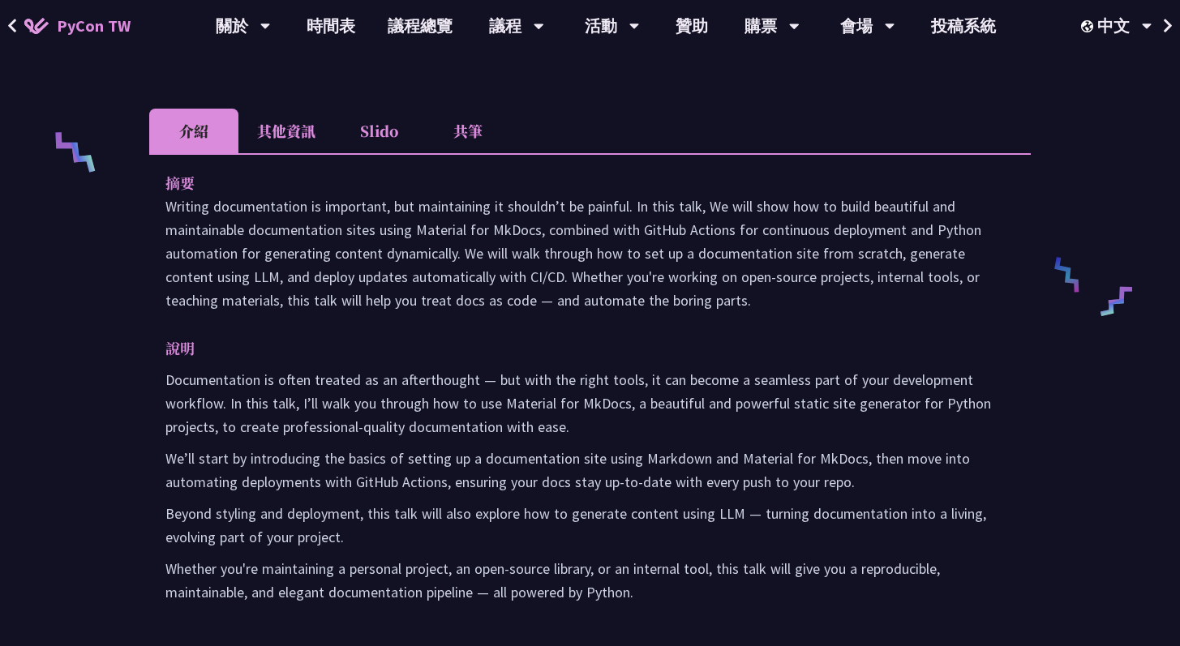
scroll to position [657, 0]
click at [615, 505] on p "Beyond styling and deployment, this talk will also explore how to generate cont…" at bounding box center [589, 526] width 849 height 47
copy div "LoRem IP do SiTam Consec adipi elit sedd eiu temp in utla etdo magn Aliqu Enima…"
click at [774, 359] on p "說明" at bounding box center [573, 349] width 817 height 24
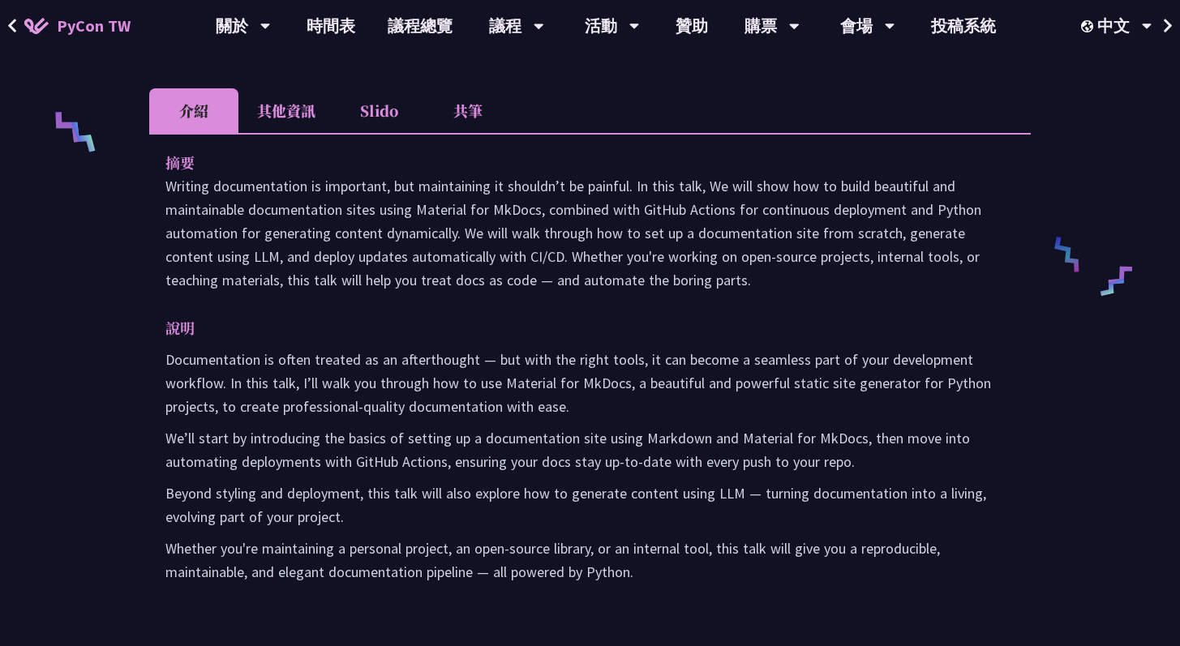
scroll to position [670, 0]
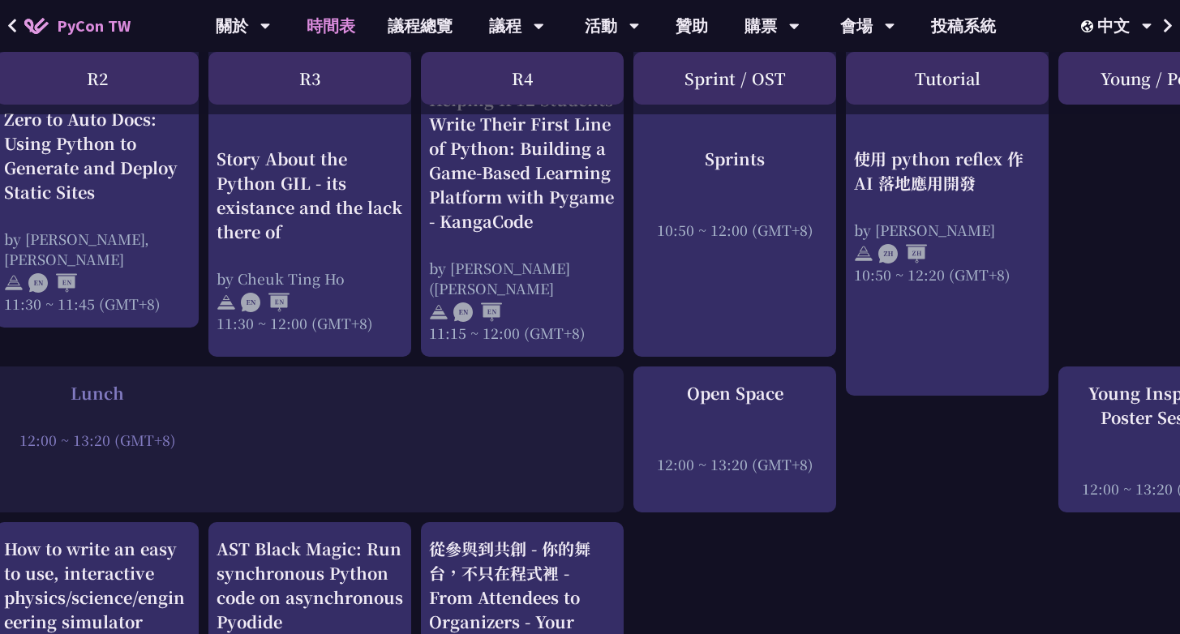
scroll to position [965, 543]
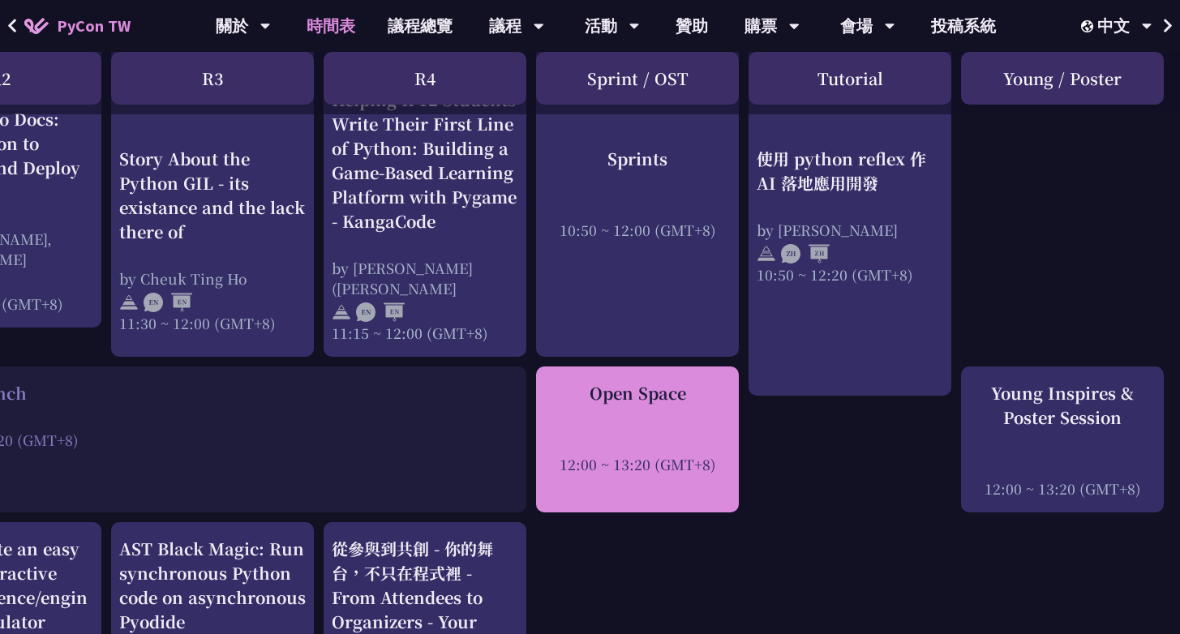
click at [616, 496] on link "Open Space 12:00 ~ 13:20 (GMT+8)" at bounding box center [637, 440] width 187 height 118
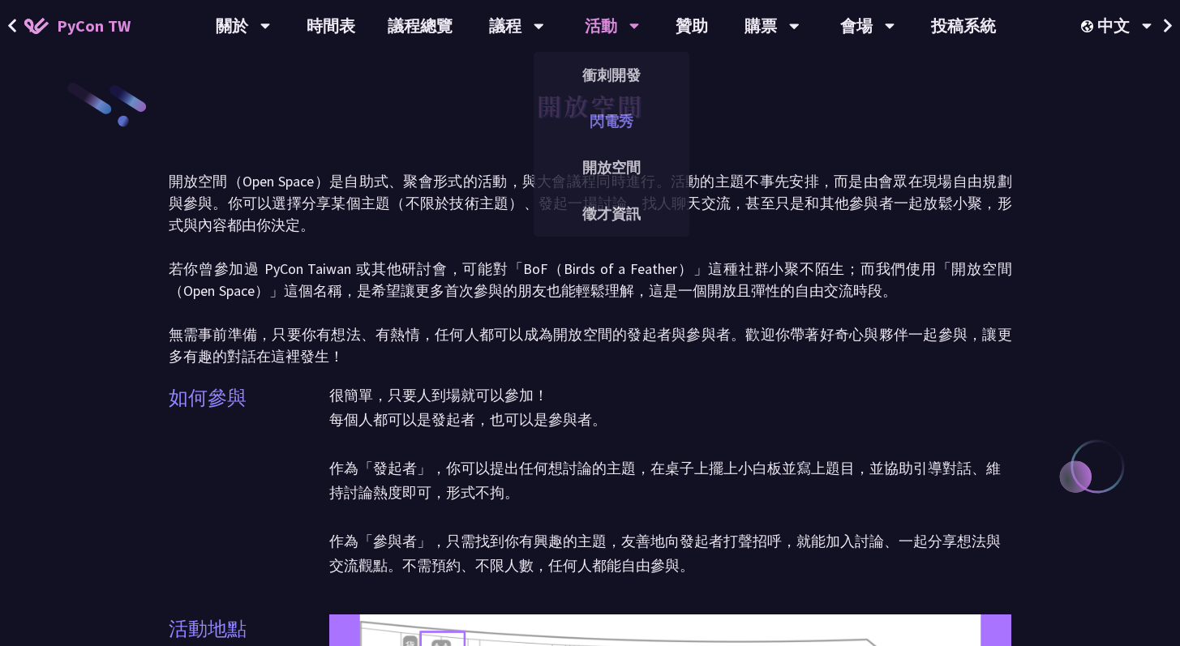
click at [621, 131] on link "閃電秀" at bounding box center [612, 121] width 156 height 38
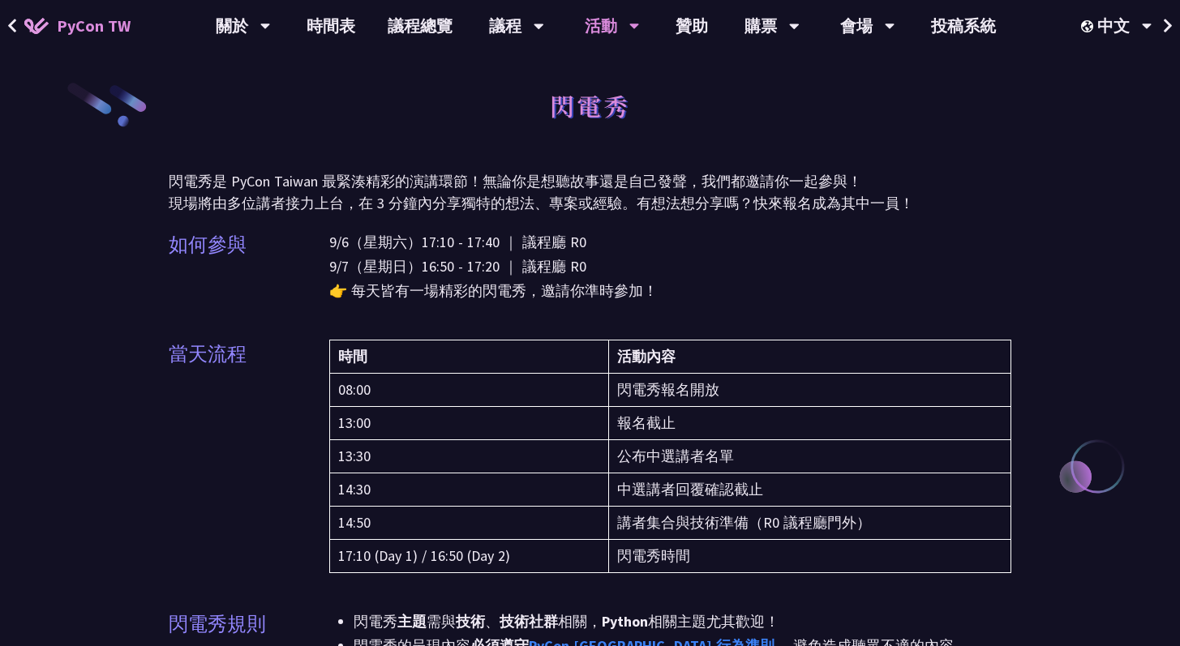
click at [753, 164] on div "閃電秀" at bounding box center [590, 123] width 843 height 85
click at [759, 136] on div "閃電秀" at bounding box center [590, 123] width 843 height 85
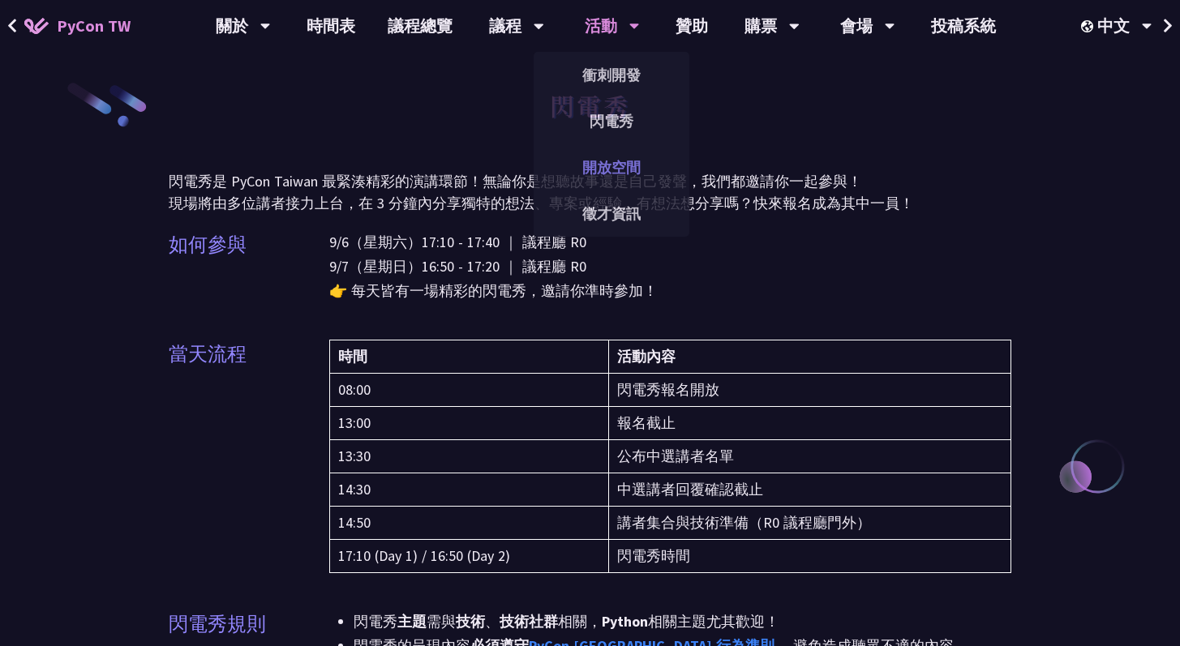
click at [608, 165] on link "開放空間" at bounding box center [612, 167] width 156 height 38
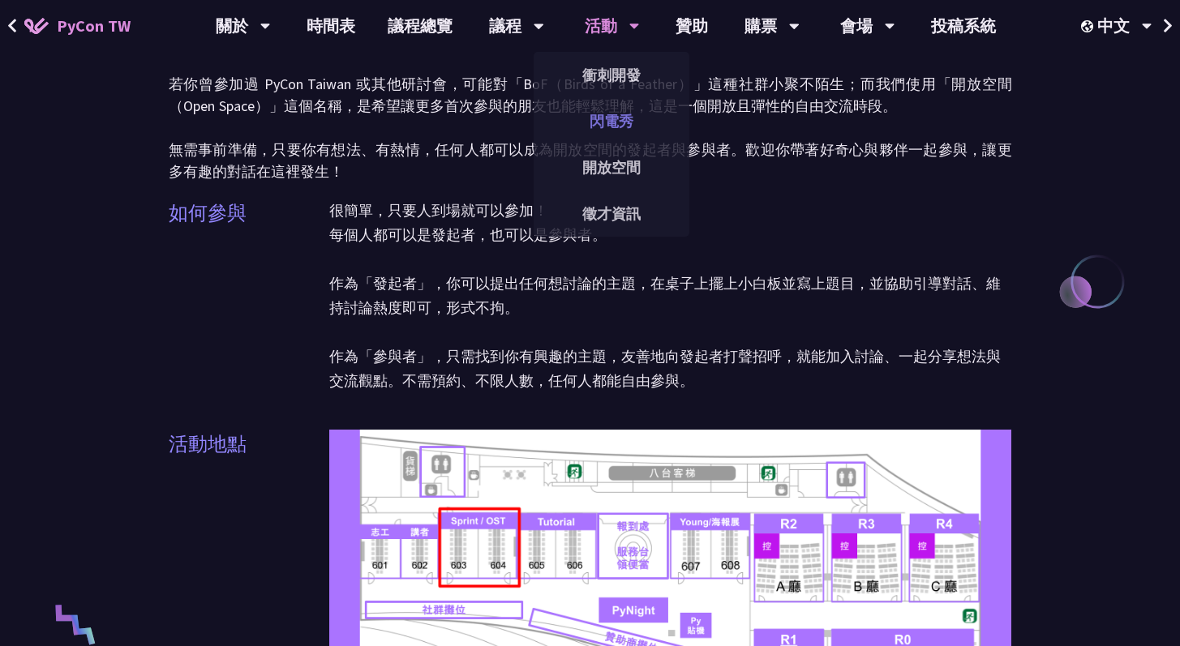
scroll to position [249, 0]
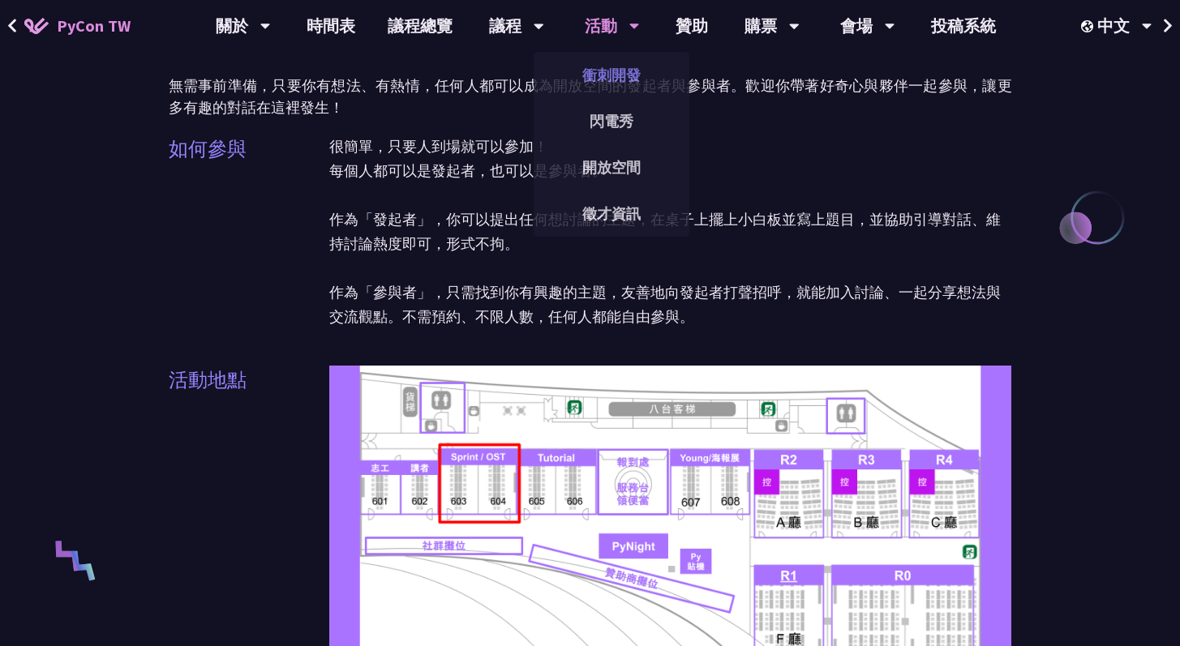
click at [616, 73] on link "衝刺開發" at bounding box center [612, 75] width 156 height 38
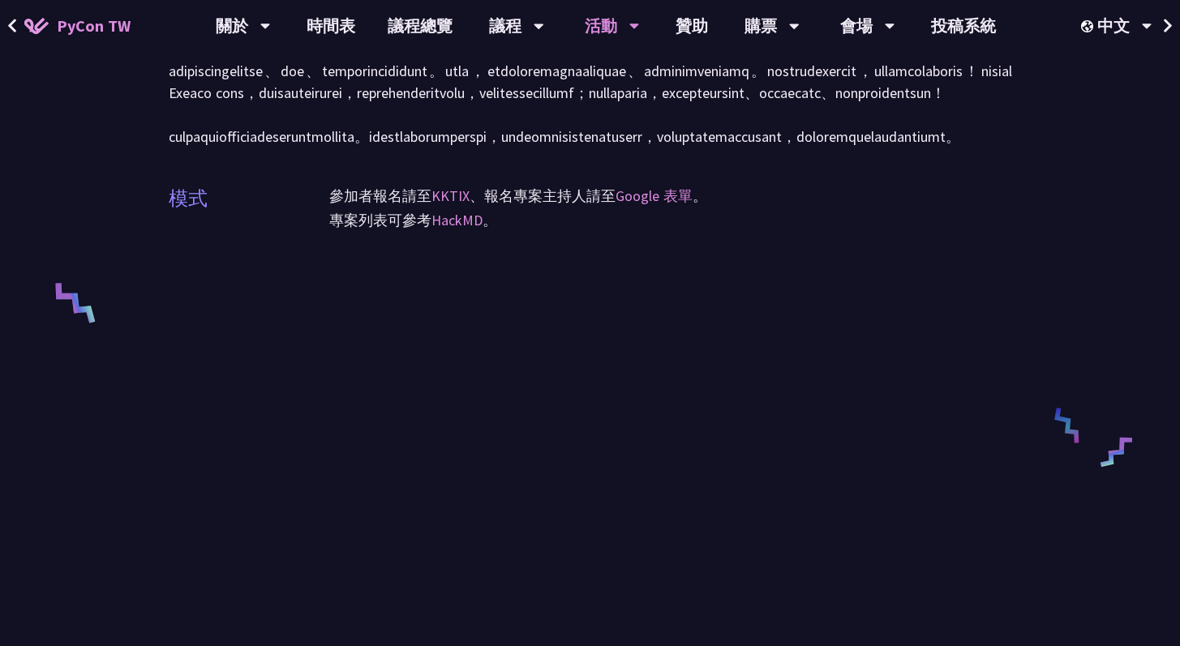
scroll to position [612, 0]
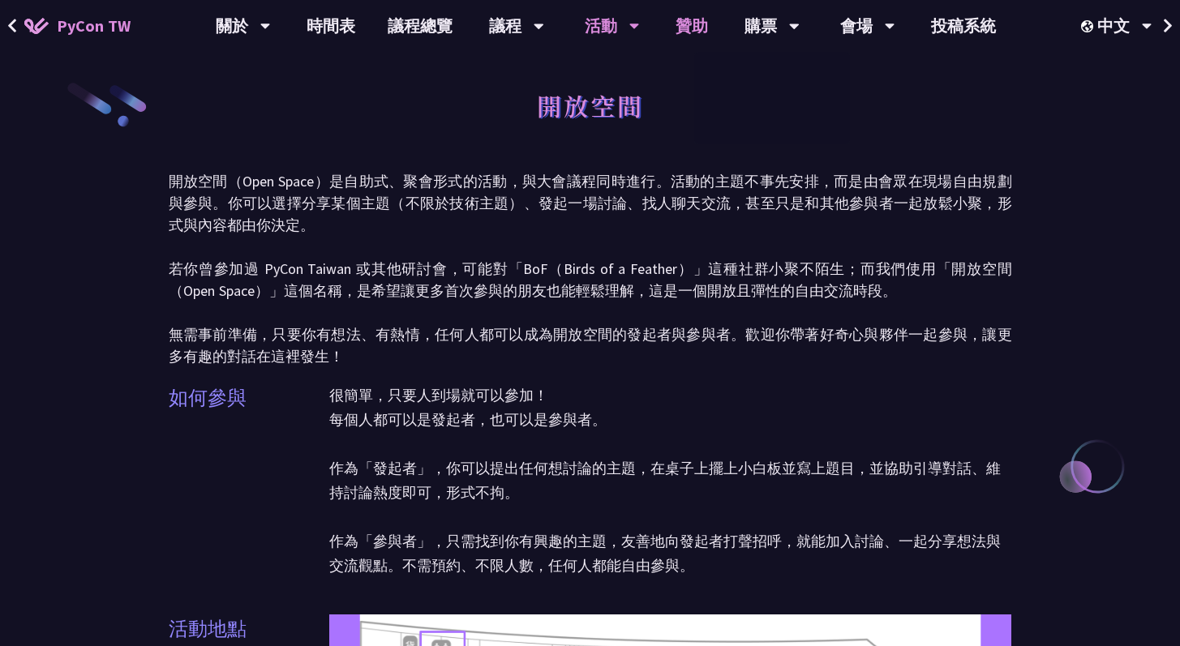
click at [668, 26] on link "贊助" at bounding box center [691, 26] width 65 height 52
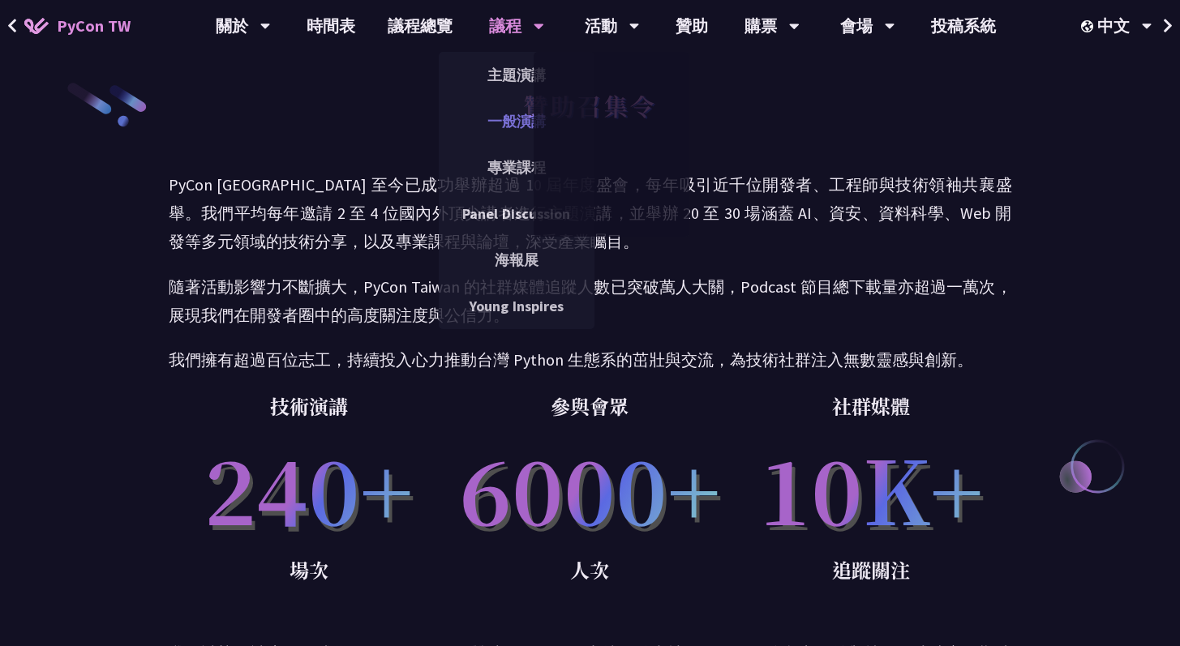
click at [506, 137] on link "一般演講" at bounding box center [517, 121] width 156 height 38
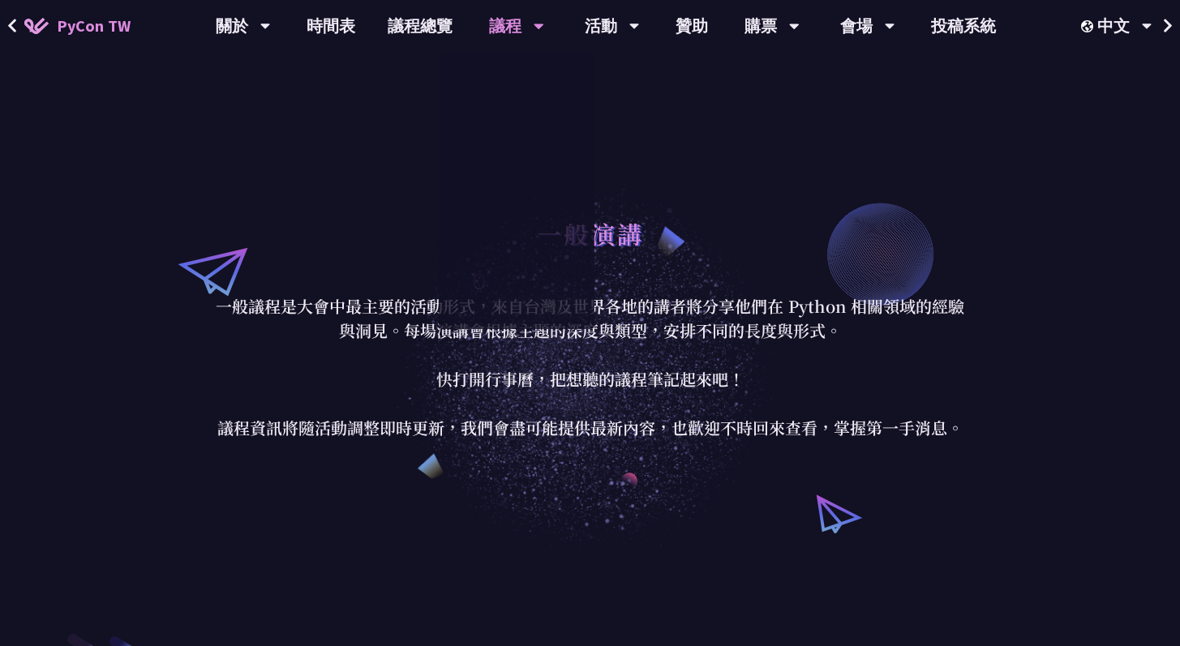
click at [718, 186] on div "一般演講 一般議程是大會中最主要的活動形式，來自台灣及世界各地的講者將分享他們在 Python 相關領域的經驗與洞見。每場演講會根據主題的深度與類型，安排不同…" at bounding box center [590, 324] width 1180 height 454
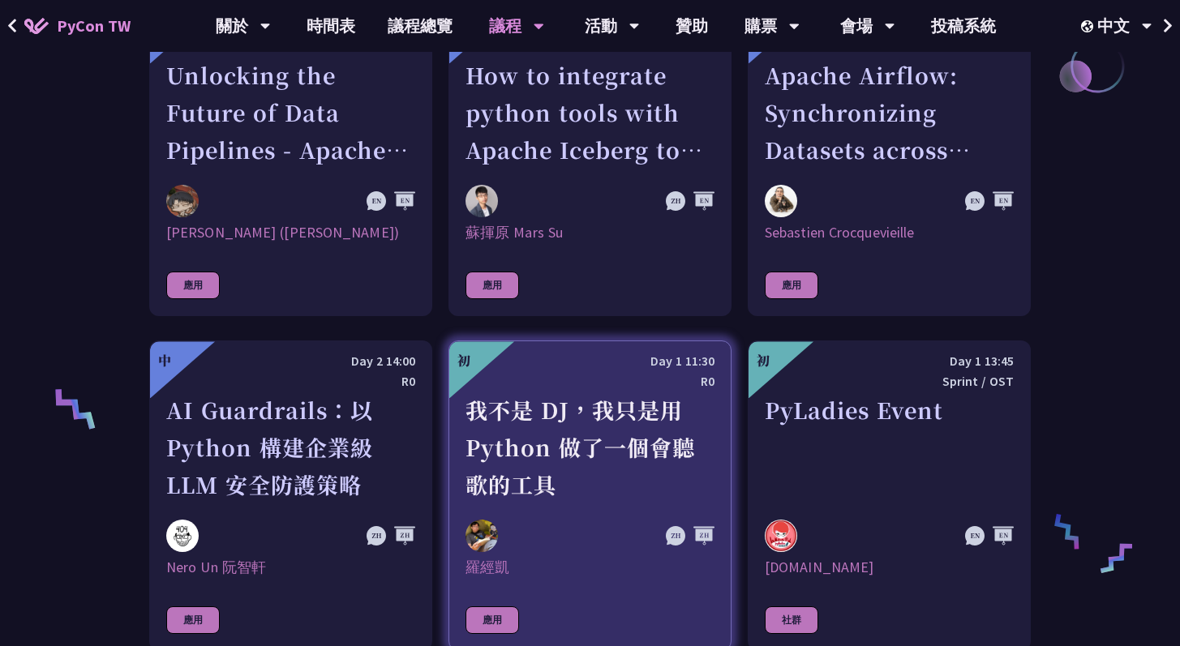
scroll to position [809, 0]
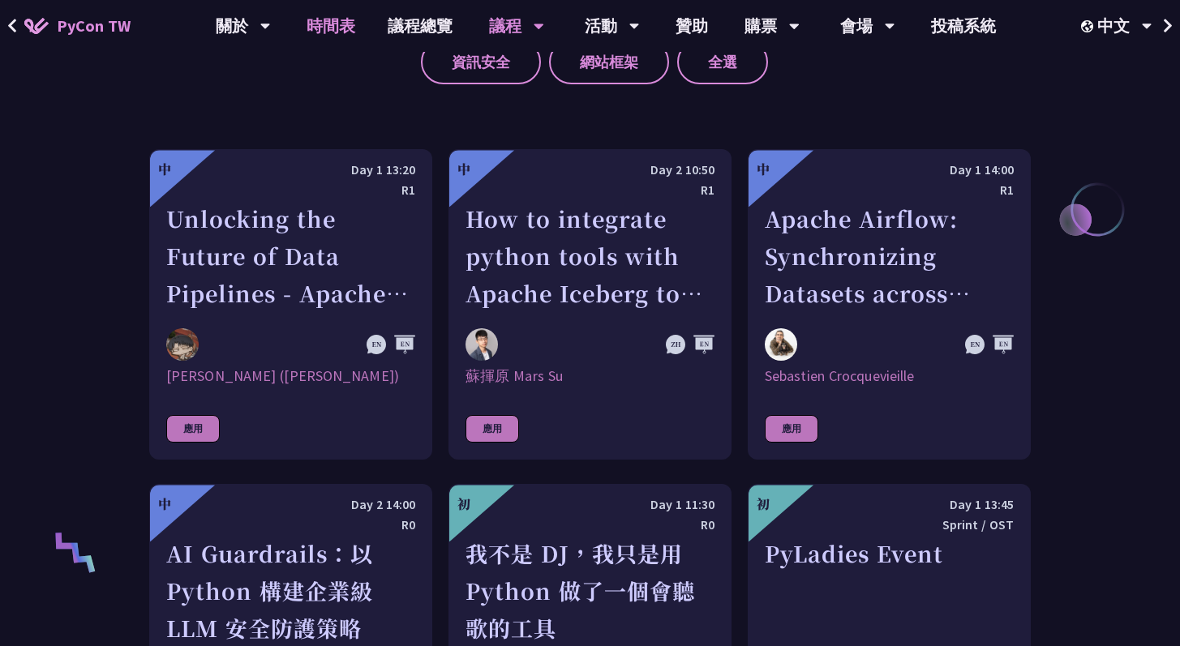
click at [336, 24] on link "時間表" at bounding box center [330, 26] width 81 height 52
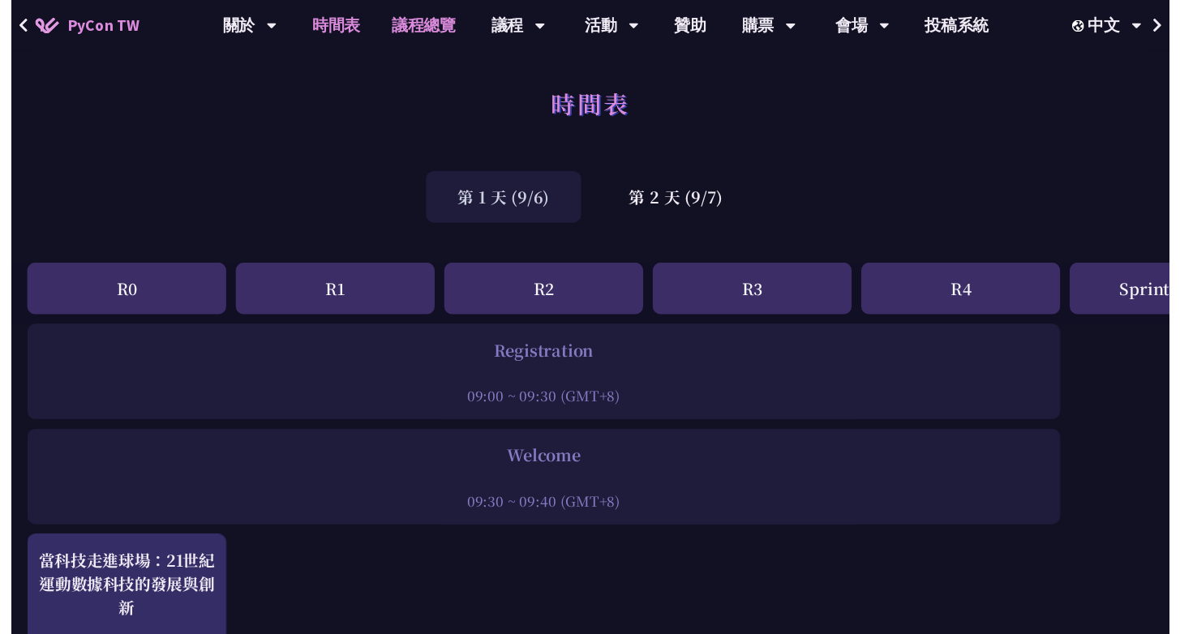
scroll to position [965, 0]
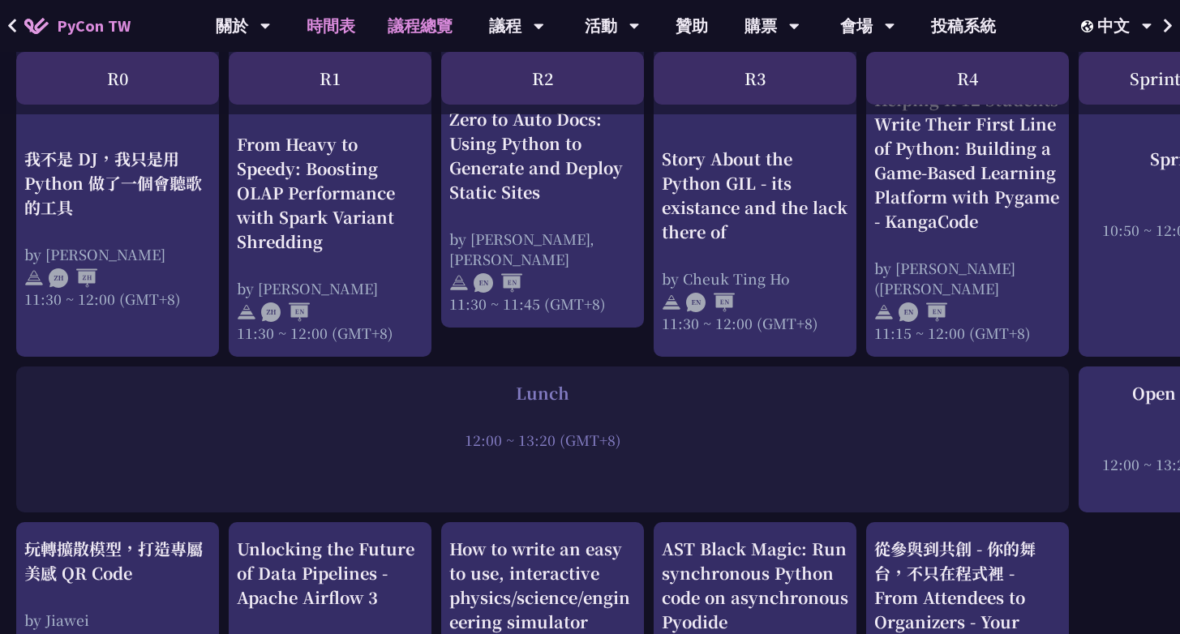
click at [435, 32] on link "議程總覽" at bounding box center [419, 26] width 97 height 52
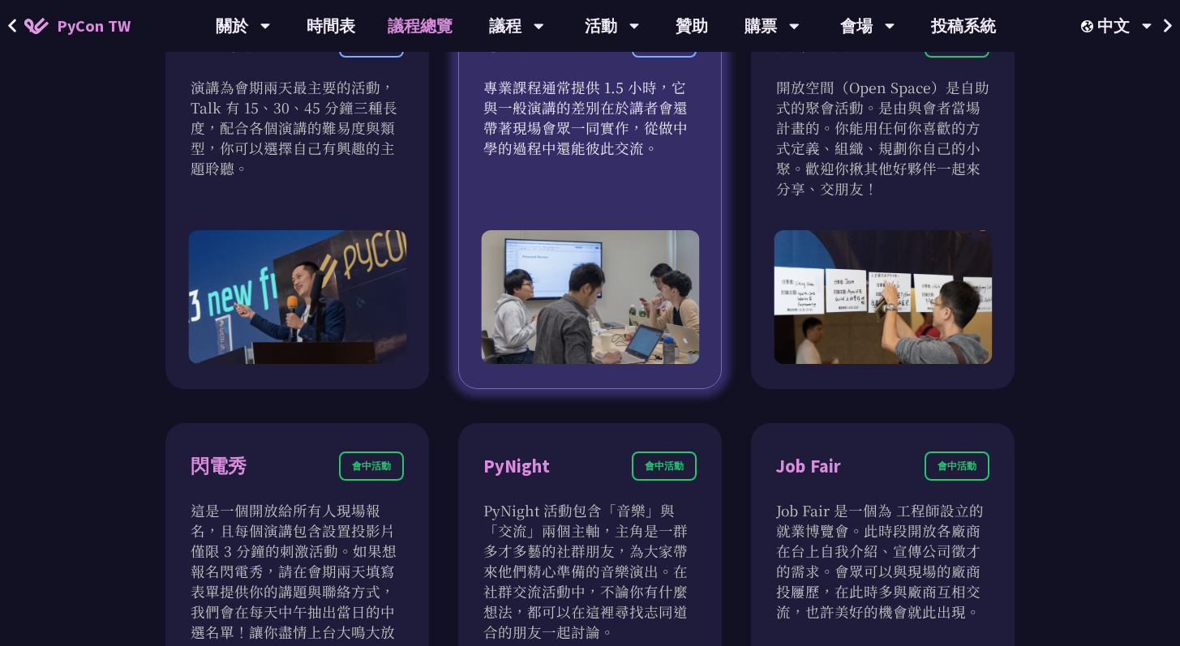
scroll to position [1018, 0]
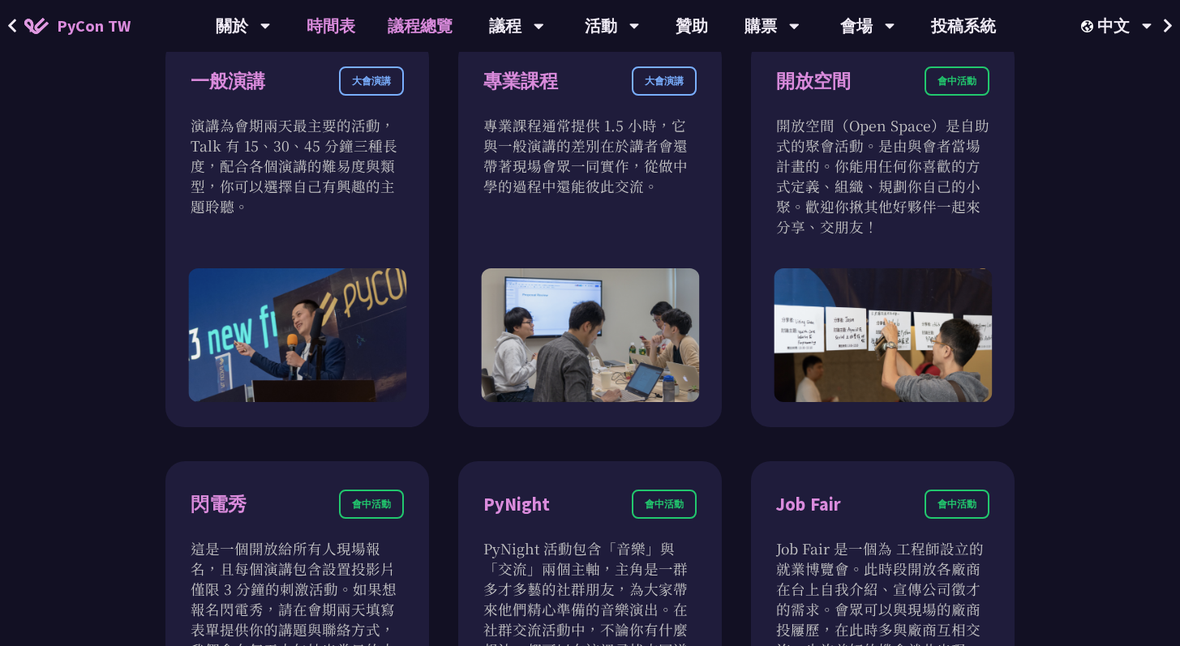
click at [333, 28] on link "時間表" at bounding box center [330, 26] width 81 height 52
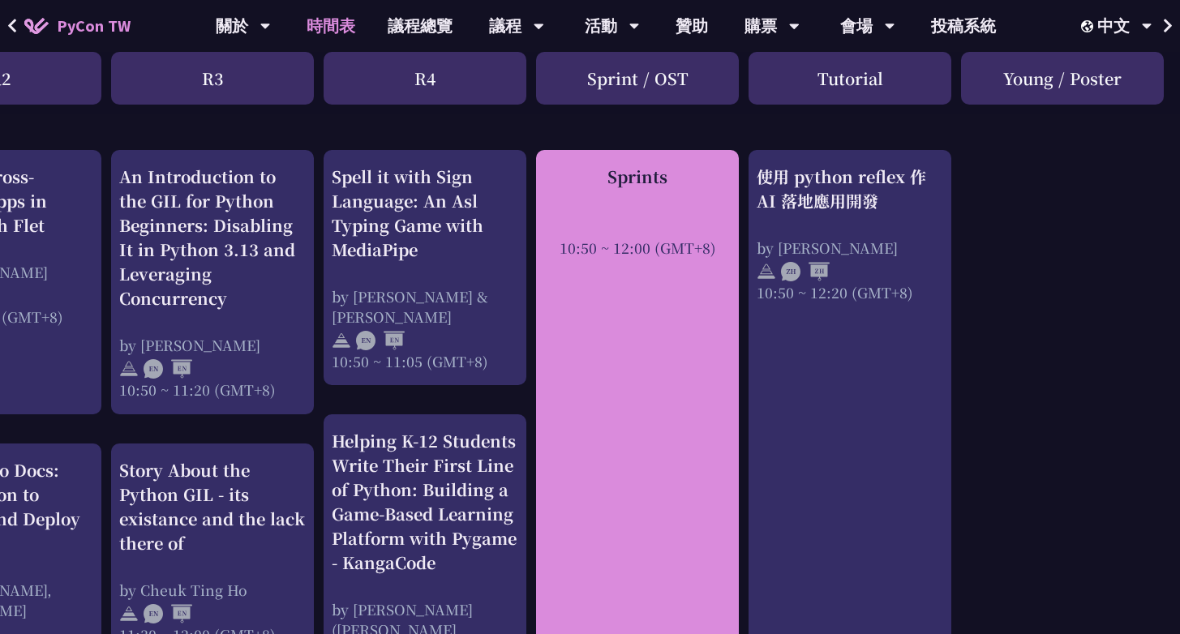
scroll to position [597, 543]
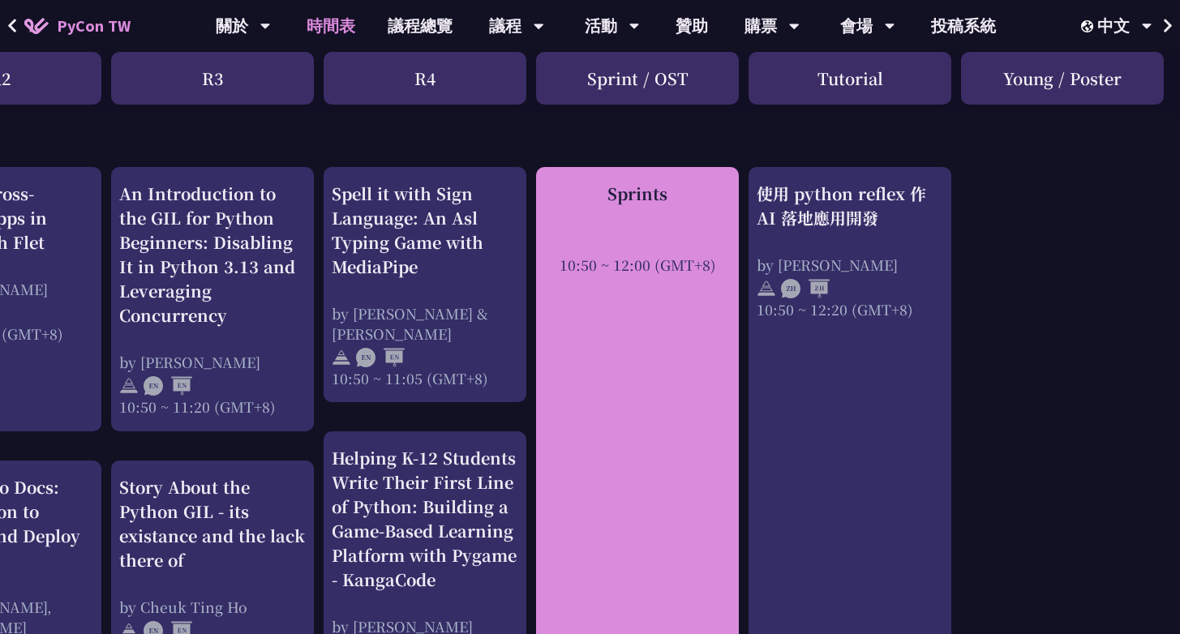
click at [642, 445] on div "Sprints 10:50 ~ 12:00 (GMT+8)" at bounding box center [637, 446] width 203 height 558
click at [644, 197] on div "Sprints" at bounding box center [637, 194] width 187 height 24
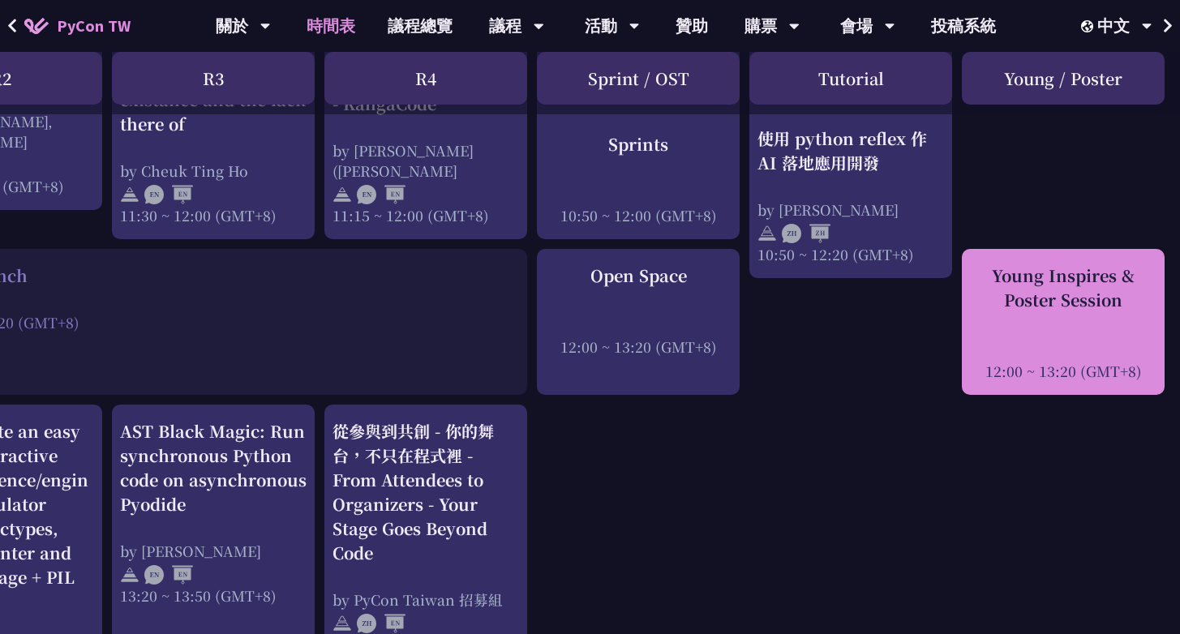
scroll to position [1083, 543]
click at [1065, 341] on div at bounding box center [1062, 349] width 187 height 24
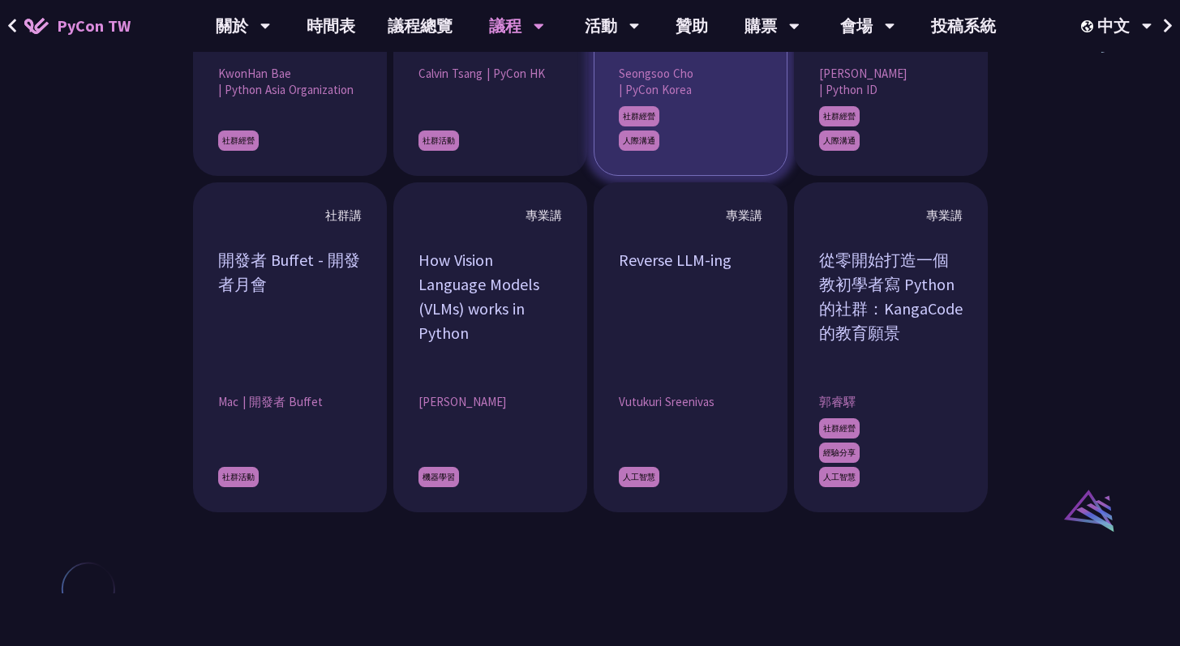
scroll to position [1497, 0]
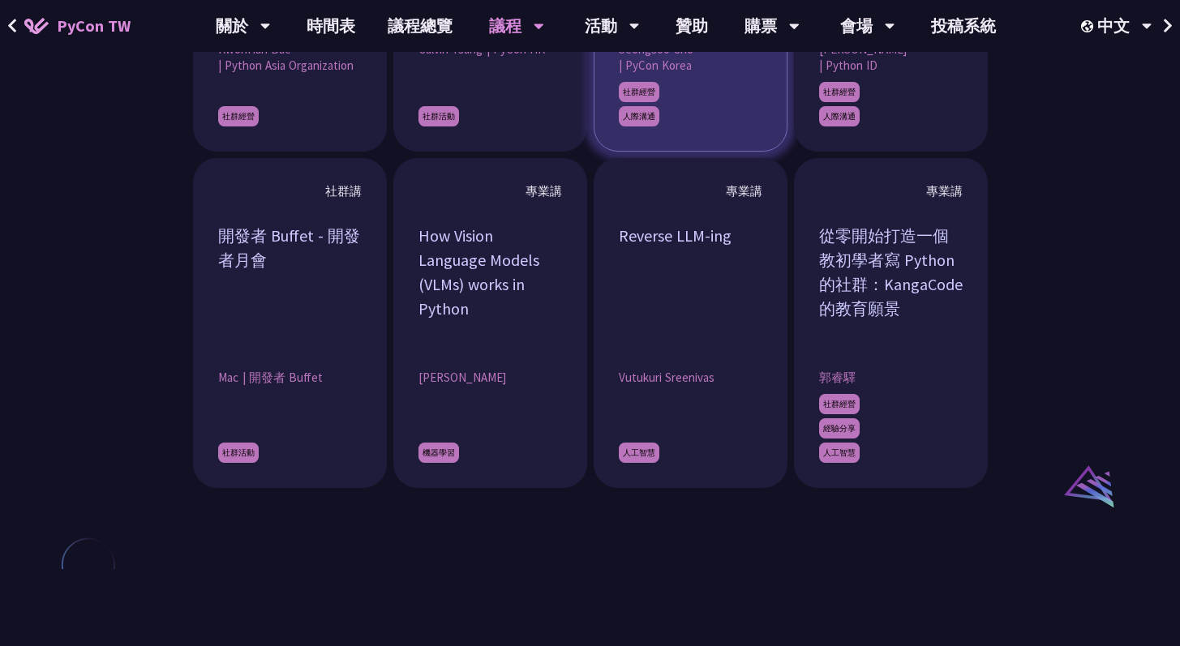
click at [723, 367] on article "專業講 Reverse LLM-ing [PERSON_NAME] 人工智慧" at bounding box center [691, 323] width 194 height 330
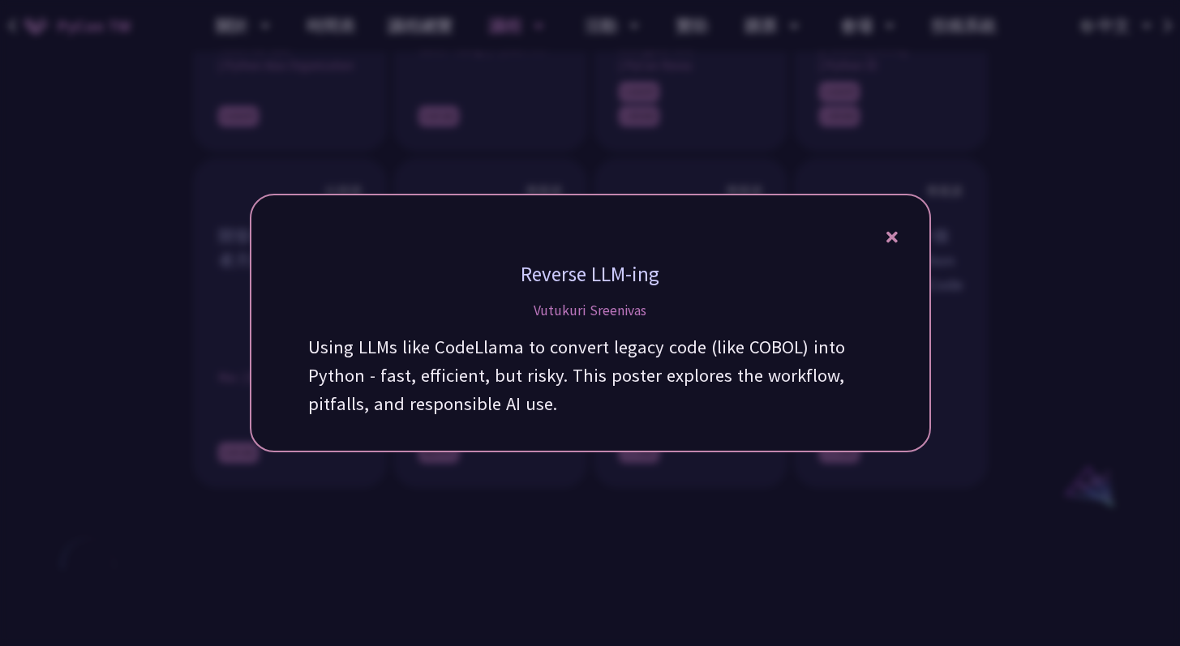
click at [735, 533] on div at bounding box center [590, 323] width 1180 height 646
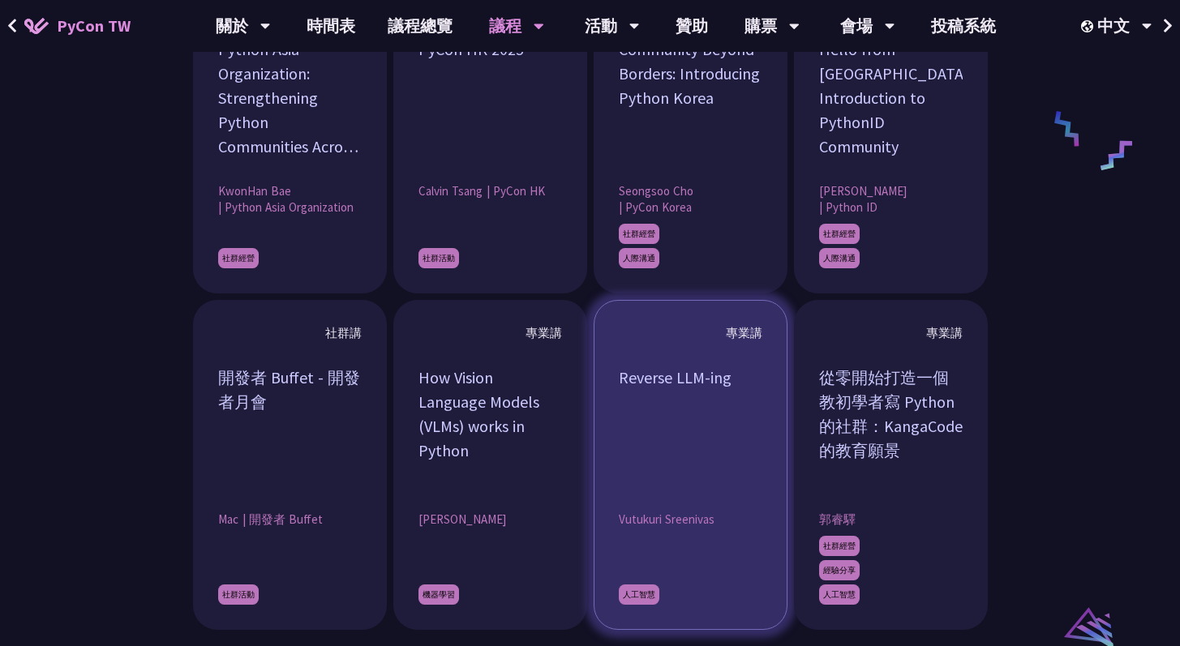
scroll to position [1206, 0]
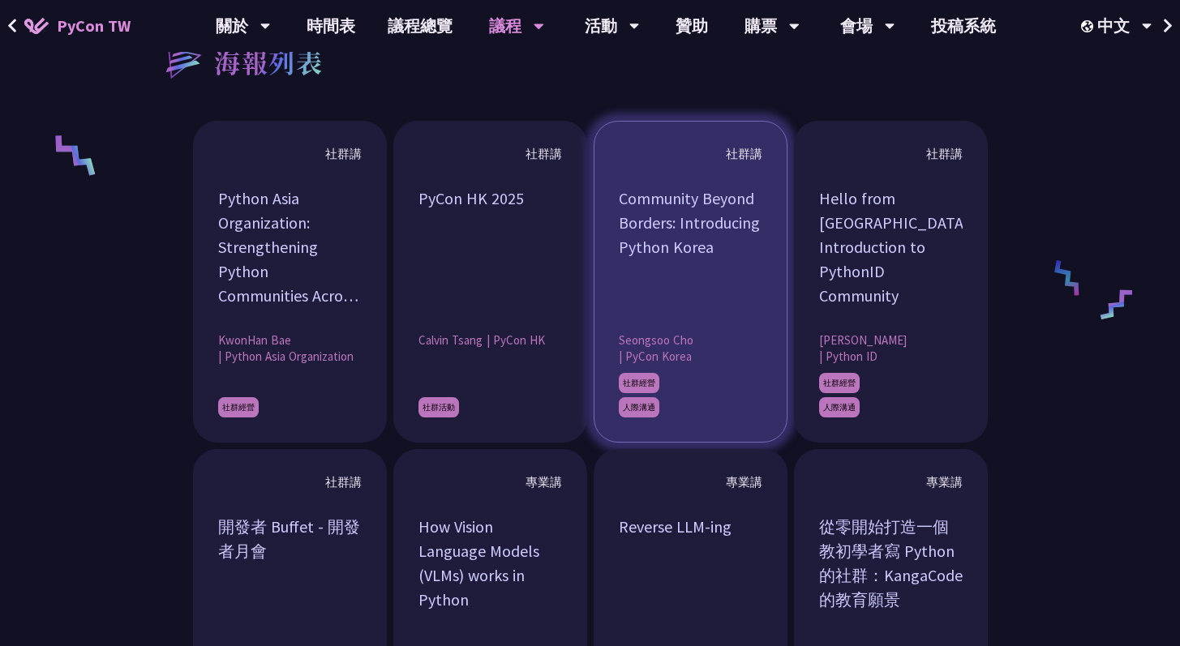
click at [781, 352] on article "社群講 Community Beyond Borders: Introducing Python Korea [PERSON_NAME] | PyCon Ko…" at bounding box center [691, 282] width 194 height 322
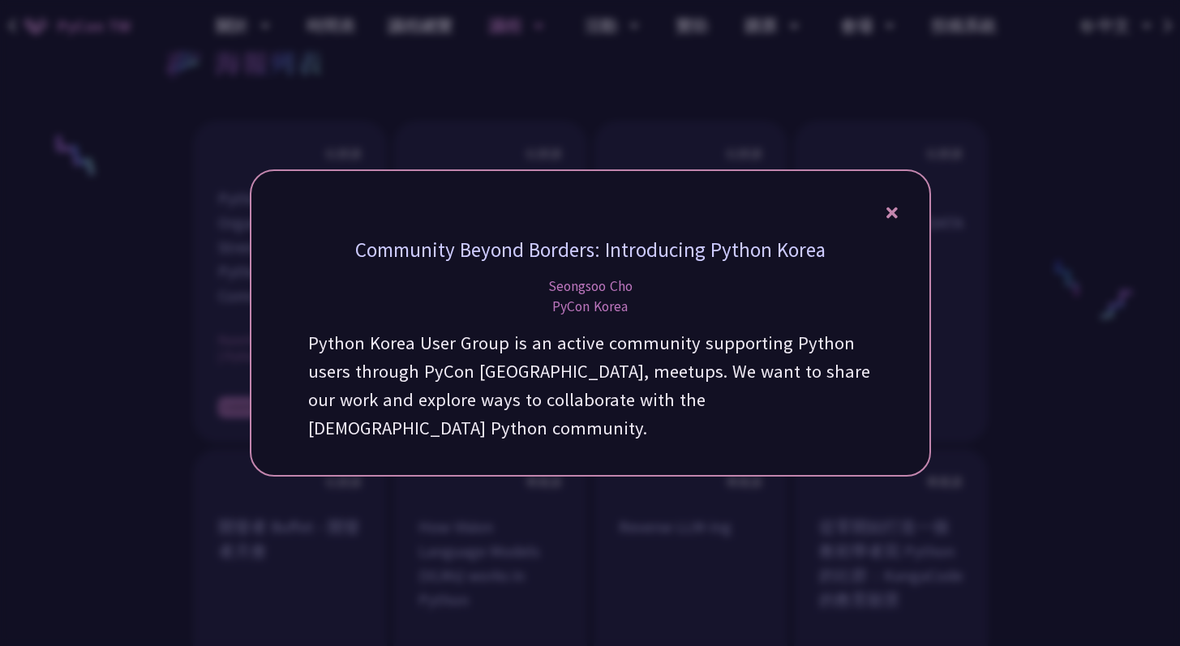
click at [891, 223] on icon at bounding box center [891, 213] width 11 height 20
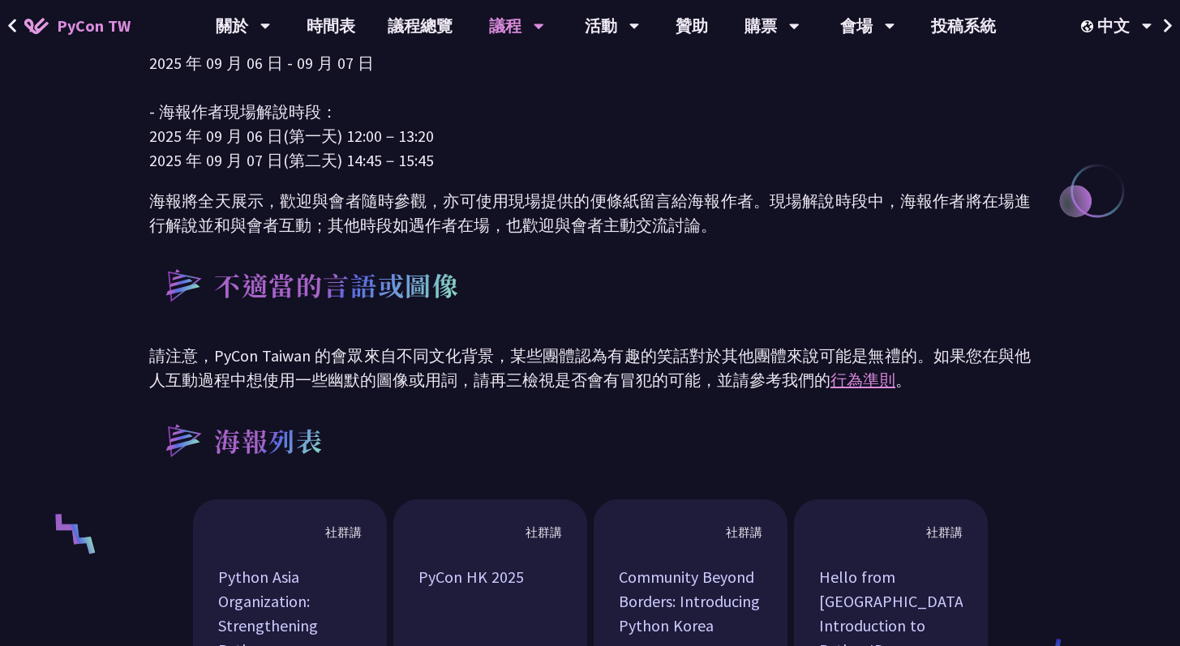
scroll to position [748, 0]
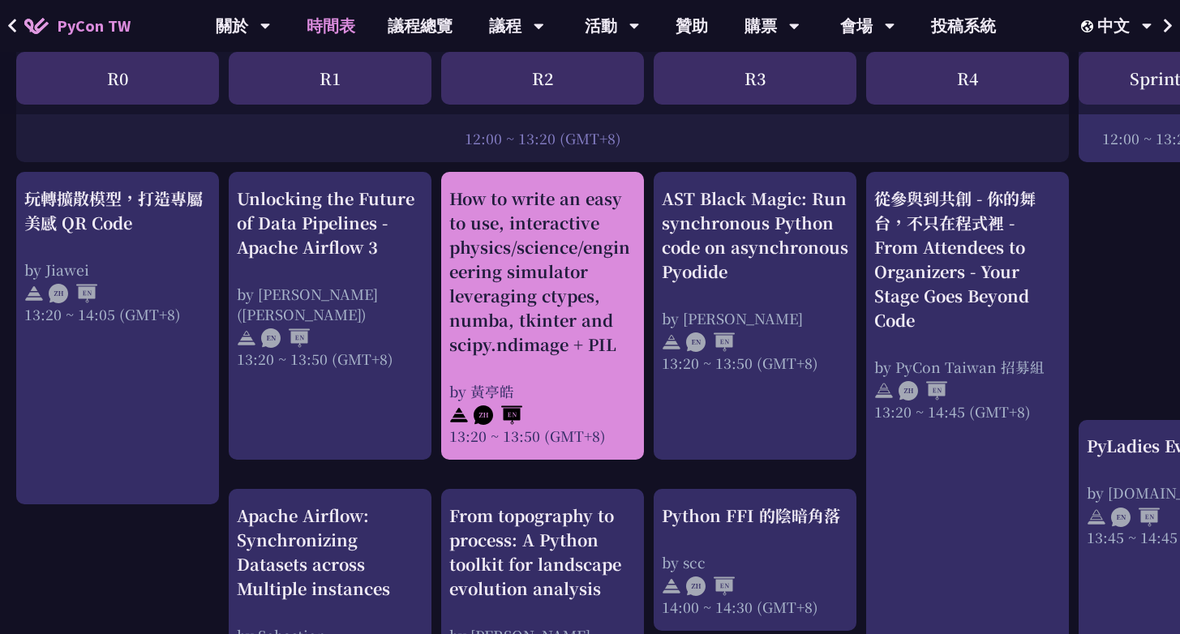
scroll to position [1314, 0]
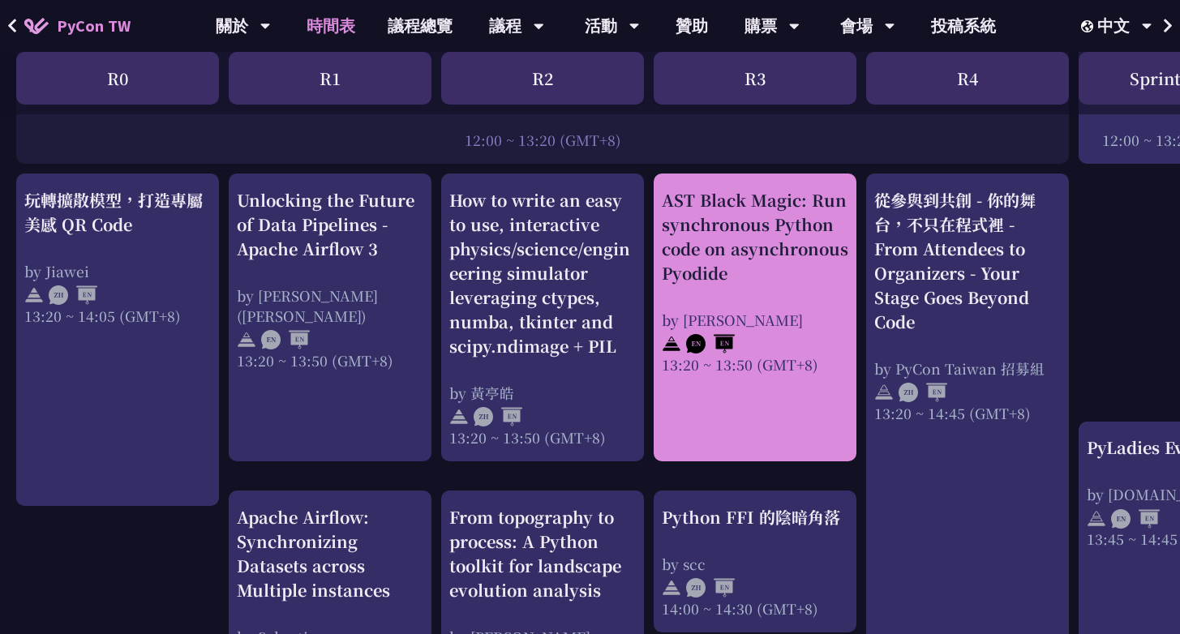
click at [718, 446] on link "AST Black Magic: Run synchronous Python code on asynchronous Pyodide by [PERSON…" at bounding box center [755, 318] width 187 height 260
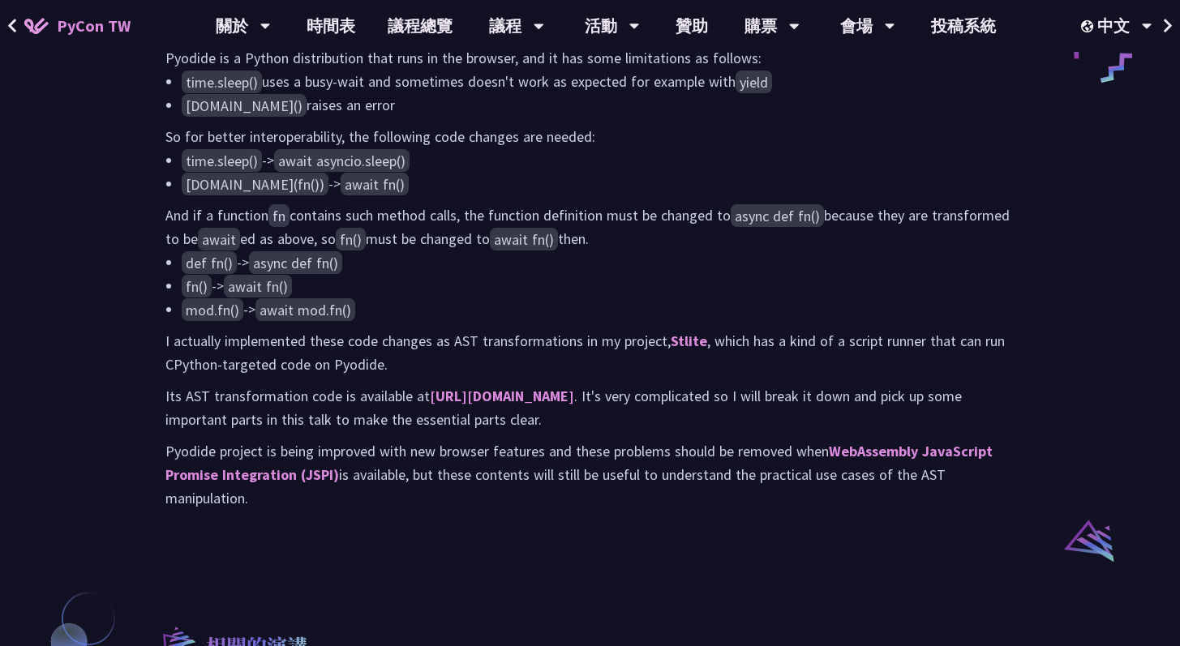
scroll to position [921, 0]
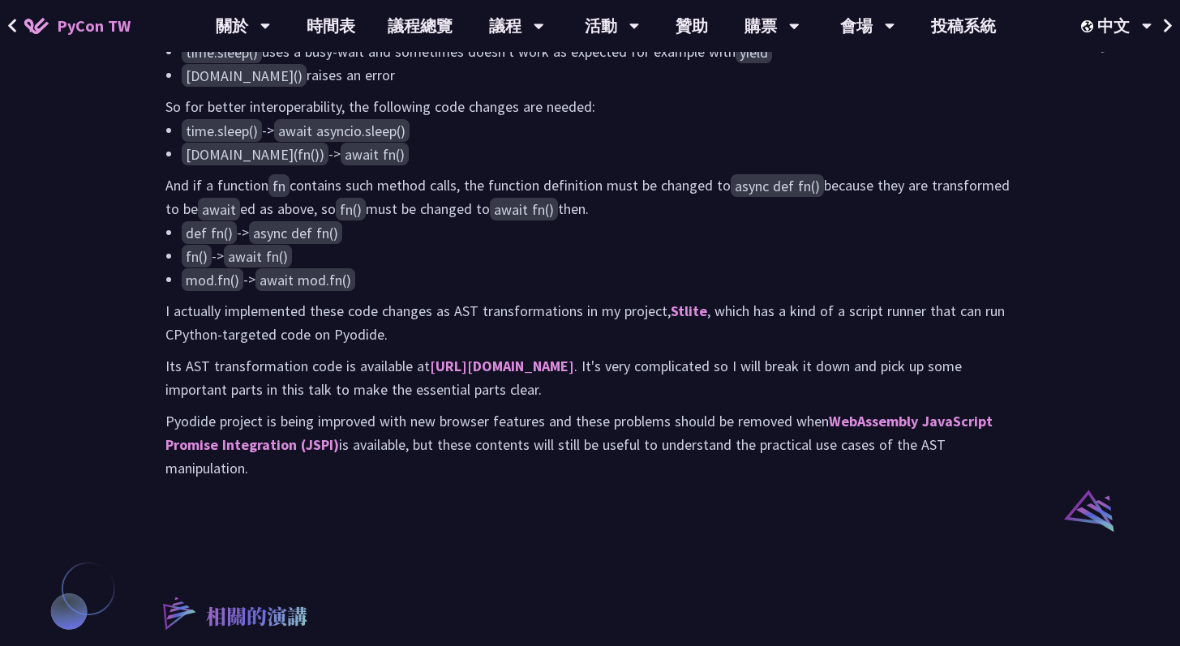
click at [521, 320] on div "I will introduce the ast module and how powerful the AST manipulation is by sha…" at bounding box center [589, 233] width 849 height 496
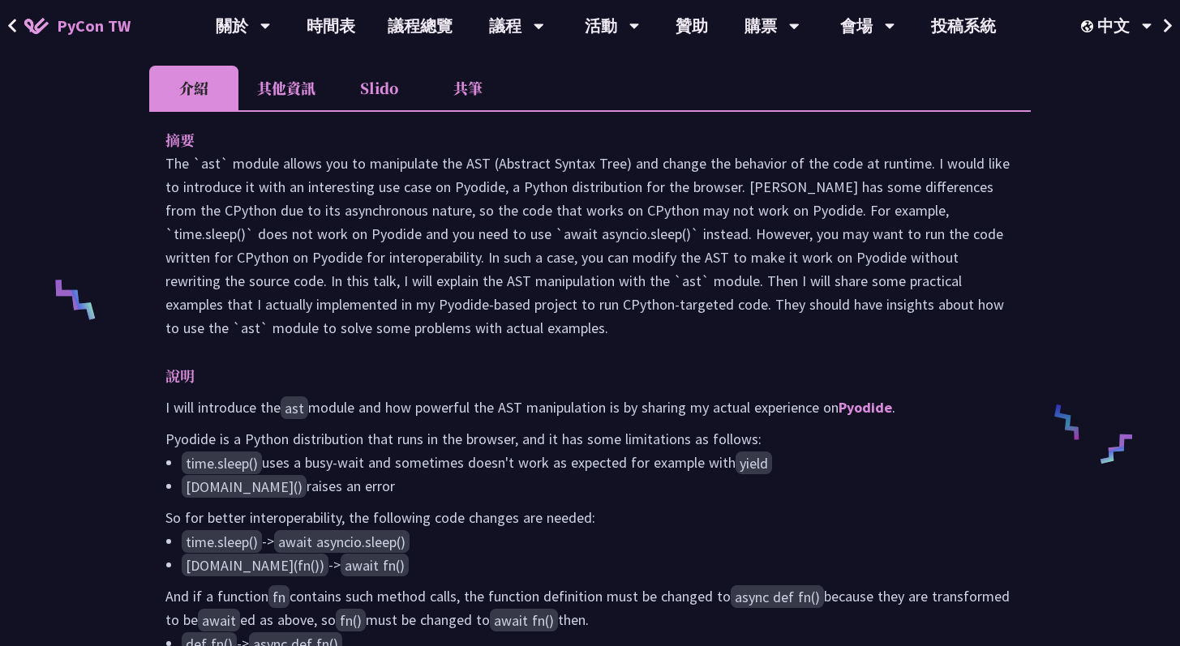
scroll to position [509, 0]
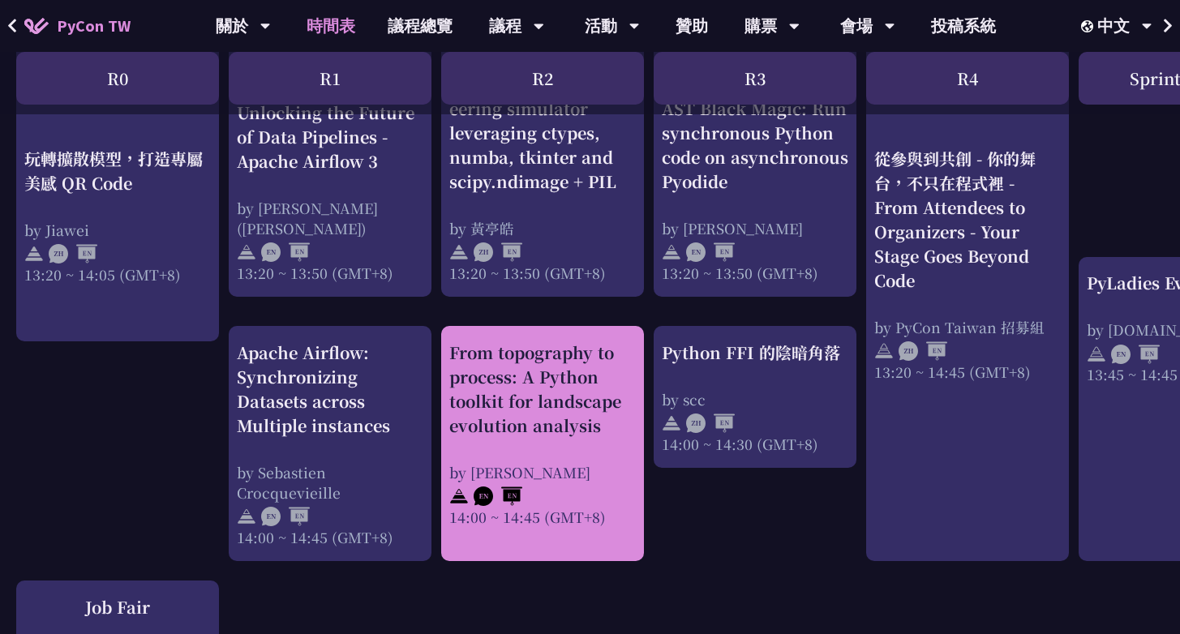
scroll to position [1474, 0]
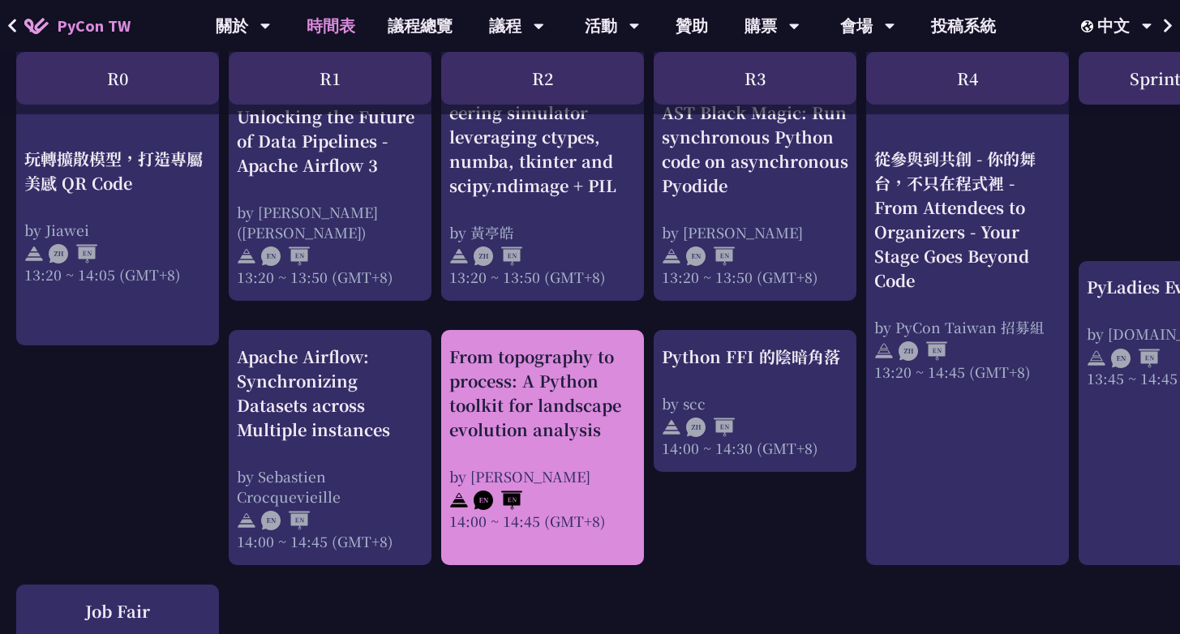
click at [610, 397] on div "From topography to process: A Python toolkit for landscape evolution analysis" at bounding box center [542, 393] width 187 height 97
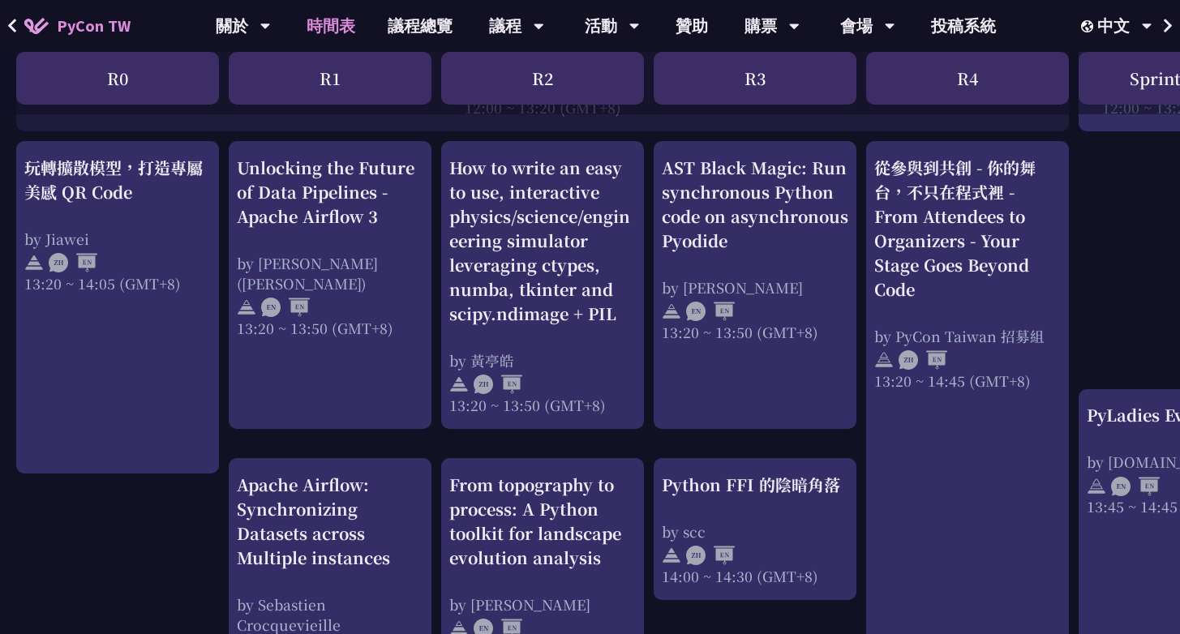
scroll to position [1351, 0]
